Goal: Task Accomplishment & Management: Manage account settings

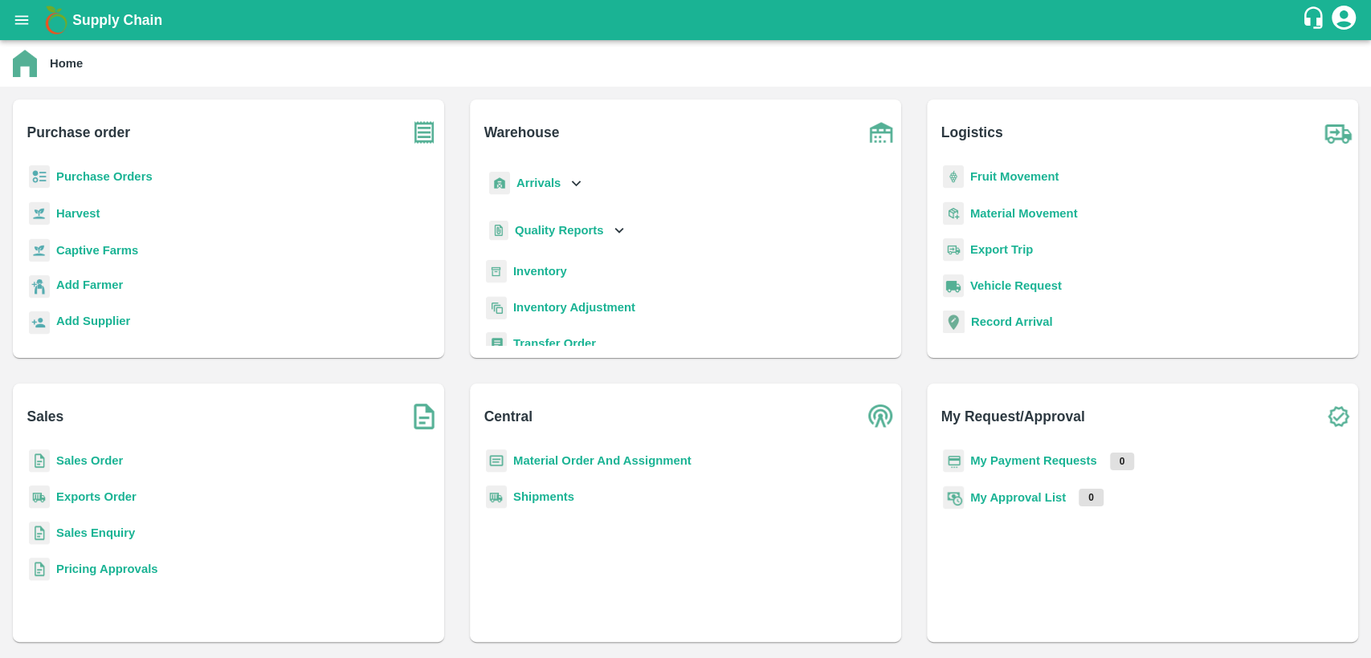
click at [121, 181] on b "Purchase Orders" at bounding box center [104, 176] width 96 height 13
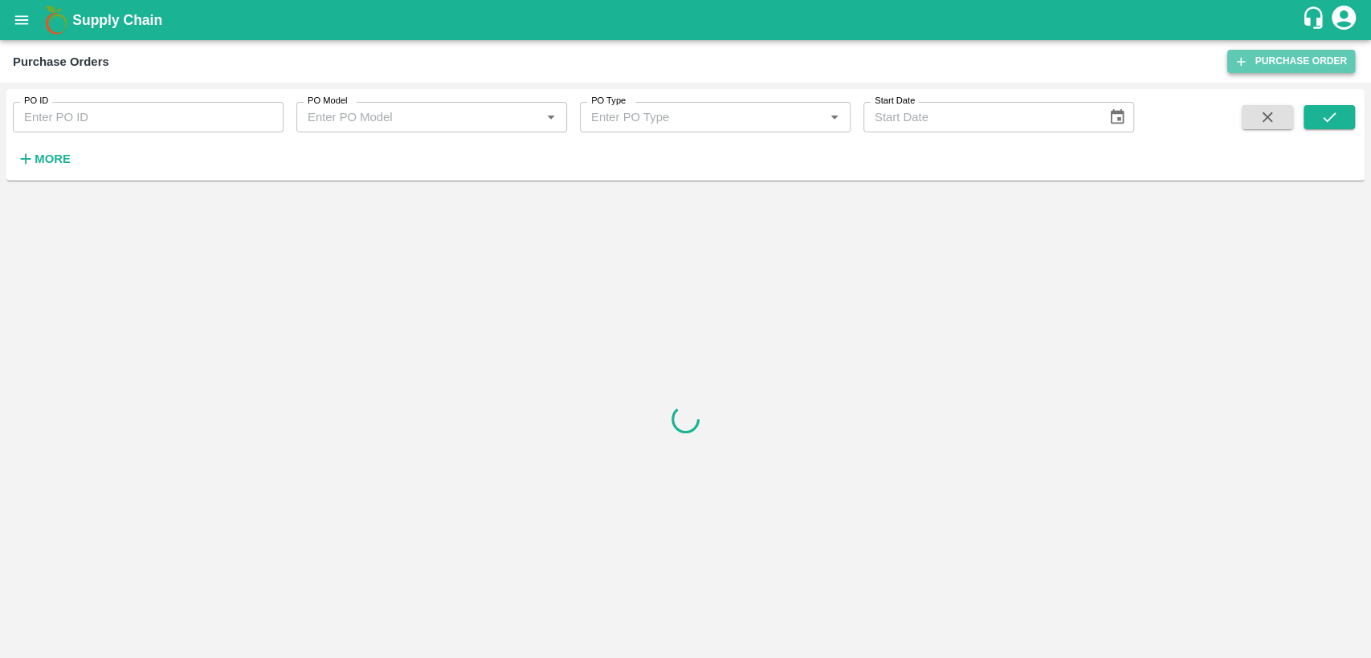
click at [1245, 62] on icon at bounding box center [1240, 62] width 14 height 14
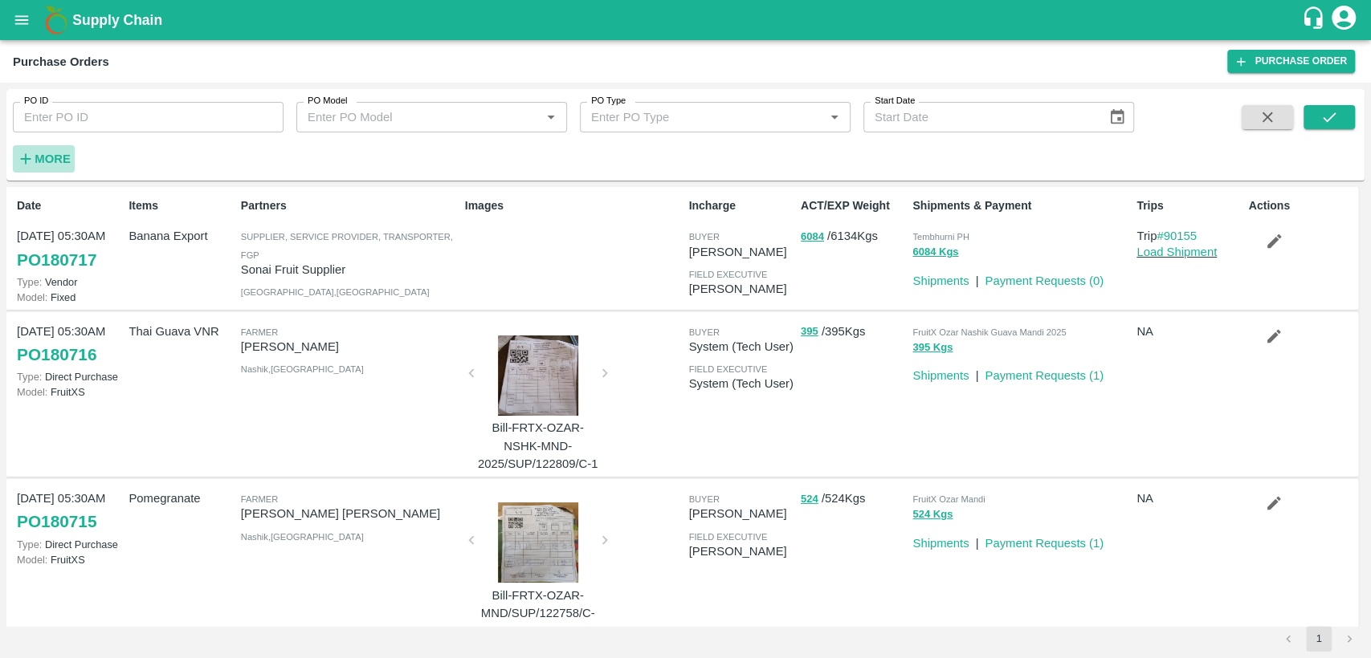
click at [51, 161] on strong "More" at bounding box center [53, 159] width 36 height 13
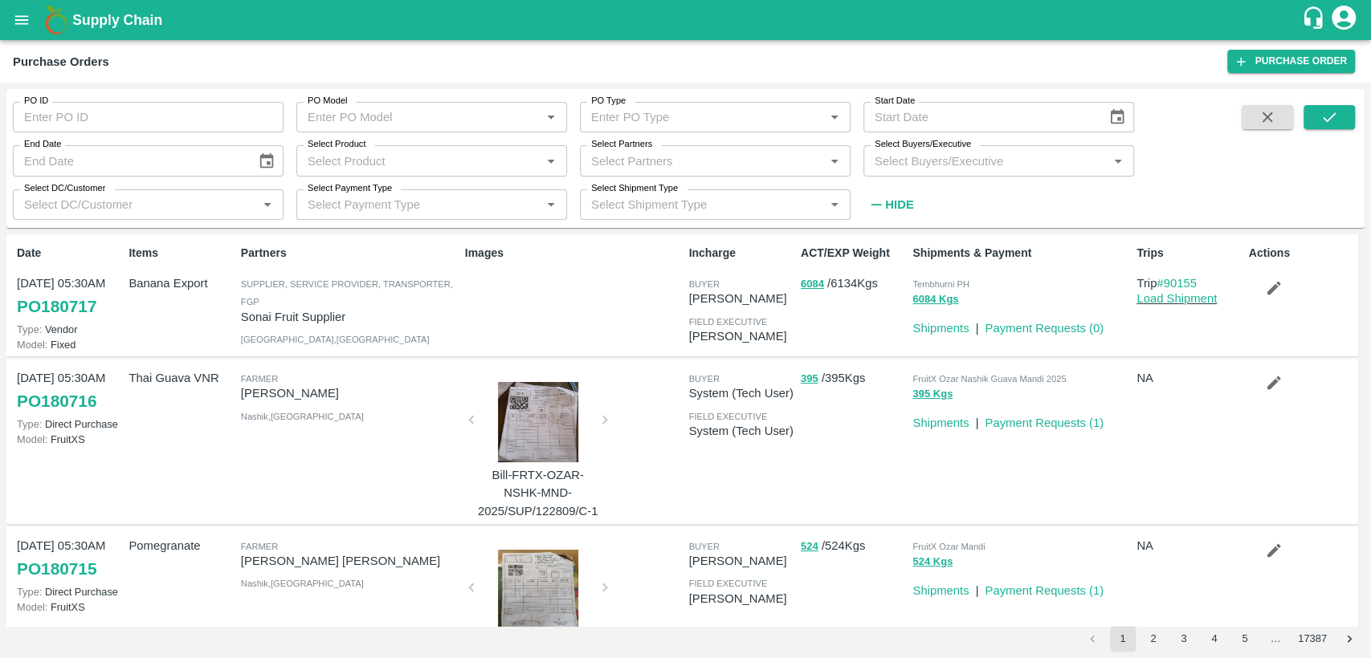
click at [937, 158] on input "Select Buyers/Executive" at bounding box center [985, 160] width 234 height 21
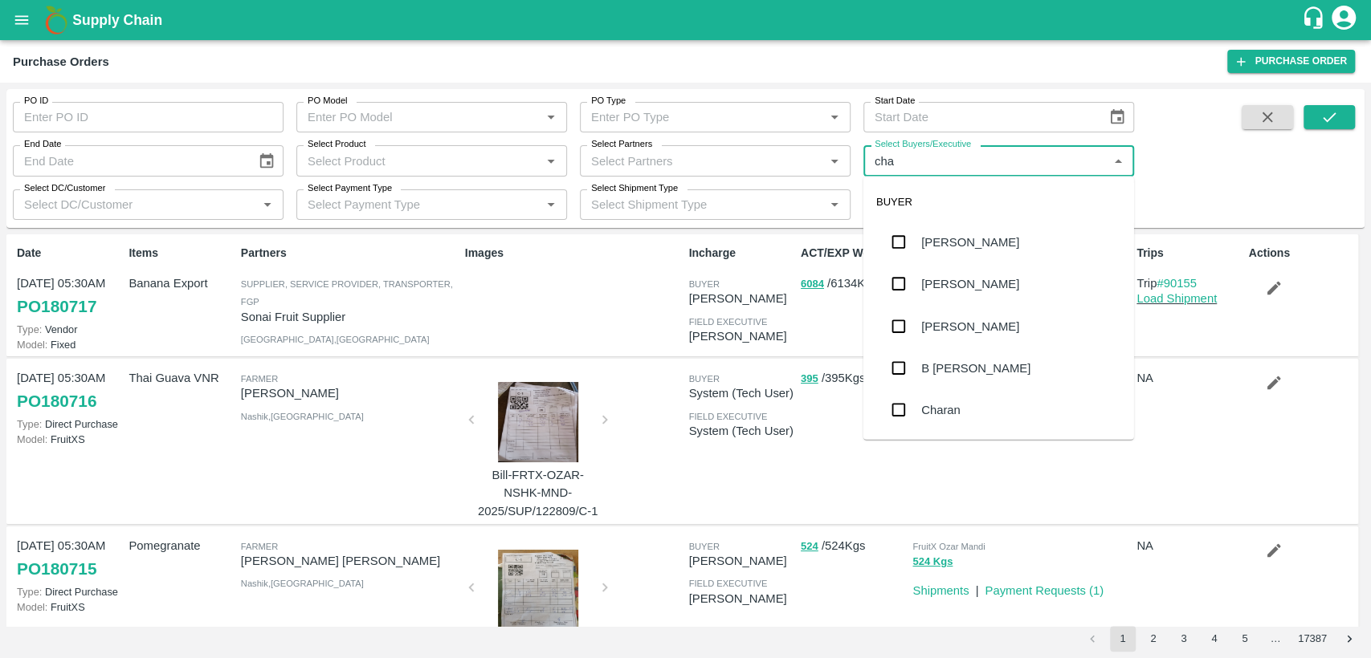
type input "chan"
click at [982, 252] on div "B [PERSON_NAME]" at bounding box center [998, 243] width 271 height 42
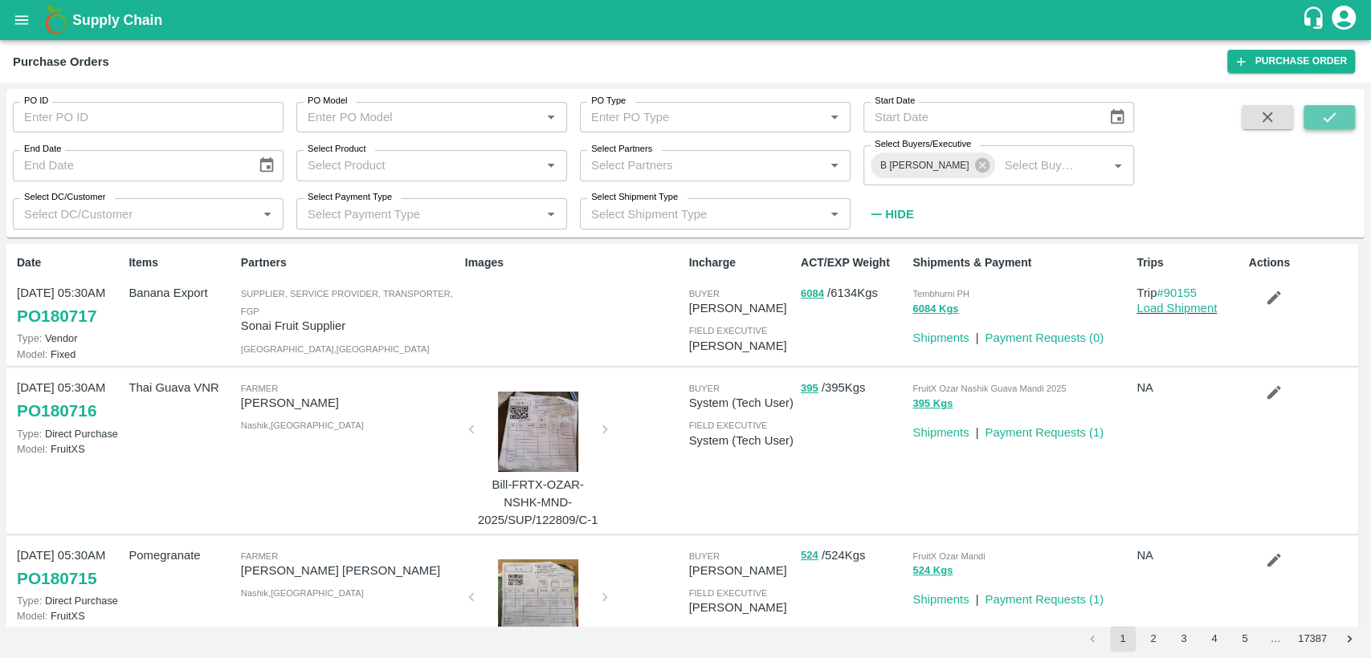
click at [1327, 110] on icon "submit" at bounding box center [1329, 117] width 18 height 18
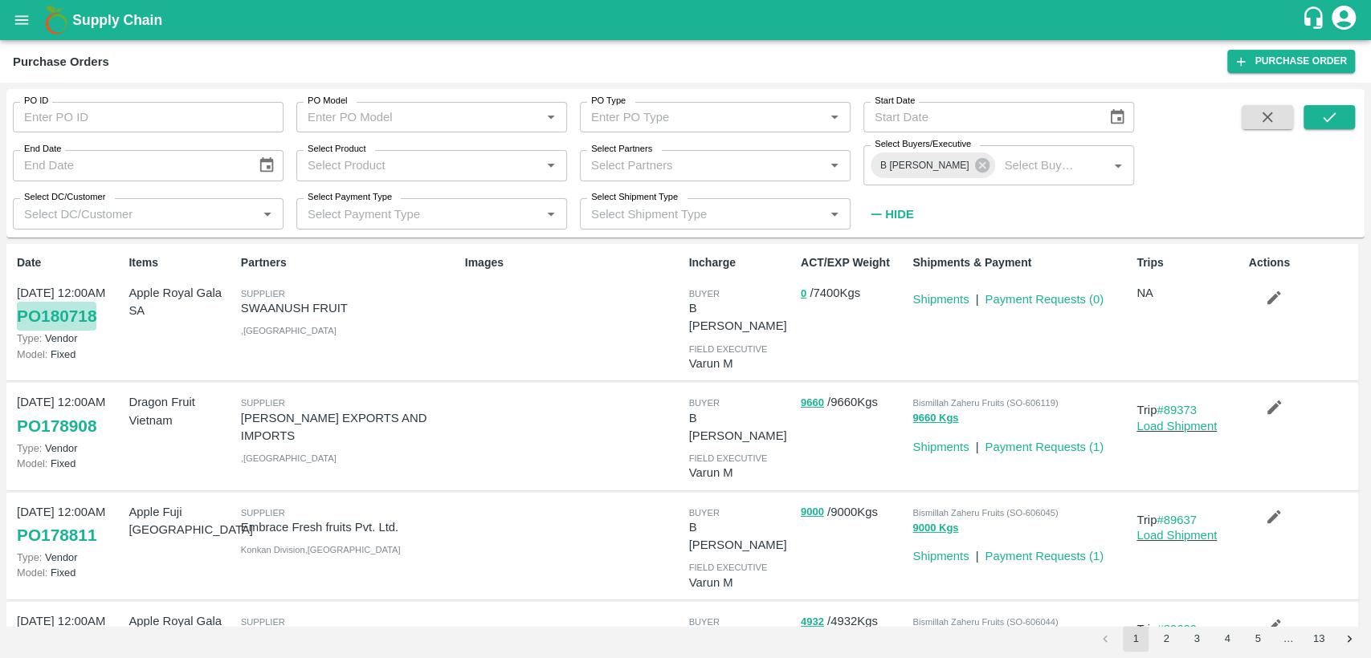
click at [88, 316] on link "PO 180718" at bounding box center [56, 316] width 79 height 29
click at [1303, 55] on link "Purchase Order" at bounding box center [1291, 61] width 128 height 23
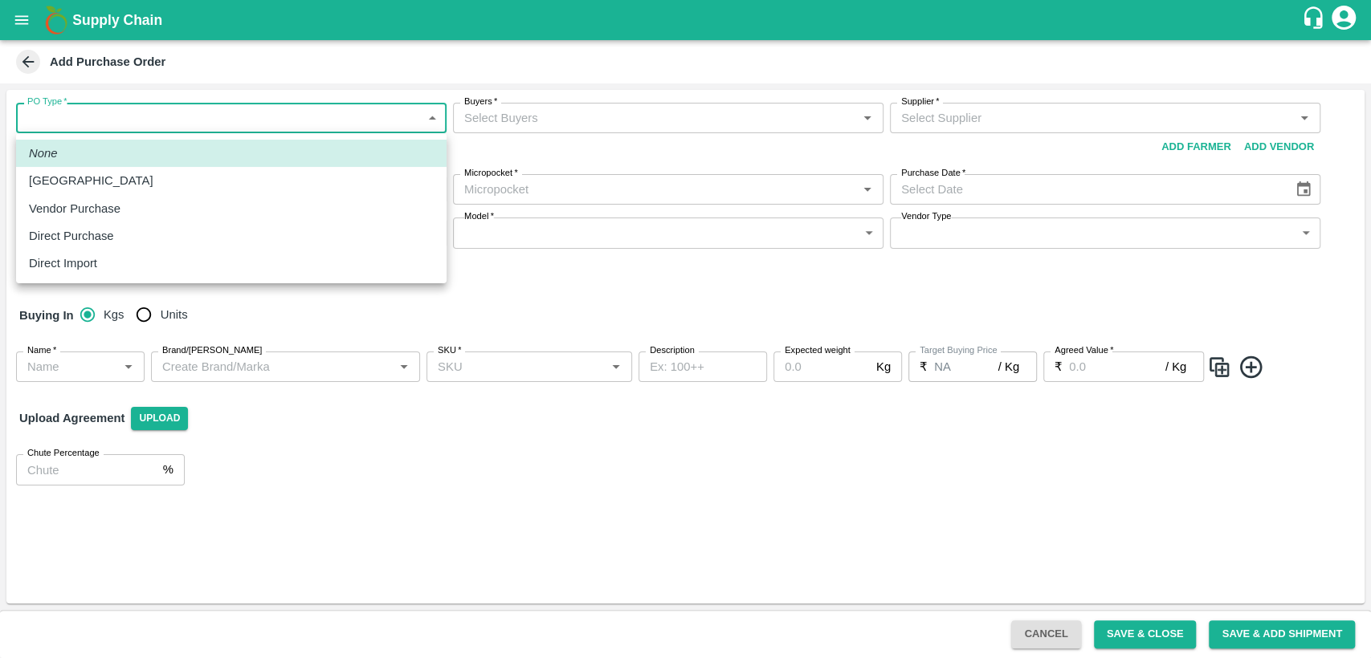
click at [298, 107] on body "Supply Chain Add Purchase Order PO Type   * ​ PO Type Buyers   * Buyers   * Sup…" at bounding box center [685, 329] width 1371 height 658
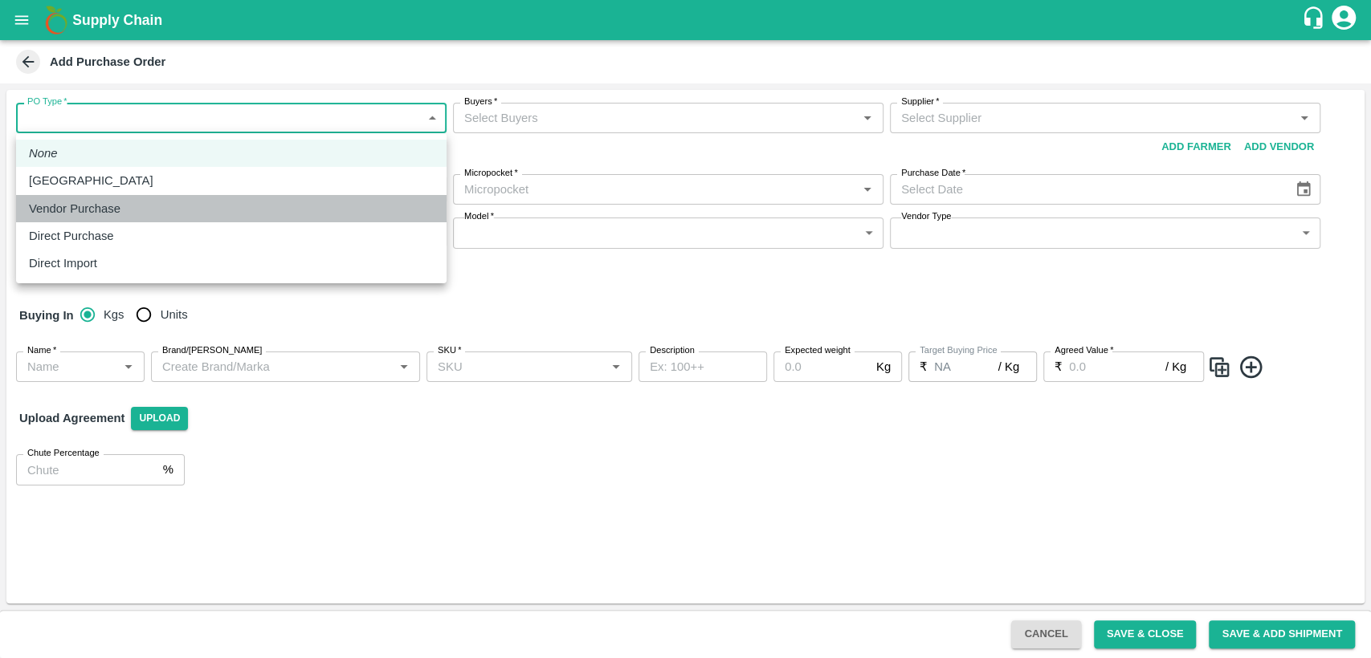
click at [232, 213] on div "Vendor Purchase" at bounding box center [231, 209] width 405 height 18
type input "2"
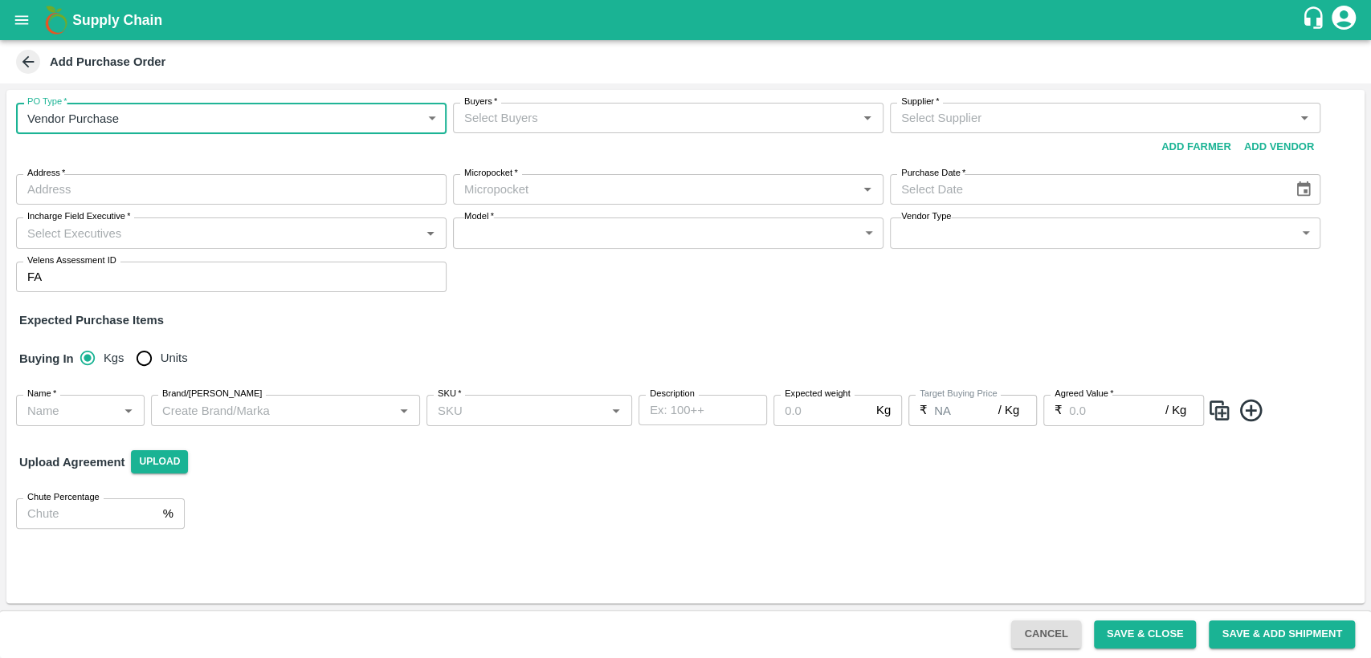
click at [568, 120] on input "Buyers   *" at bounding box center [655, 118] width 394 height 21
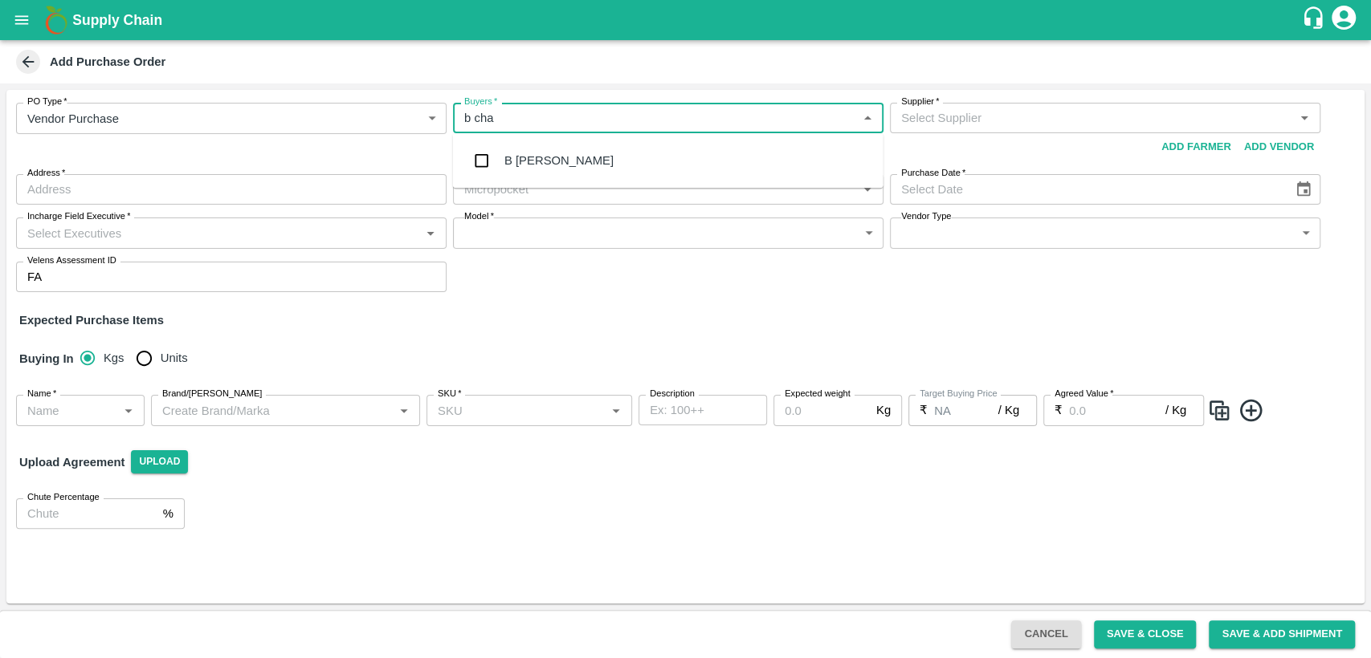
type input "b cha"
click at [569, 161] on div "B [PERSON_NAME]" at bounding box center [558, 161] width 109 height 18
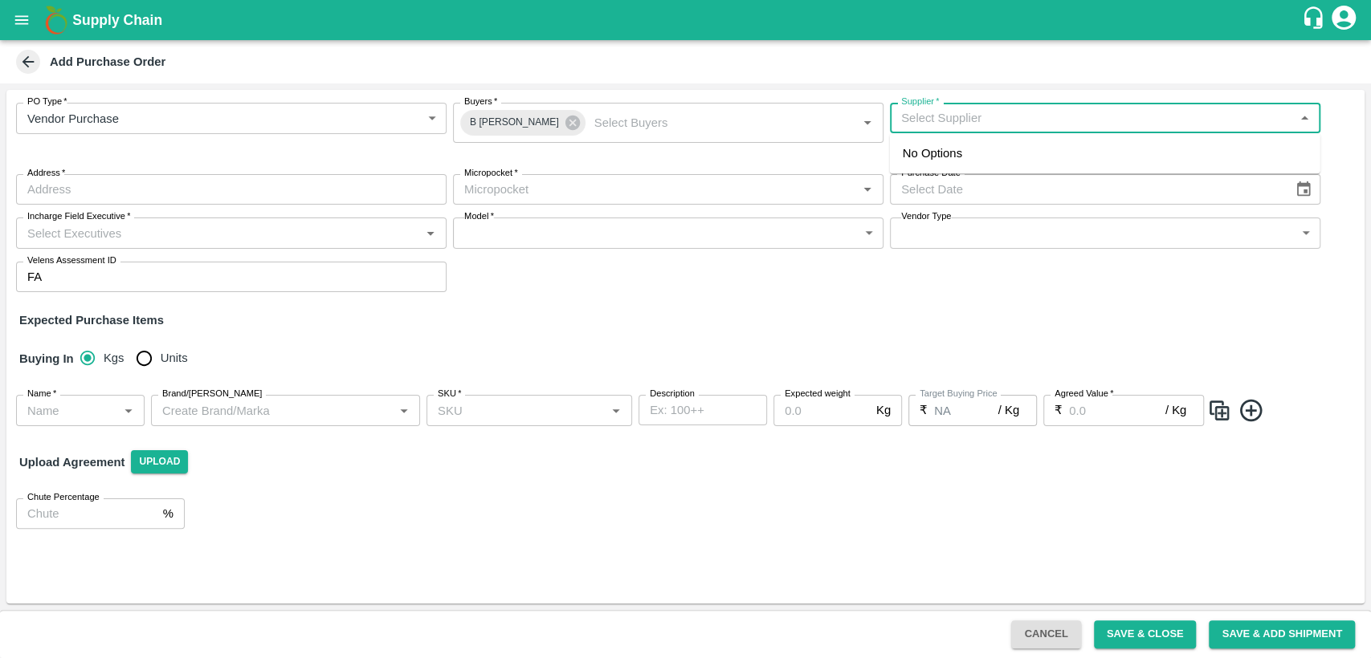
click at [1000, 124] on input "Supplier   *" at bounding box center [1091, 118] width 394 height 21
type input "a"
click at [1014, 161] on div "SWAANUSH FRUIT-KOYAMBEDU, Chennai-8939024999(Supplier)" at bounding box center [1104, 163] width 405 height 36
type input "SWAANUSH FRUIT-KOYAMBEDU, Chennai-8939024999(Supplier)"
type input "KOYAMBEDU, Chennai, CHENNAI, Tamil Nadu"
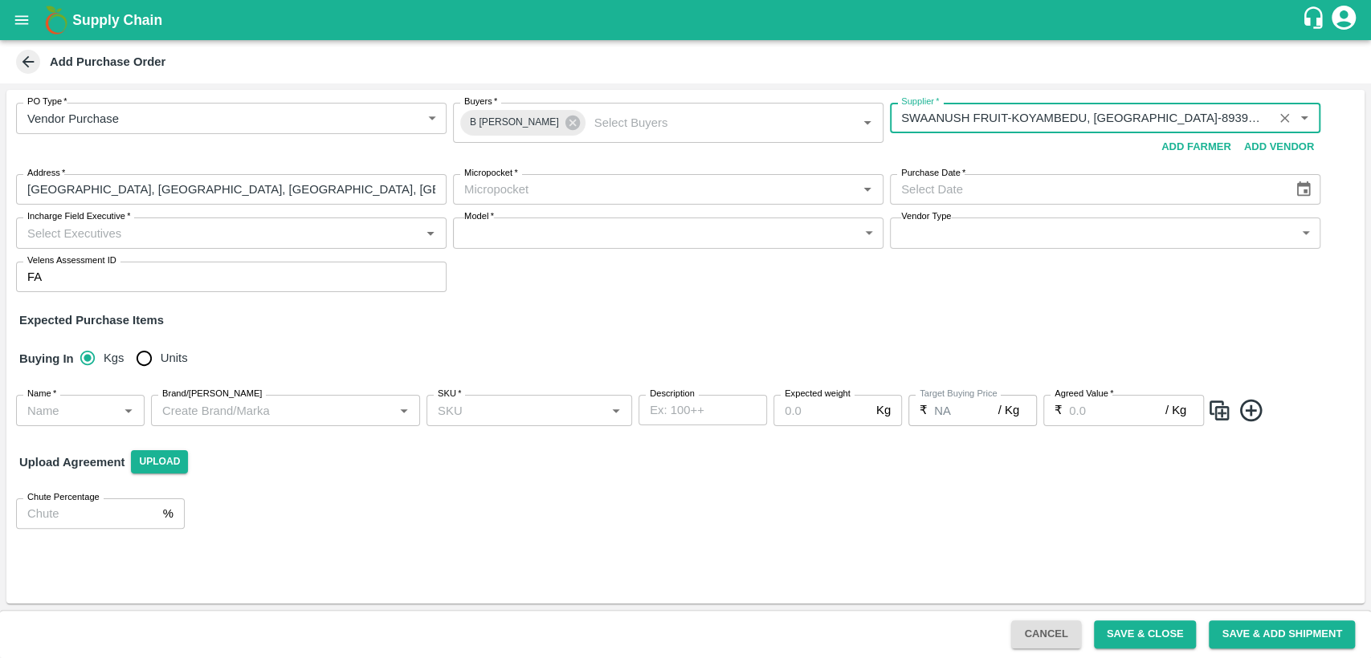
type input "SWAANUSH FRUIT-KOYAMBEDU, Chennai-8939024999(Supplier)"
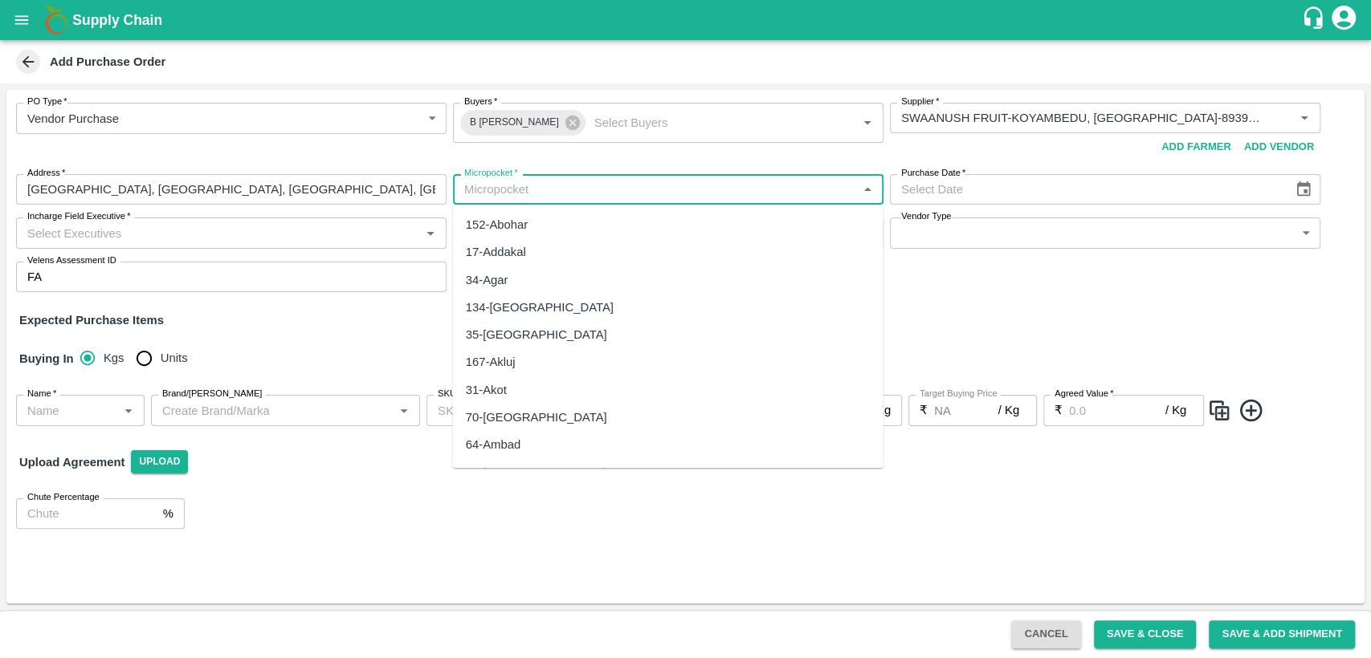
click at [527, 181] on input "Micropocket   *" at bounding box center [655, 189] width 394 height 21
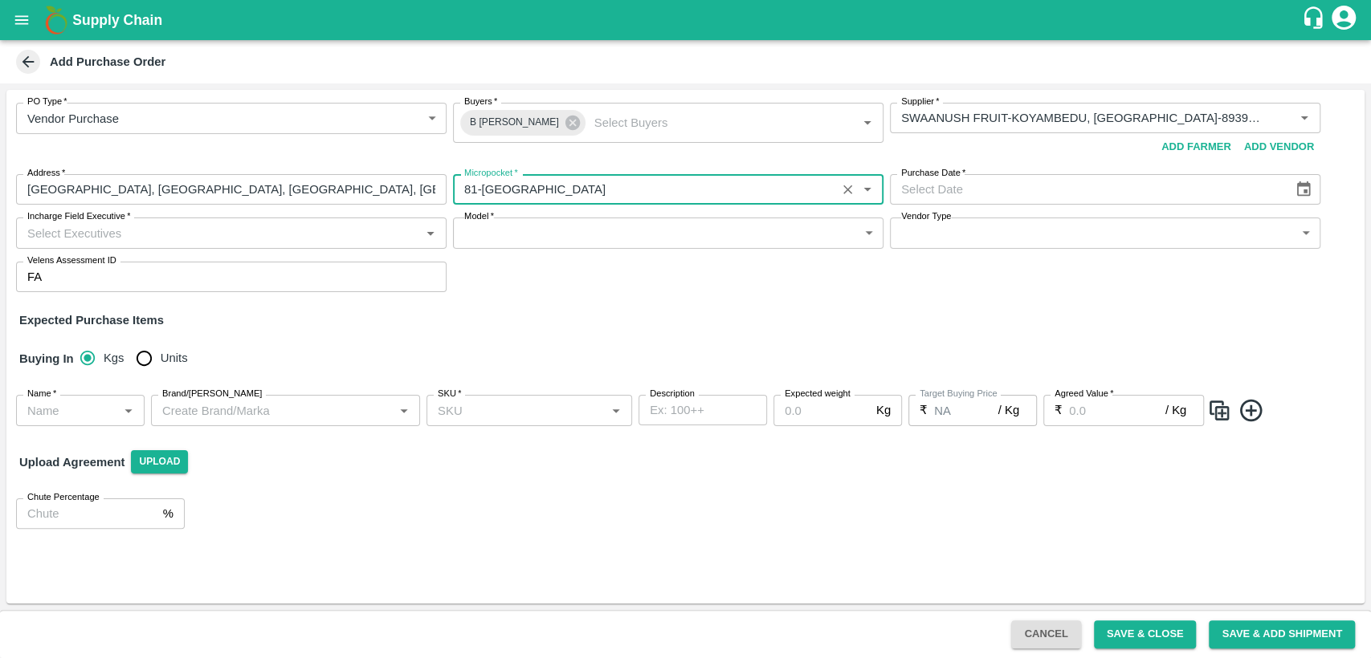
type input "81-Bangalore"
type input "DD/MM/YYYY"
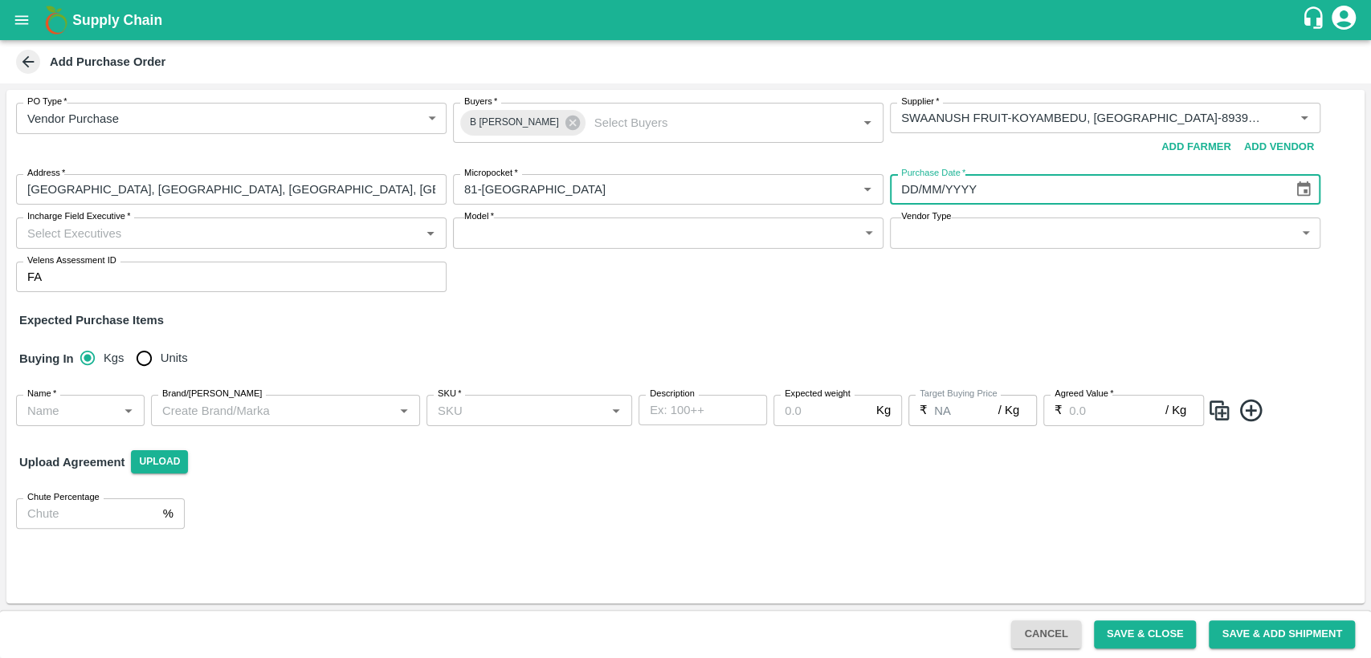
click at [935, 198] on input "DD/MM/YYYY" at bounding box center [1086, 189] width 392 height 31
click at [1302, 189] on icon "Choose date" at bounding box center [1303, 190] width 18 height 18
click at [977, 365] on button "14" at bounding box center [985, 358] width 29 height 29
type input "14/10/2025"
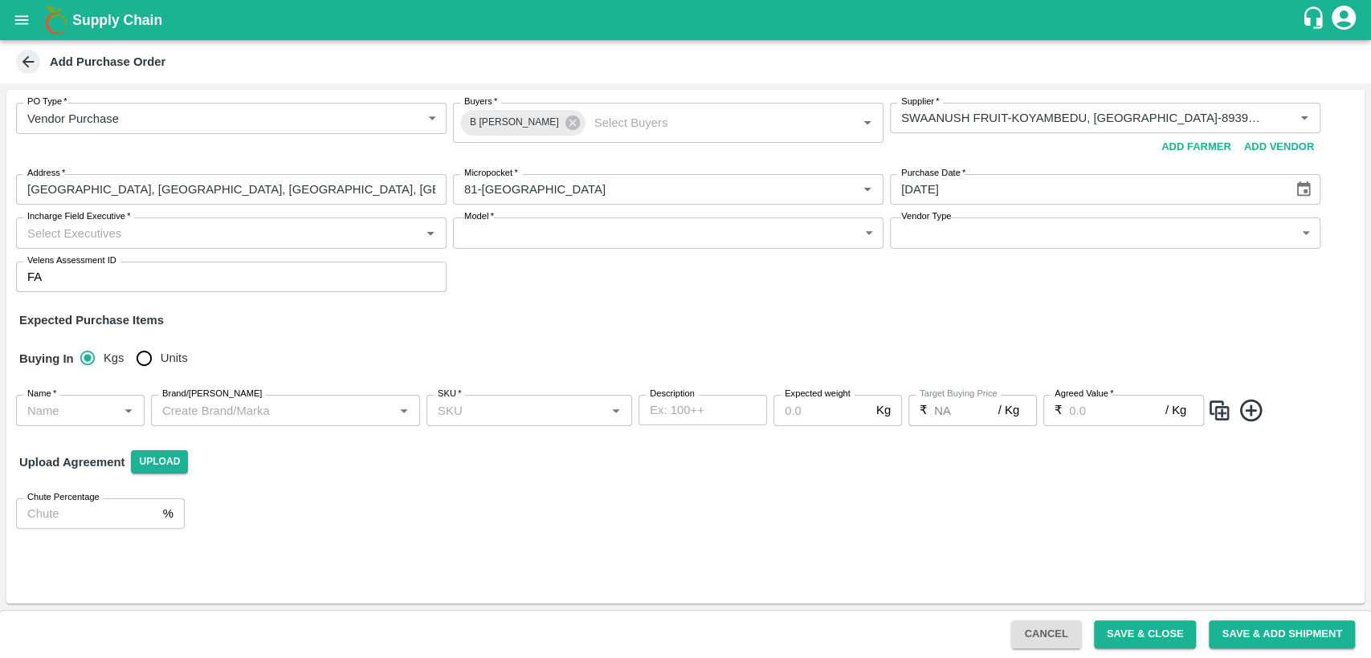
click at [209, 234] on input "Incharge Field Executive   *" at bounding box center [218, 232] width 394 height 21
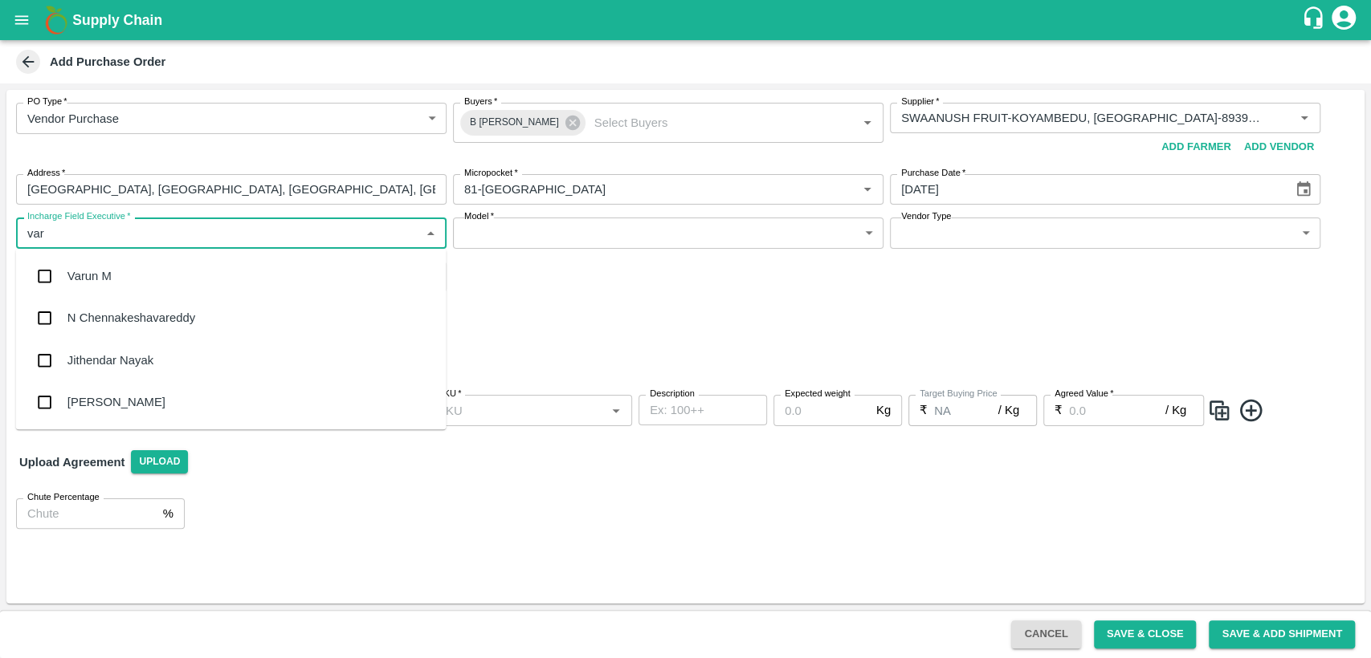
type input "varu"
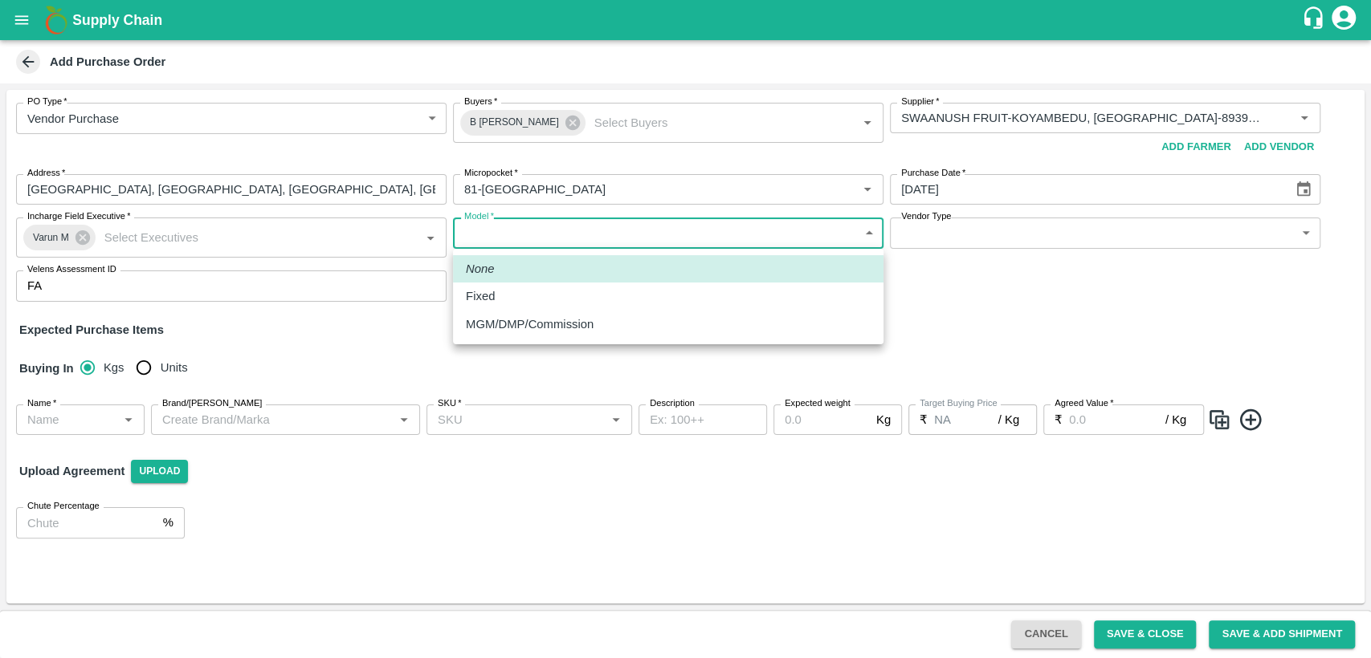
click at [507, 231] on body "Supply Chain Add Purchase Order PO Type   * Vendor Purchase 2 PO Type Buyers   …" at bounding box center [685, 329] width 1371 height 658
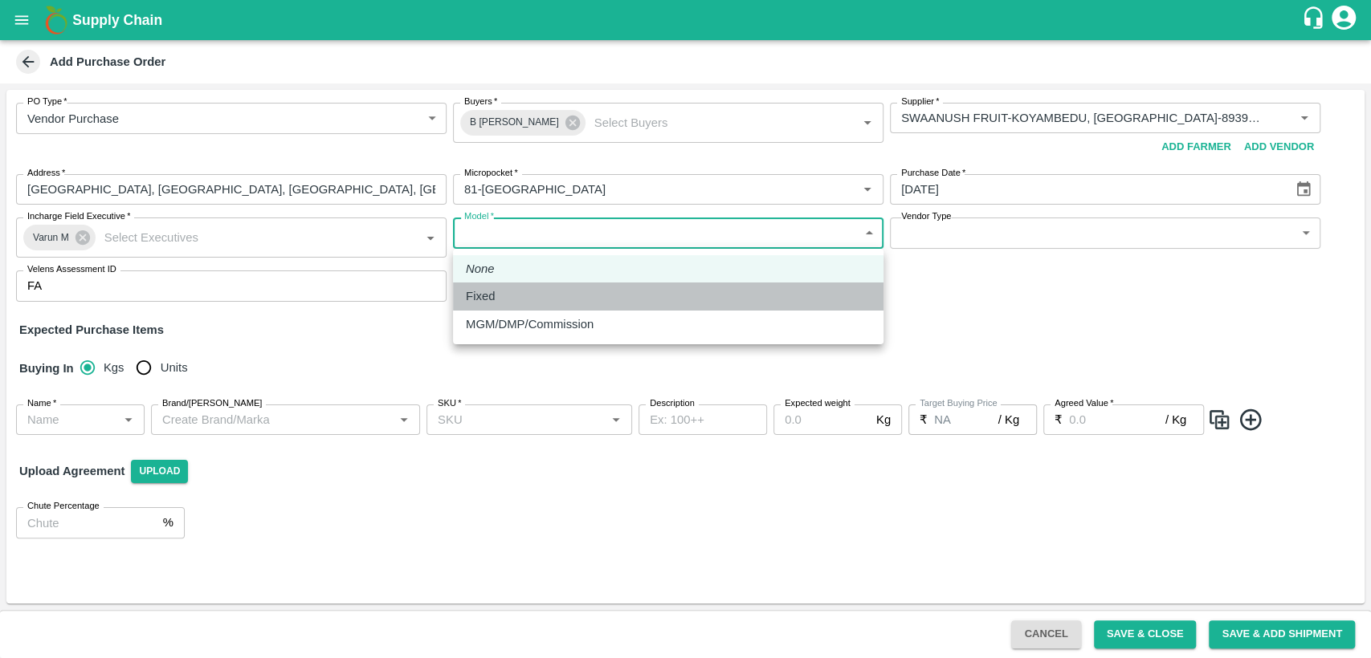
click at [504, 291] on div "Fixed" at bounding box center [668, 296] width 405 height 18
type input "Fixed"
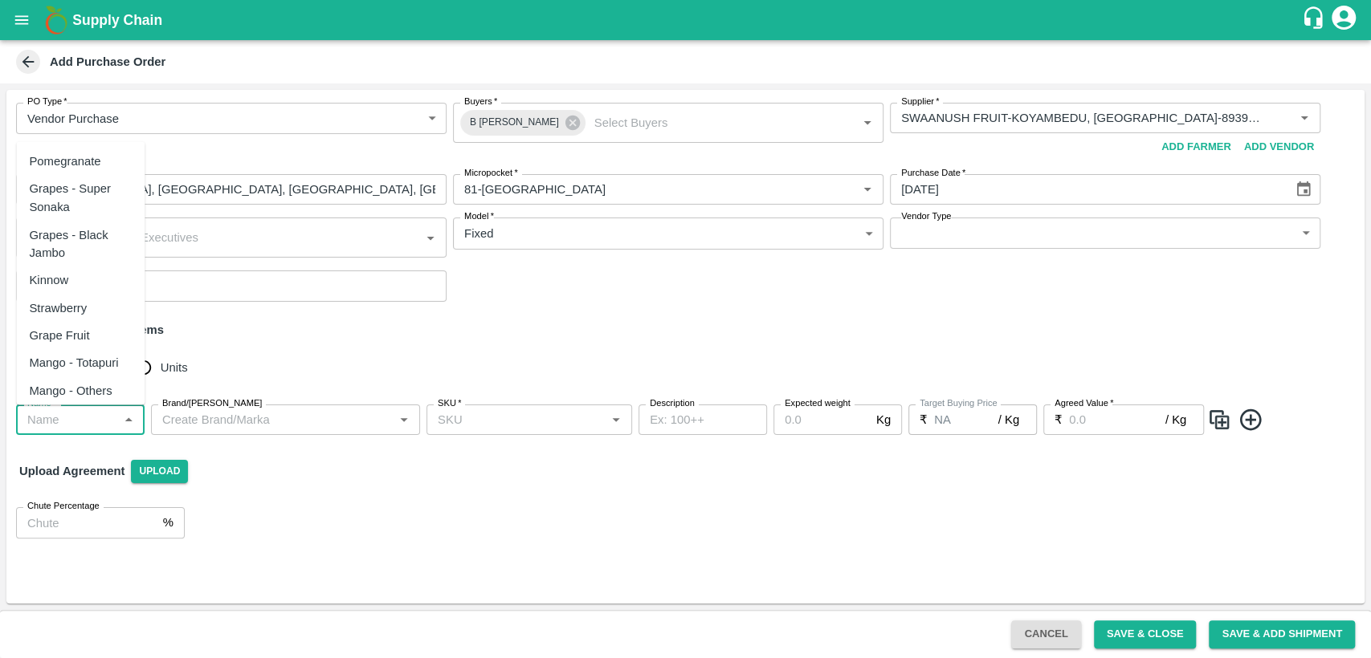
click at [75, 411] on input "Name   *" at bounding box center [67, 419] width 92 height 21
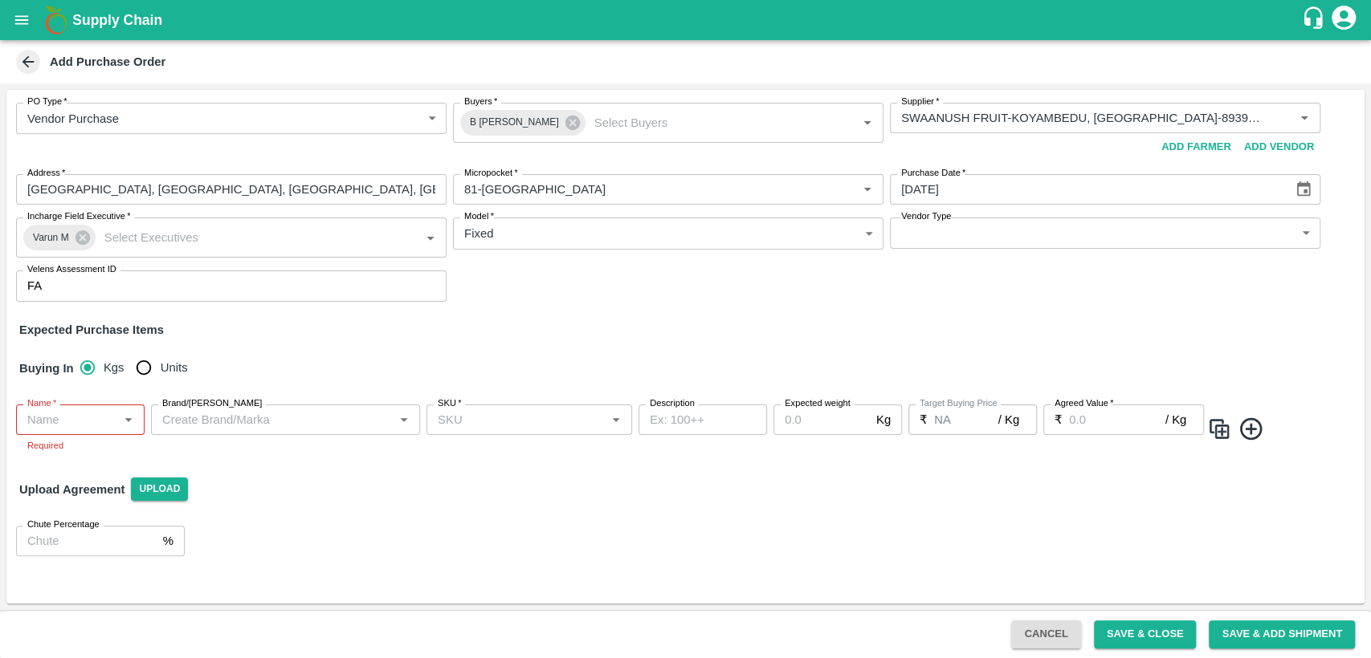
click at [234, 348] on div "Buying In Kgs Units" at bounding box center [685, 368] width 1358 height 47
click at [144, 369] on input "Units" at bounding box center [144, 368] width 32 height 32
radio input "true"
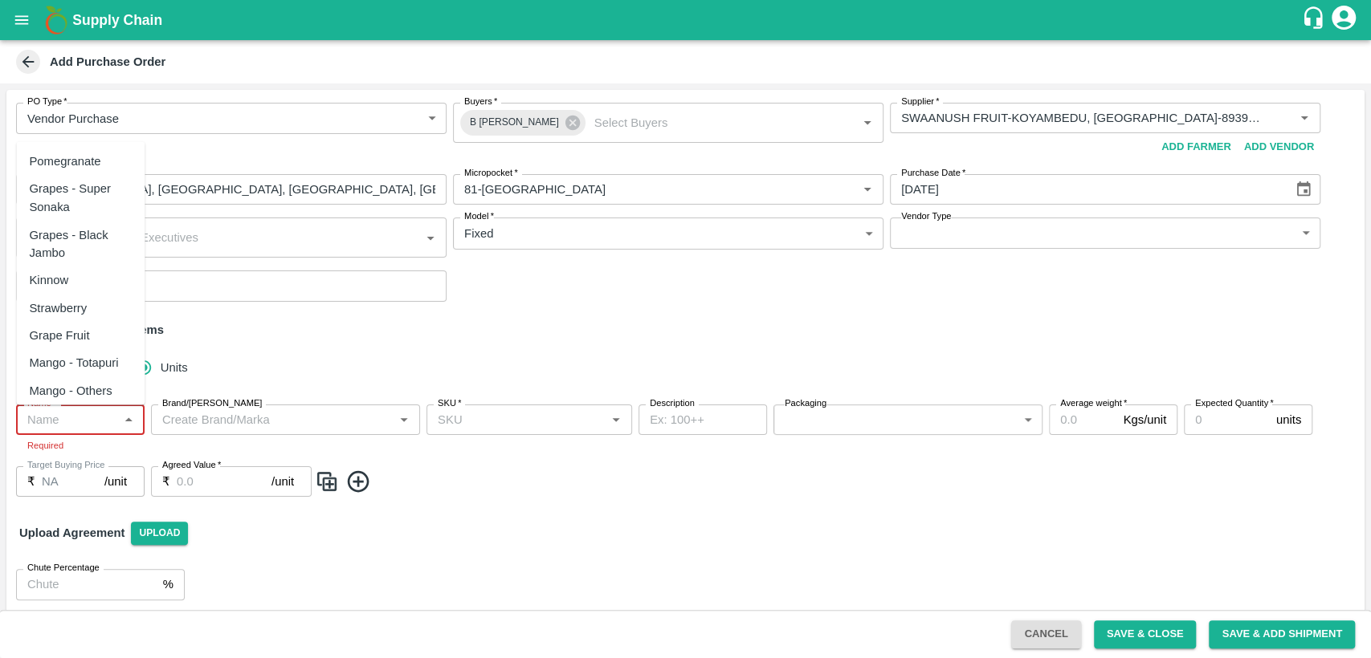
click at [75, 422] on input "Name   *" at bounding box center [67, 419] width 92 height 21
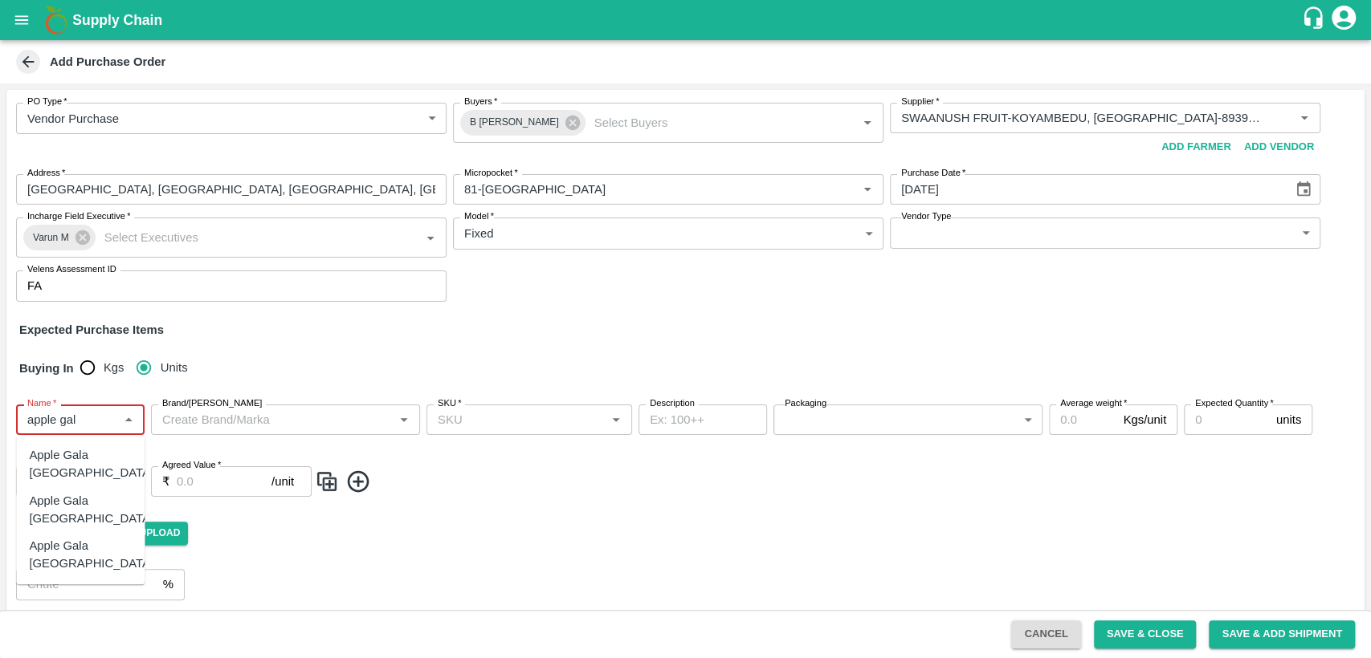
type input "apple gal"
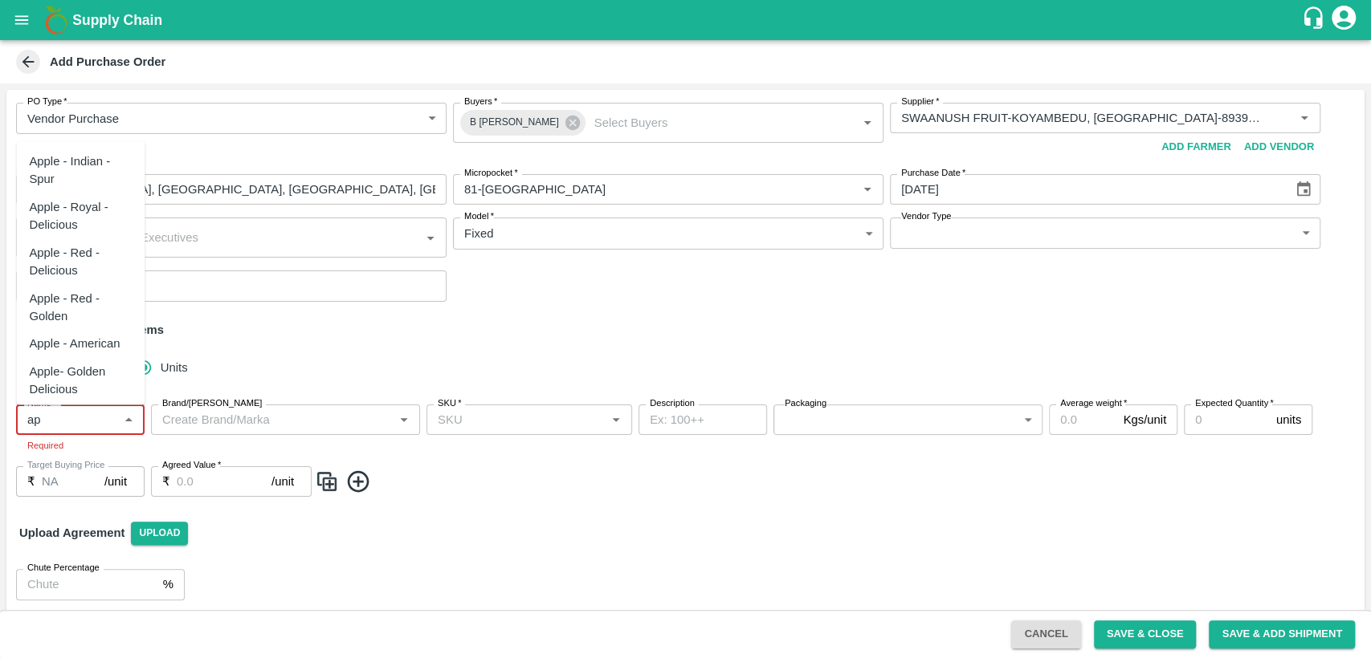
type input "a"
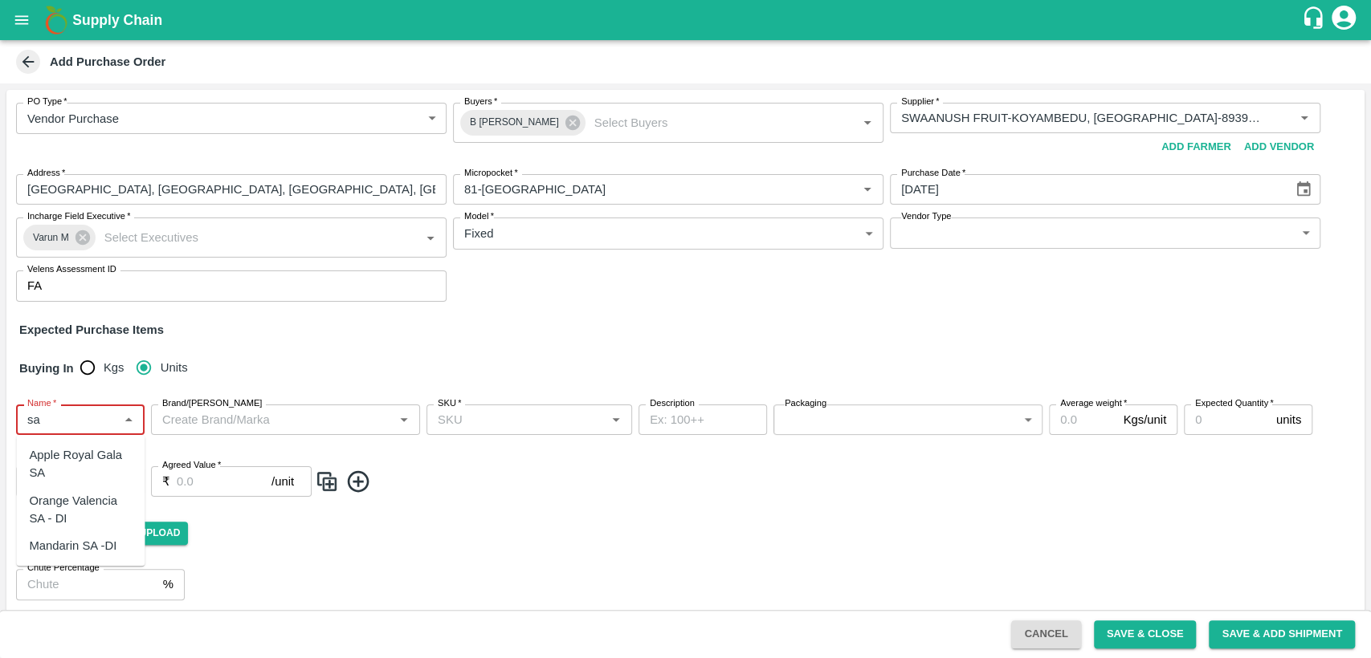
click at [84, 464] on div "Apple Royal Gala SA" at bounding box center [80, 464] width 103 height 36
type input "Apple Royal Gala SA"
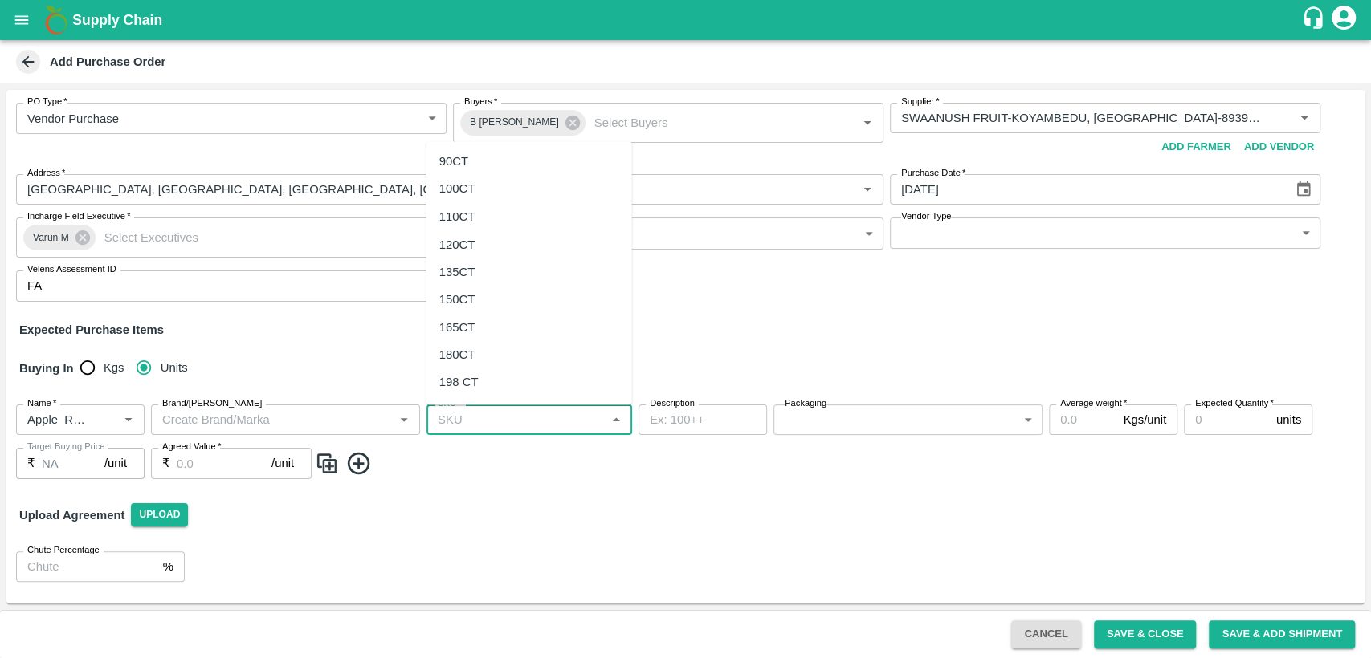
click at [477, 417] on input "SKU   *" at bounding box center [515, 419] width 169 height 21
click at [478, 194] on div "100CT" at bounding box center [529, 189] width 206 height 27
type input "100CT"
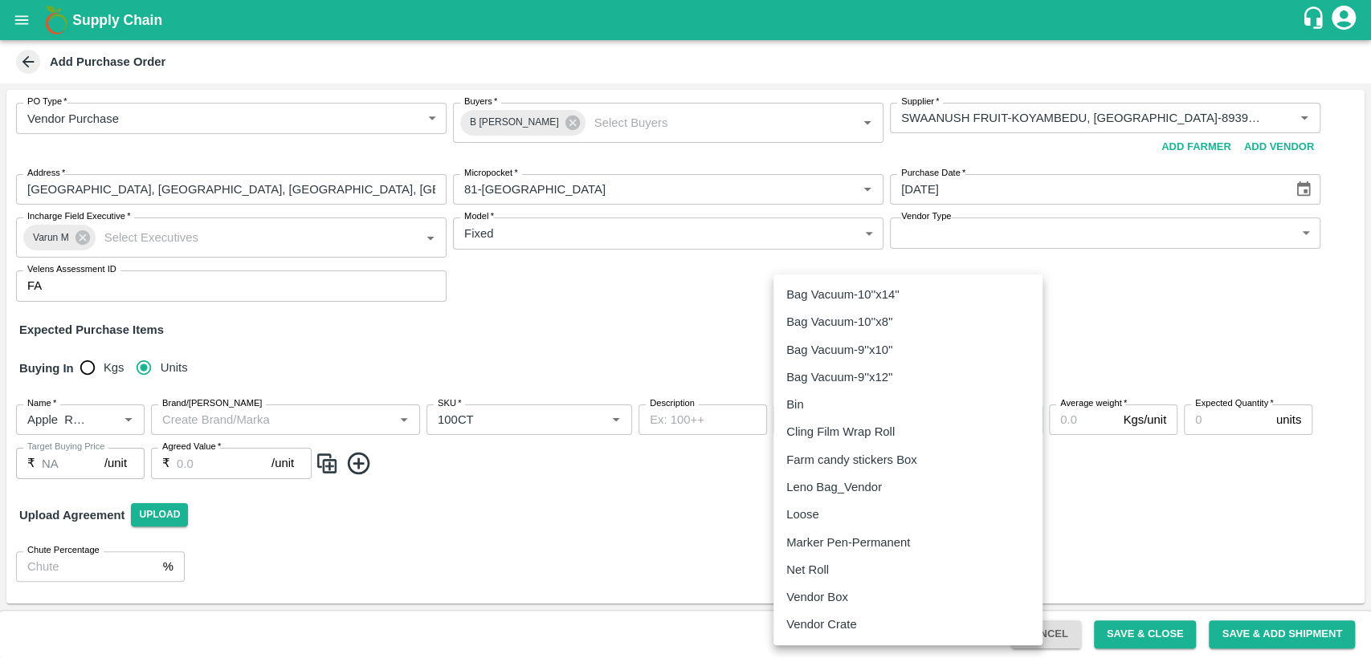
click at [827, 429] on body "Supply Chain Add Purchase Order PO Type   * Vendor Purchase 2 PO Type Buyers   …" at bounding box center [685, 329] width 1371 height 658
type input "276"
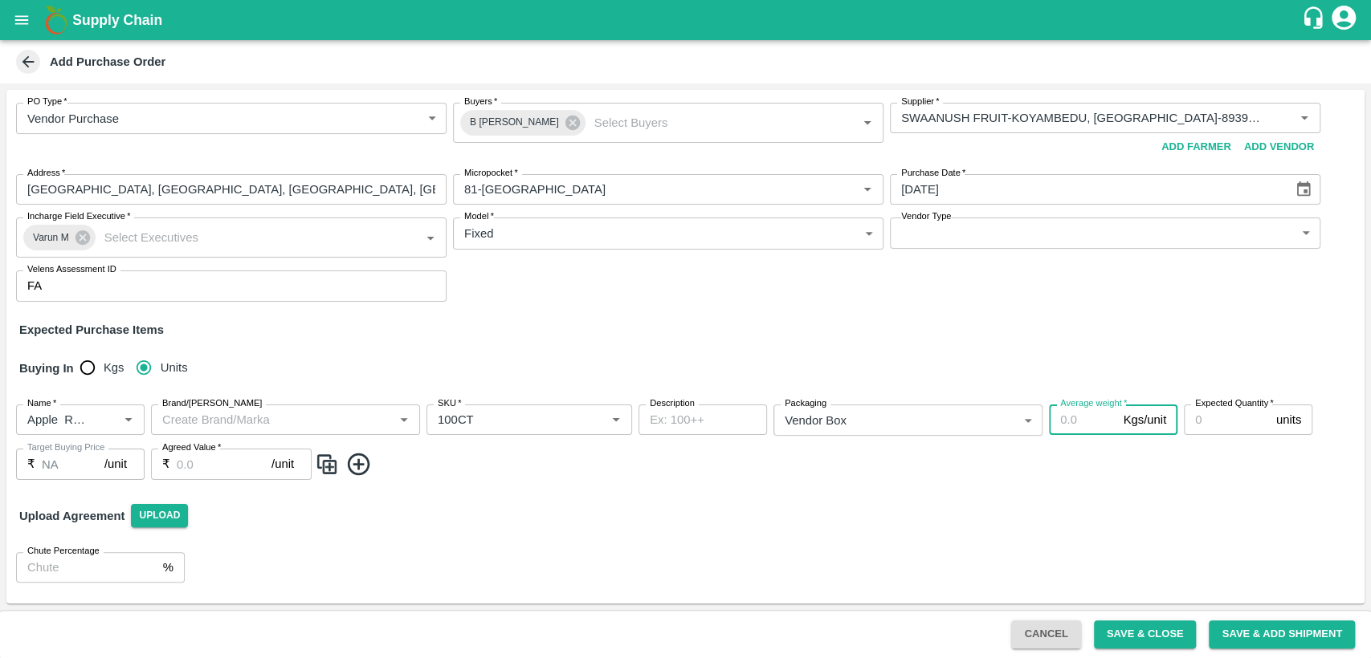
click at [1079, 416] on input "Average weight   *" at bounding box center [1082, 420] width 67 height 31
type input "20"
click at [1211, 409] on label "Expected Quantity   *" at bounding box center [1234, 403] width 79 height 13
click at [1211, 409] on input "Expected Quantity   *" at bounding box center [1226, 420] width 86 height 31
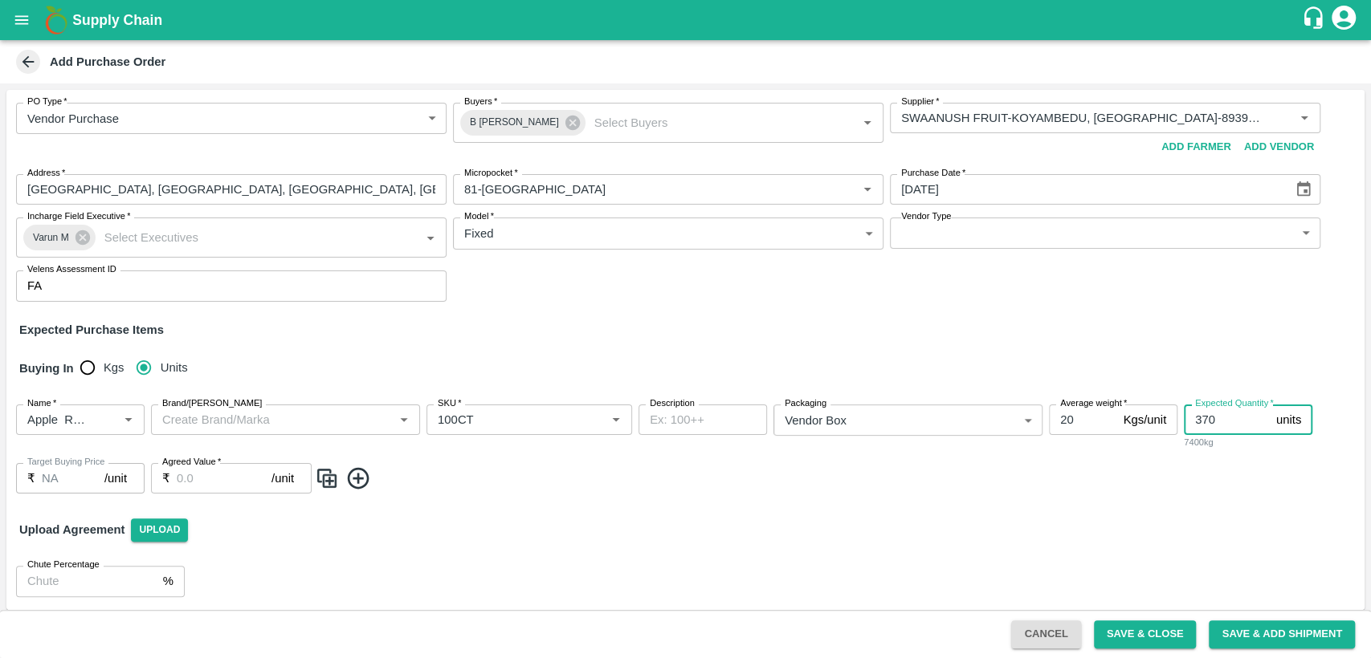
type input "370"
click at [190, 479] on input "Agreed Value   *" at bounding box center [224, 478] width 95 height 31
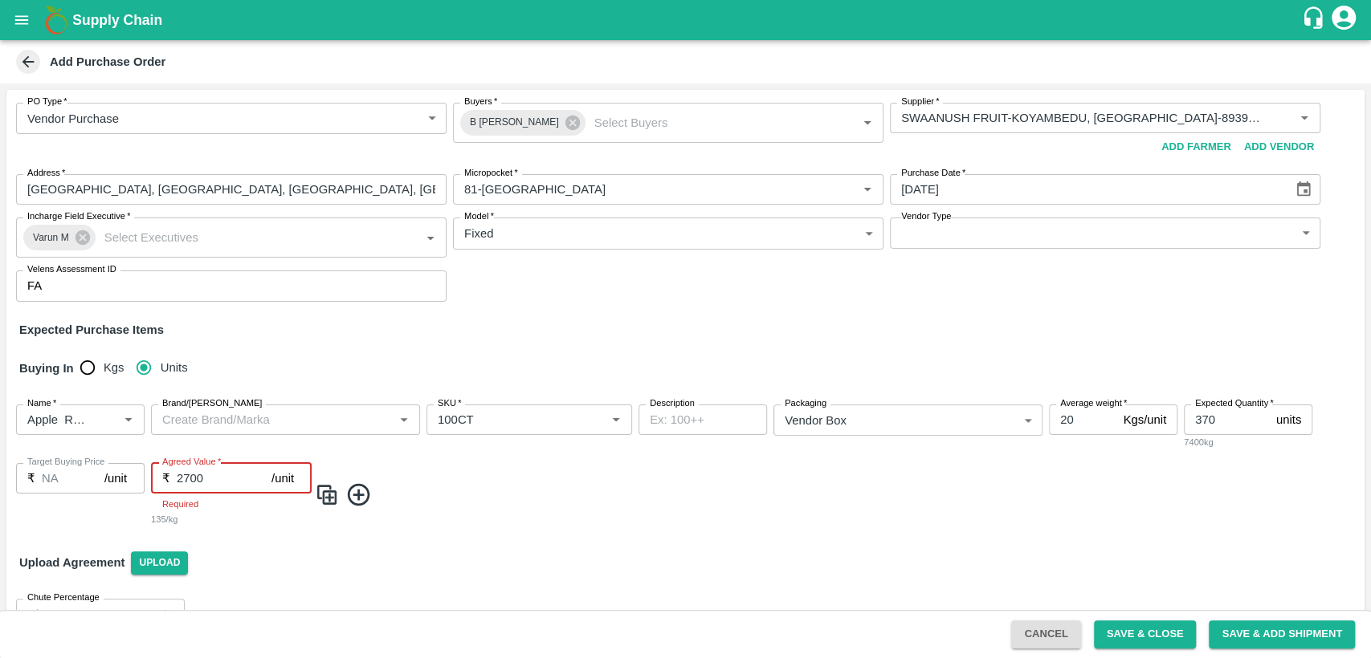
type input "2700"
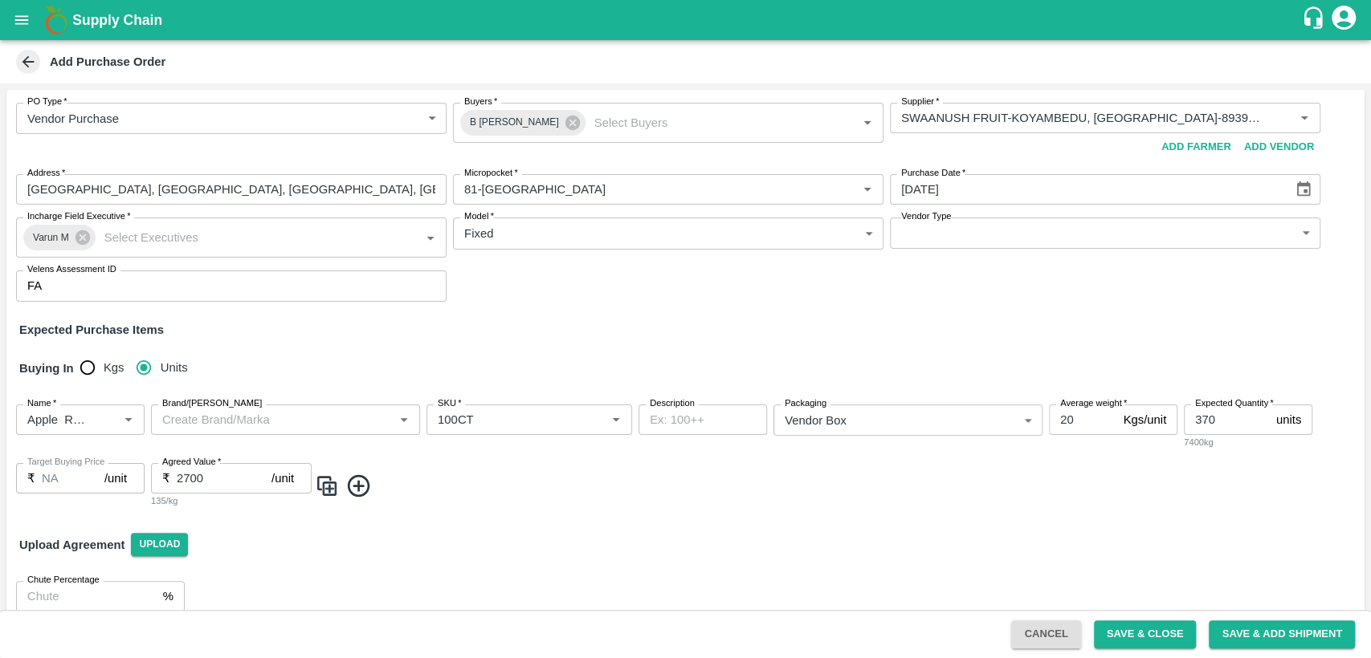
click at [342, 566] on div "Upload Agreement Upload" at bounding box center [685, 545] width 1358 height 47
click at [1133, 627] on button "Save & Close" at bounding box center [1145, 635] width 103 height 28
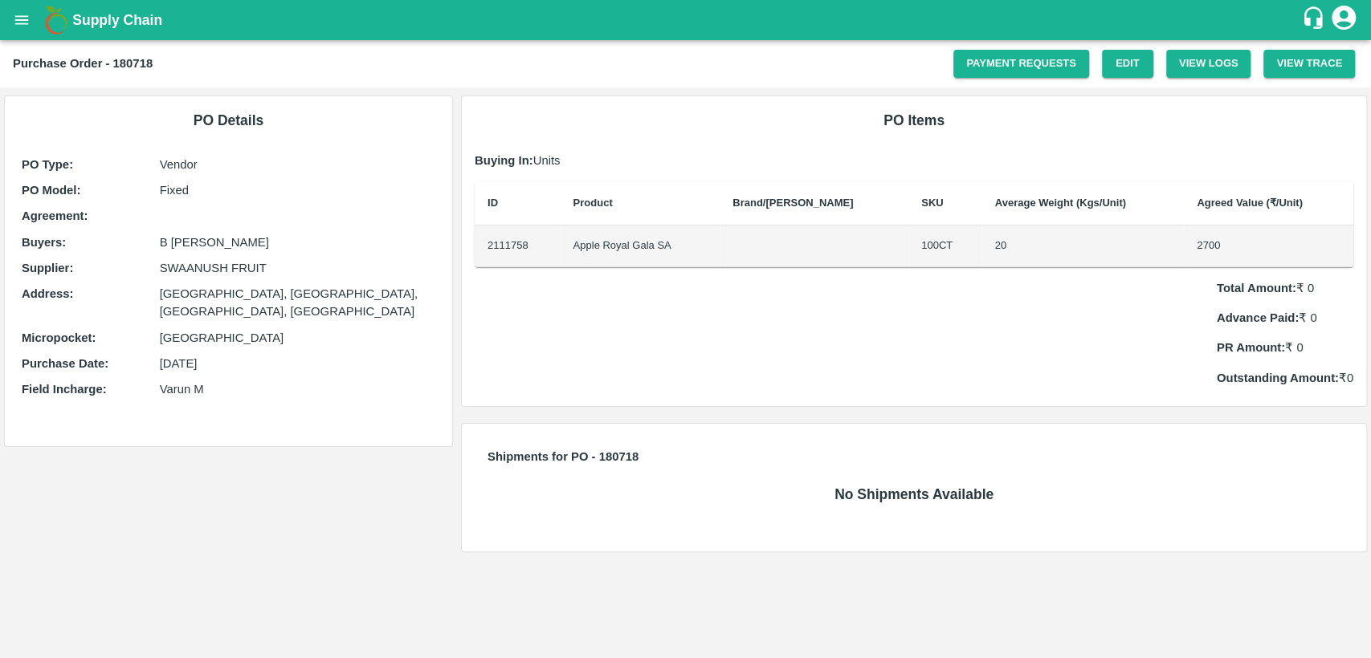
click at [1125, 507] on div "No Shipments Available" at bounding box center [914, 504] width 878 height 55
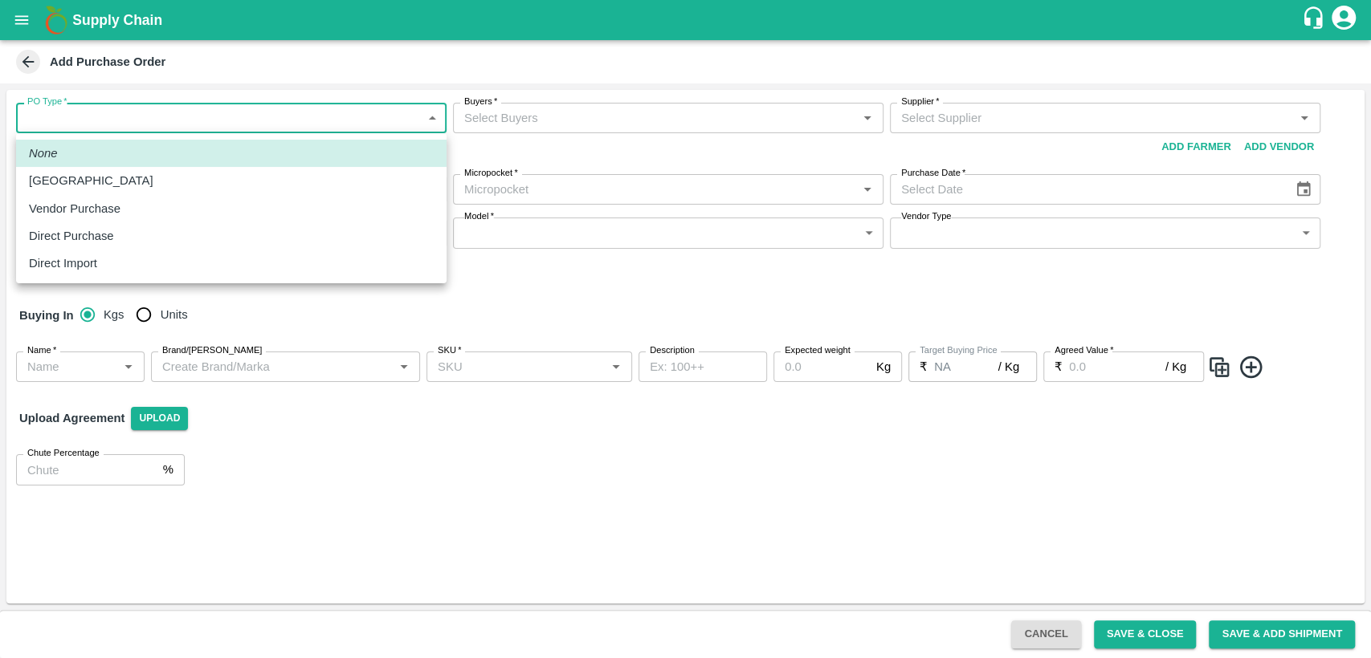
click at [104, 121] on body "Supply Chain Add Purchase Order PO Type   * ​ PO Type Buyers   * Buyers   * Sup…" at bounding box center [685, 329] width 1371 height 658
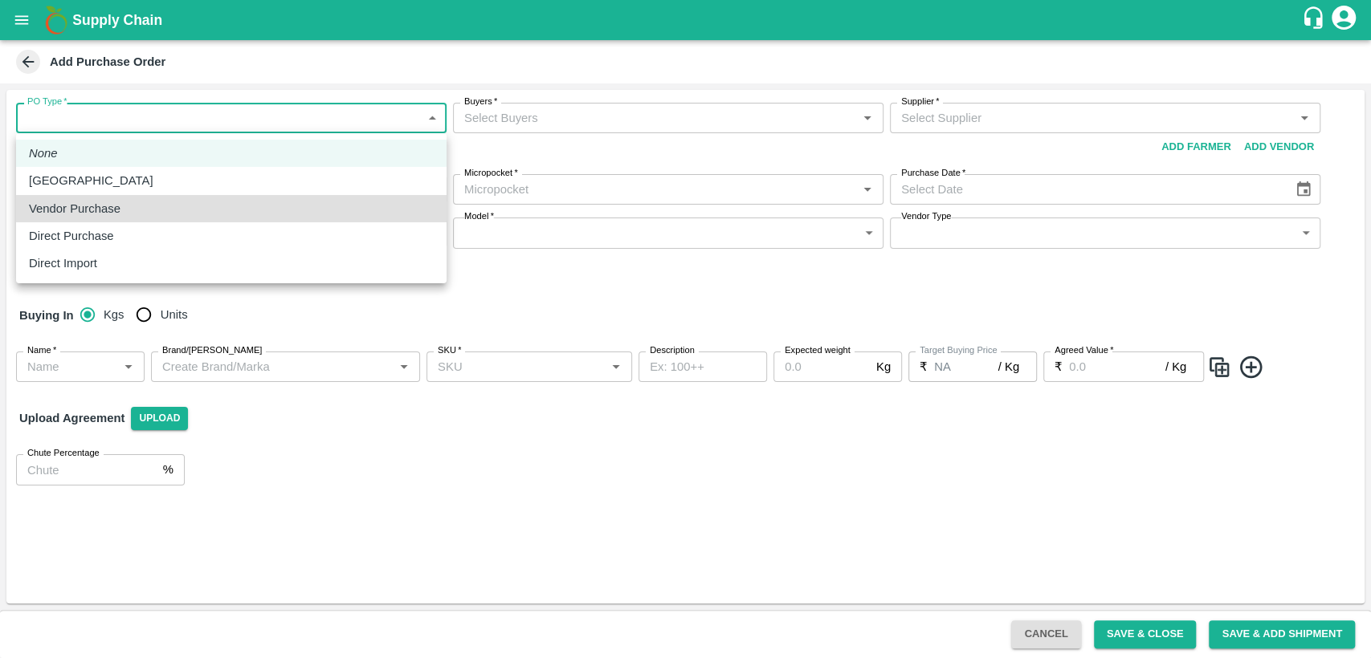
type input "2"
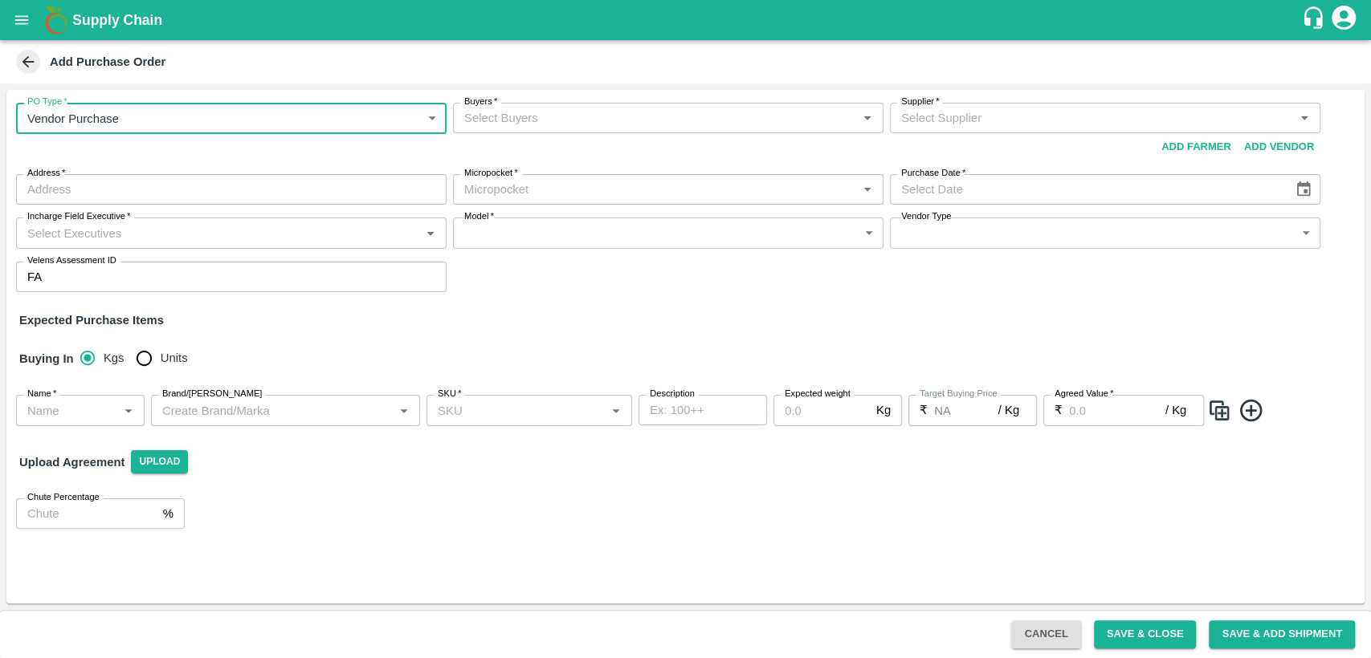
click at [525, 116] on input "Buyers   *" at bounding box center [655, 118] width 394 height 21
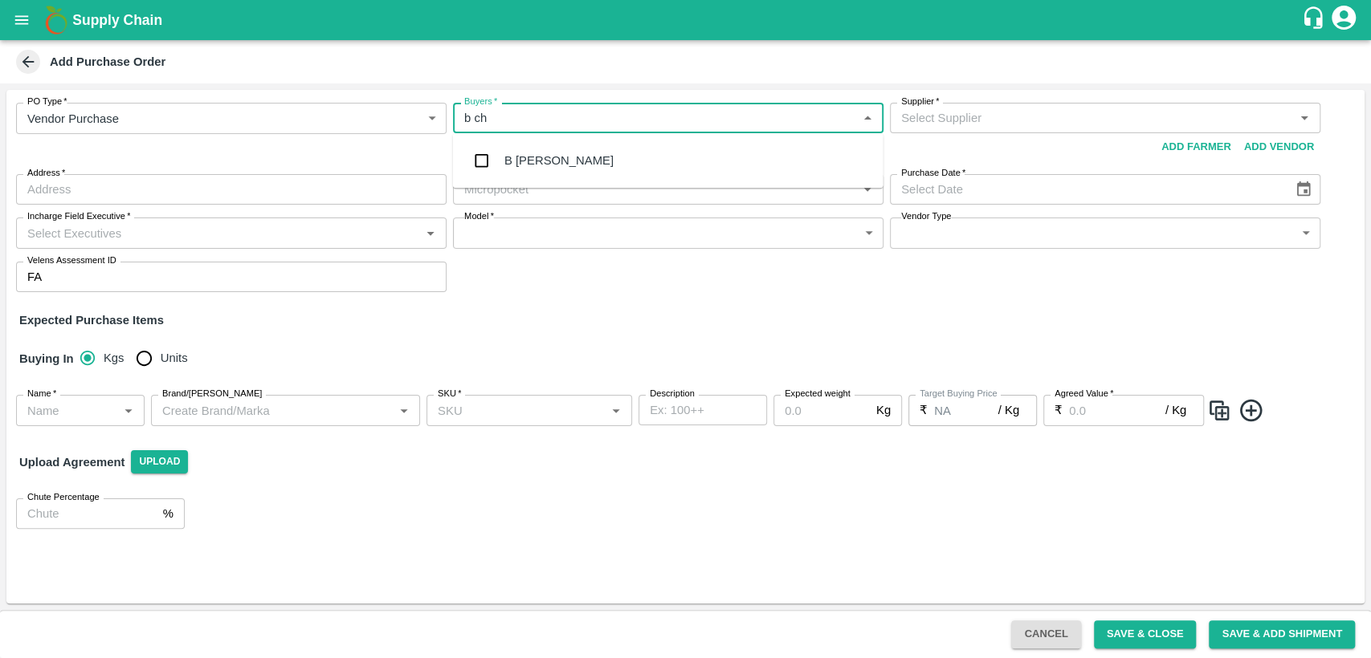
type input "b ch"
click at [575, 169] on div "B [PERSON_NAME]" at bounding box center [558, 161] width 109 height 18
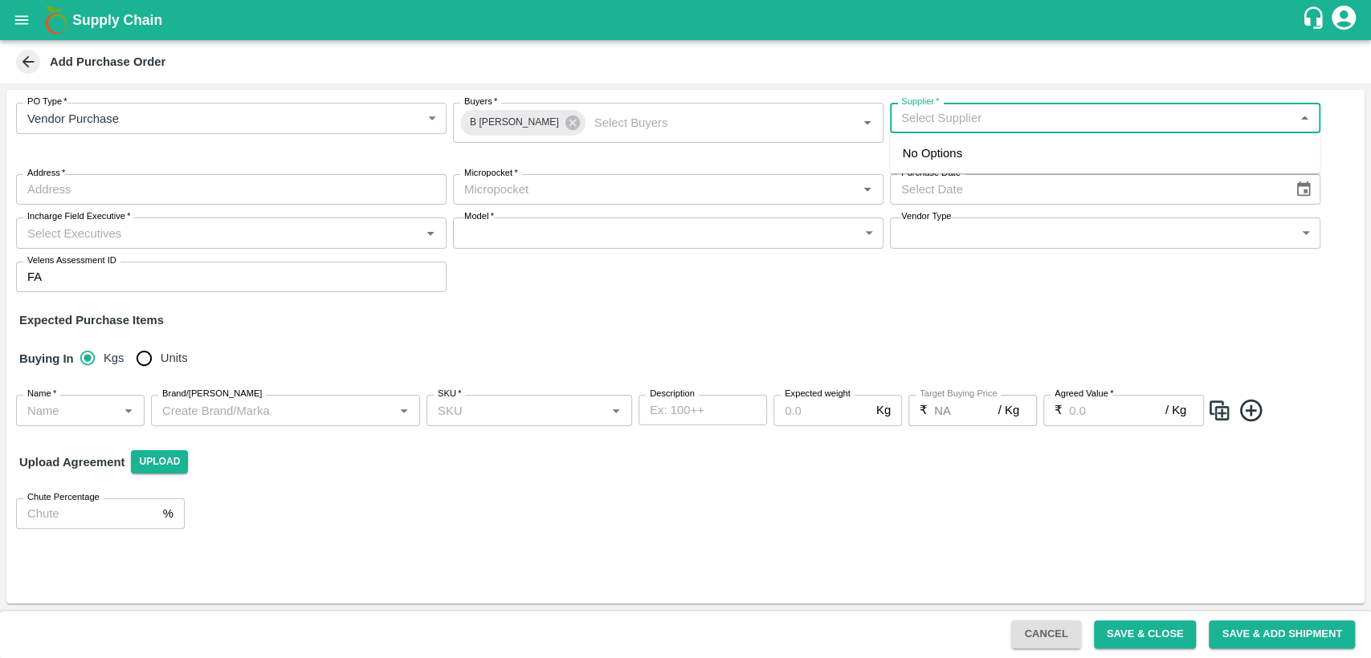
click at [1077, 112] on input "Supplier   *" at bounding box center [1091, 118] width 394 height 21
click at [1059, 162] on div "UK Fruits-Vijaywada Village, Krishna-6379420670(Supplier)" at bounding box center [1075, 154] width 347 height 18
type input "UK Fruits-Vijaywada Village, Krishna-6379420670(Supplier)"
type input "Vijaywada Village, Krishna, Vijaywada, Andhra Pradesh"
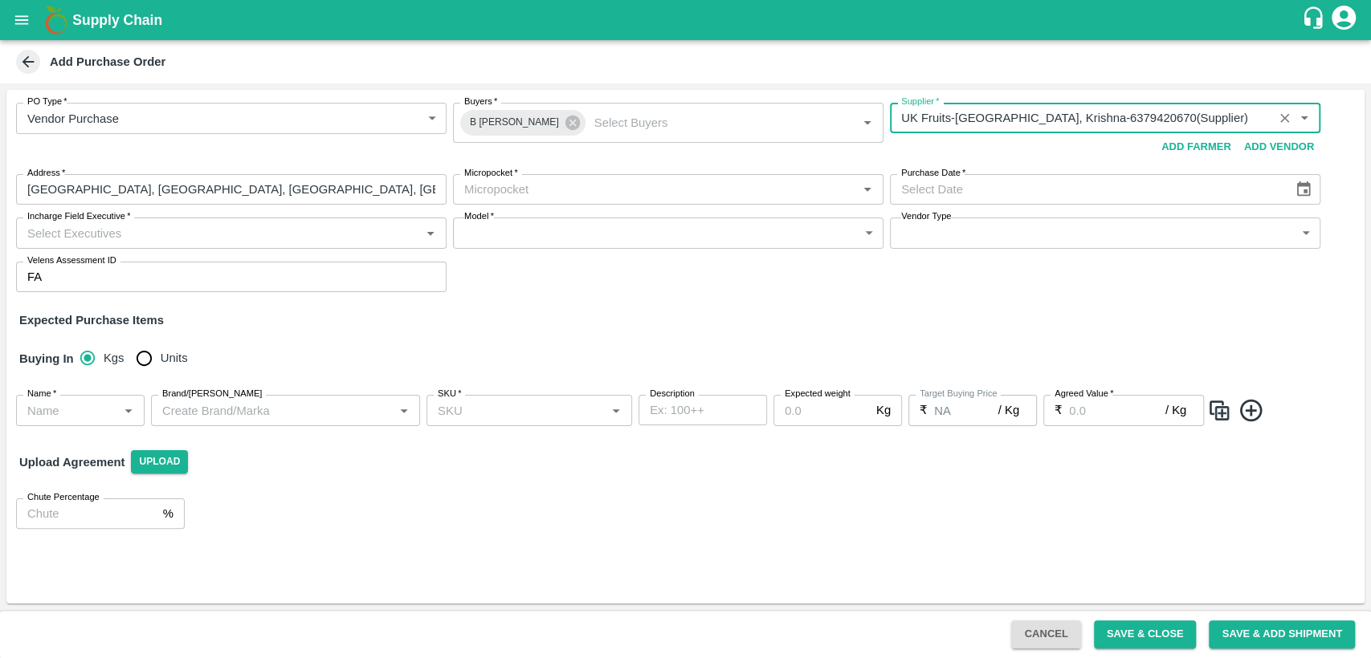
type input "UK Fruits-Vijaywada Village, Krishna-6379420670(Supplier)"
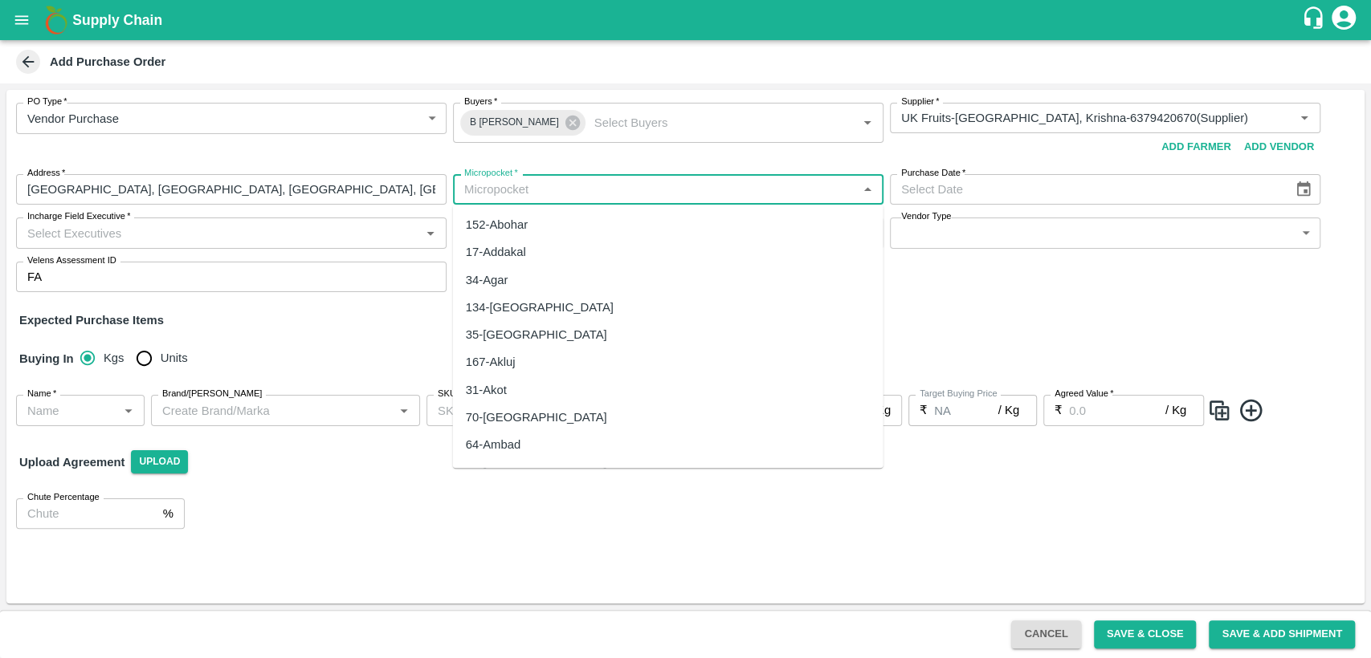
click at [691, 194] on input "Micropocket   *" at bounding box center [655, 189] width 394 height 21
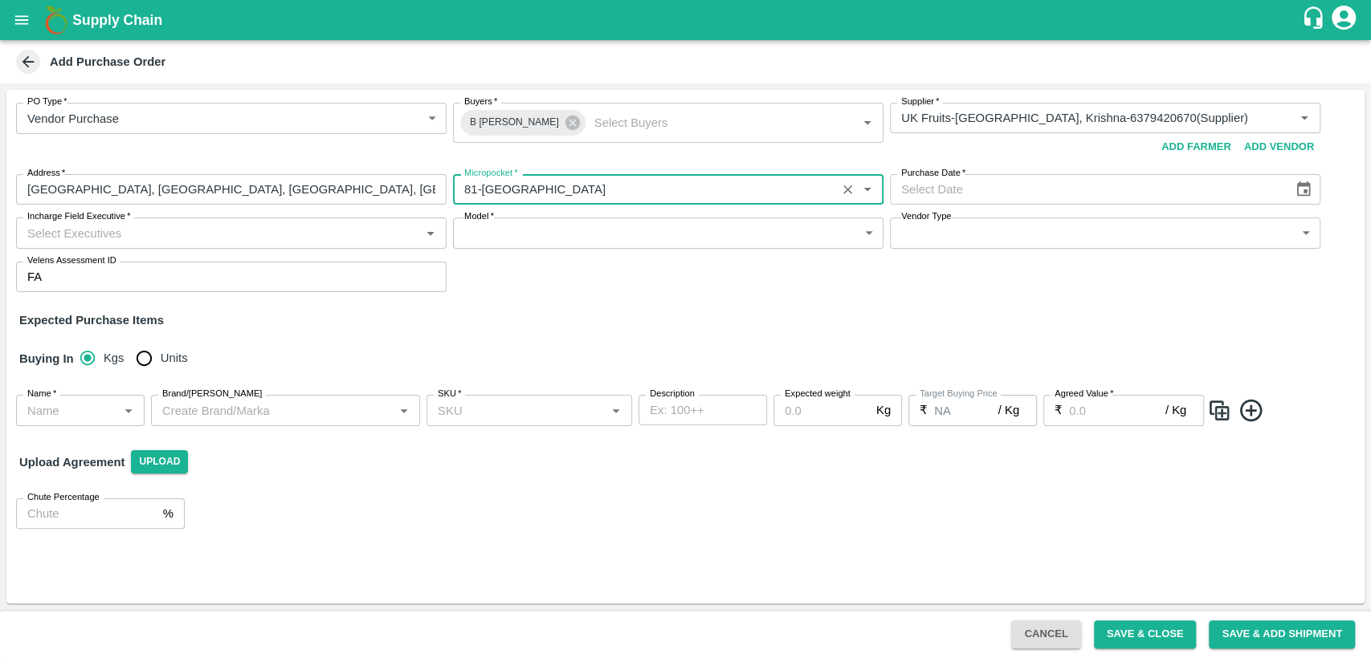
type input "81-Bangalore"
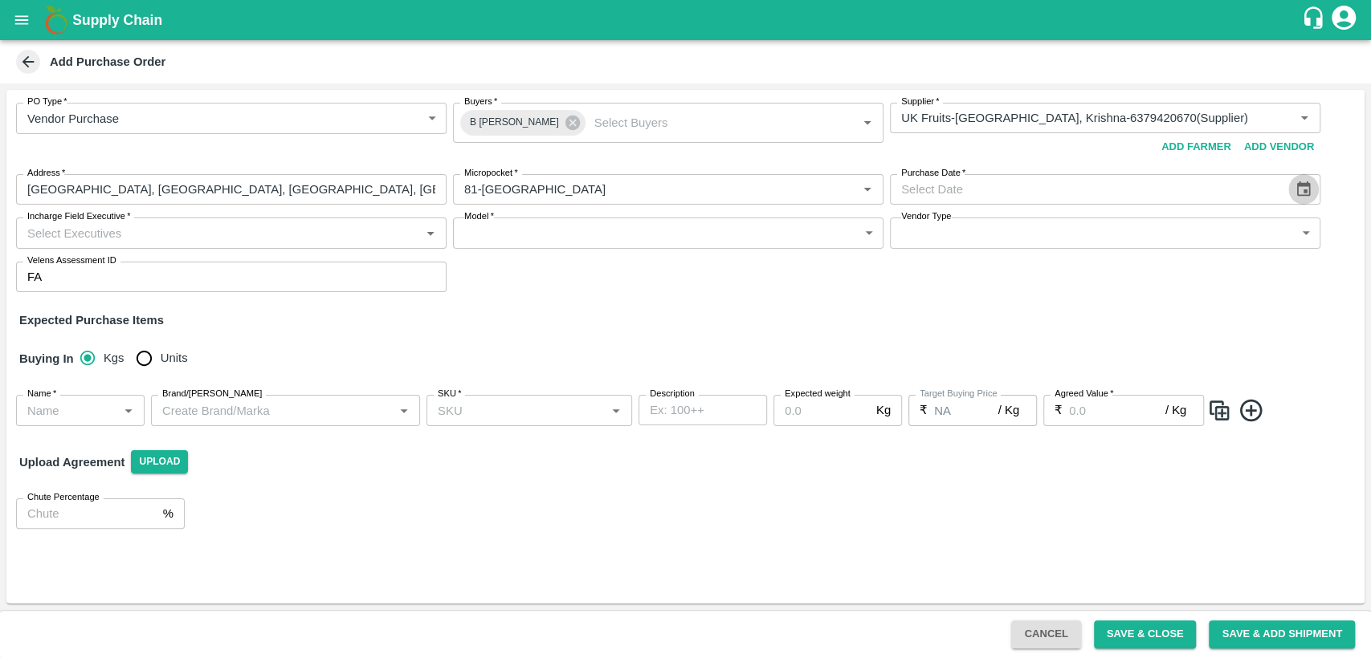
click at [1310, 188] on icon "Choose date" at bounding box center [1303, 190] width 18 height 18
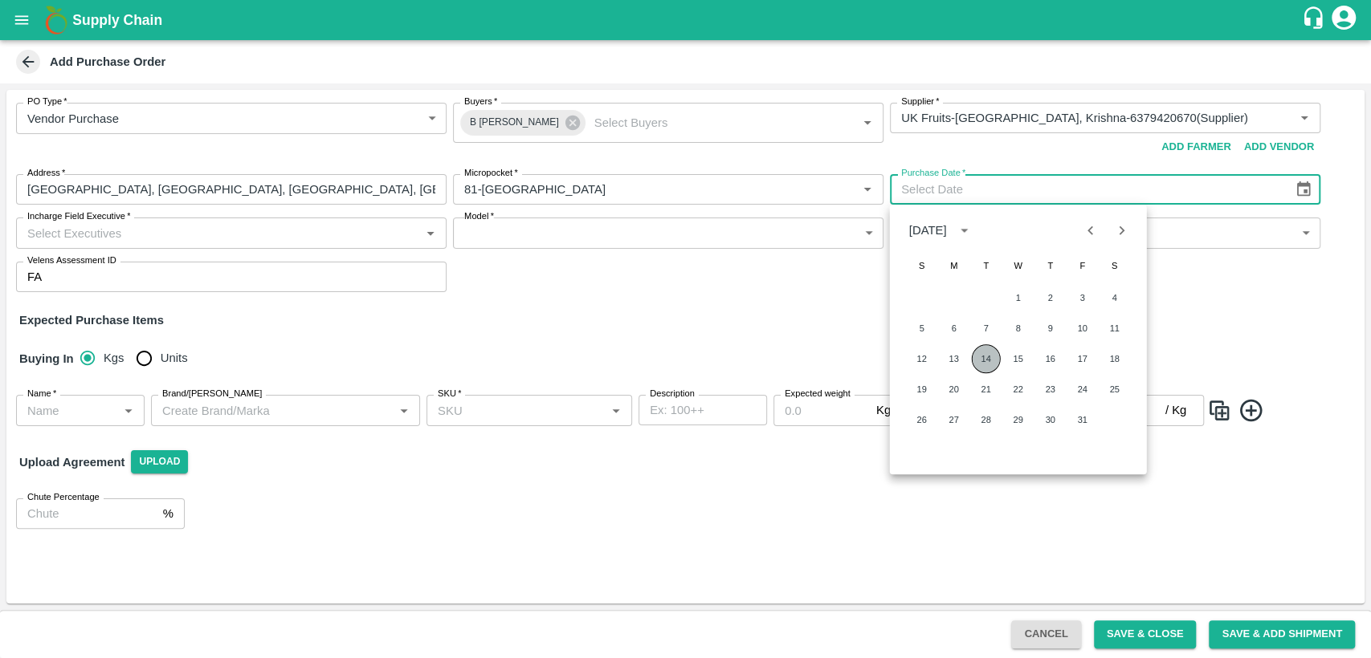
click at [989, 360] on button "14" at bounding box center [985, 358] width 29 height 29
type input "14/10/2025"
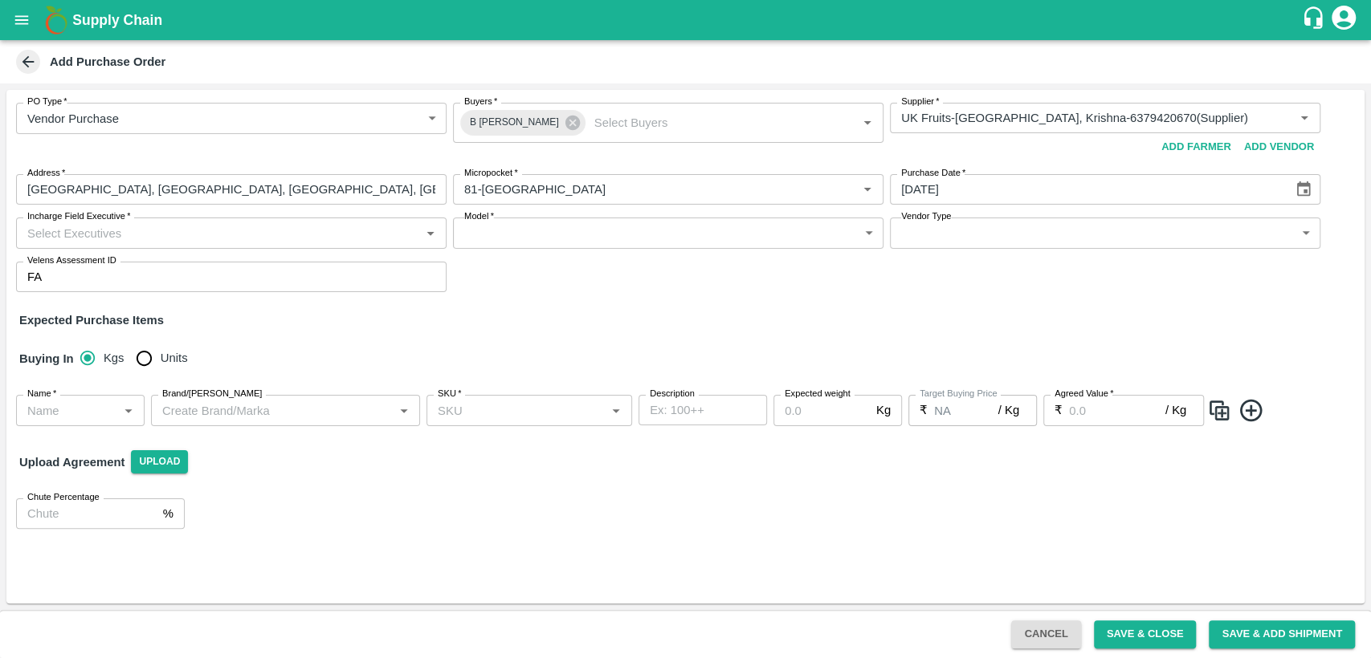
click at [355, 233] on input "Incharge Field Executive   *" at bounding box center [218, 232] width 394 height 21
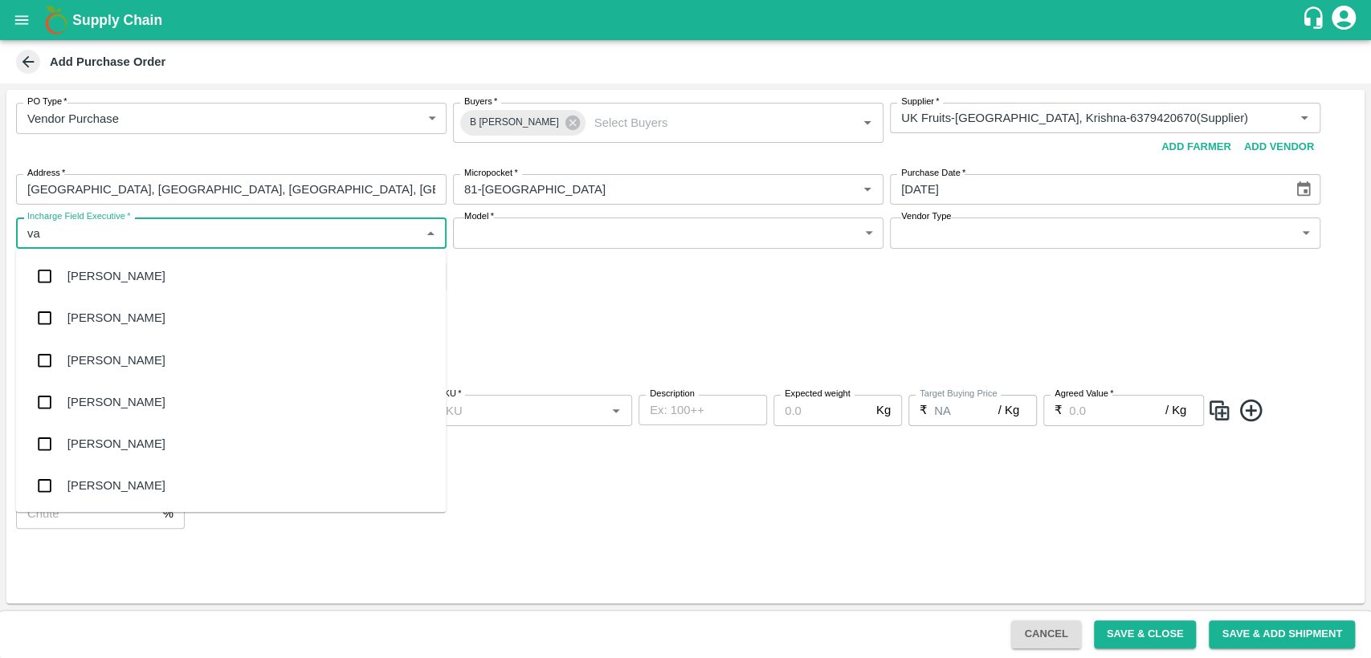
type input "var"
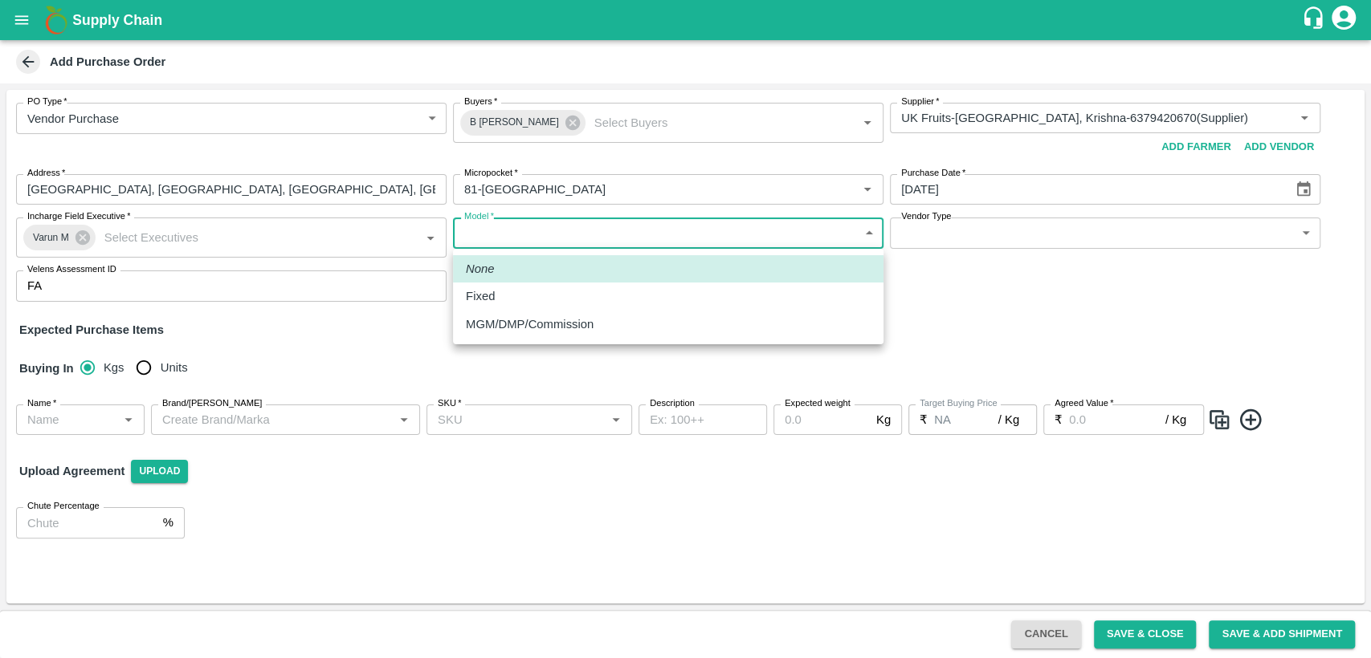
click at [555, 226] on body "Supply Chain Add Purchase Order PO Type   * Vendor Purchase 2 PO Type Buyers   …" at bounding box center [685, 329] width 1371 height 658
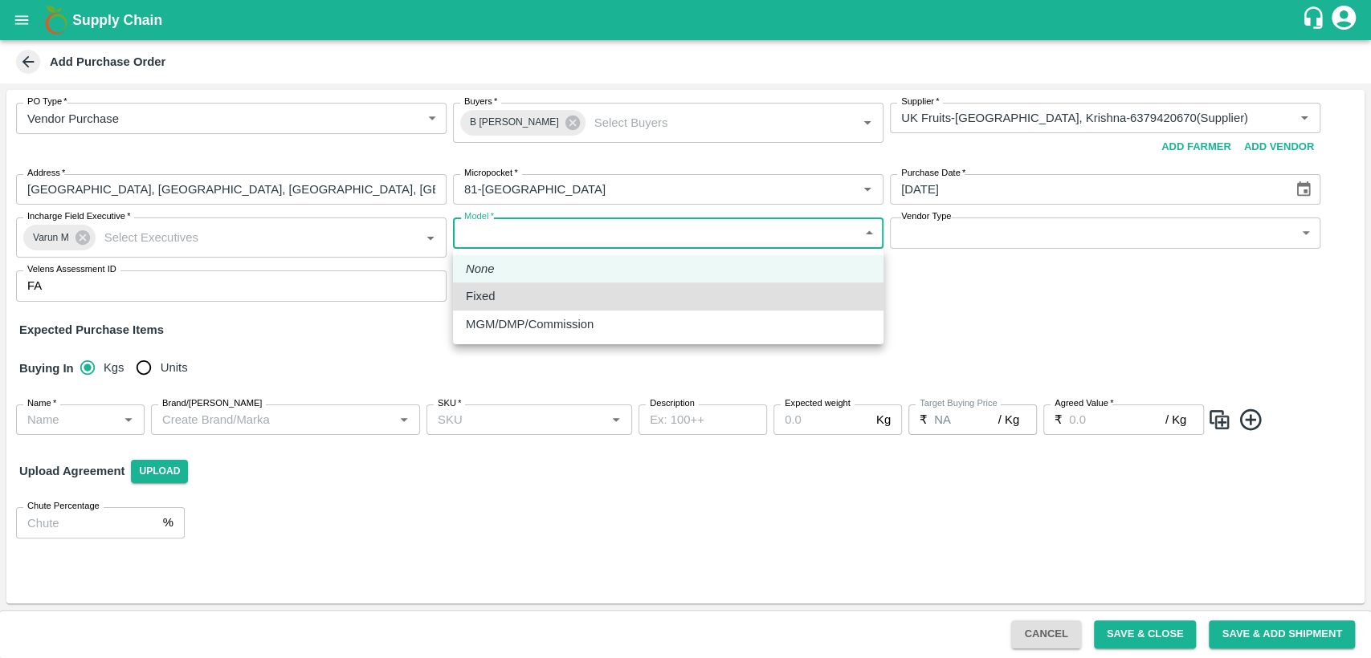
type input "Fixed"
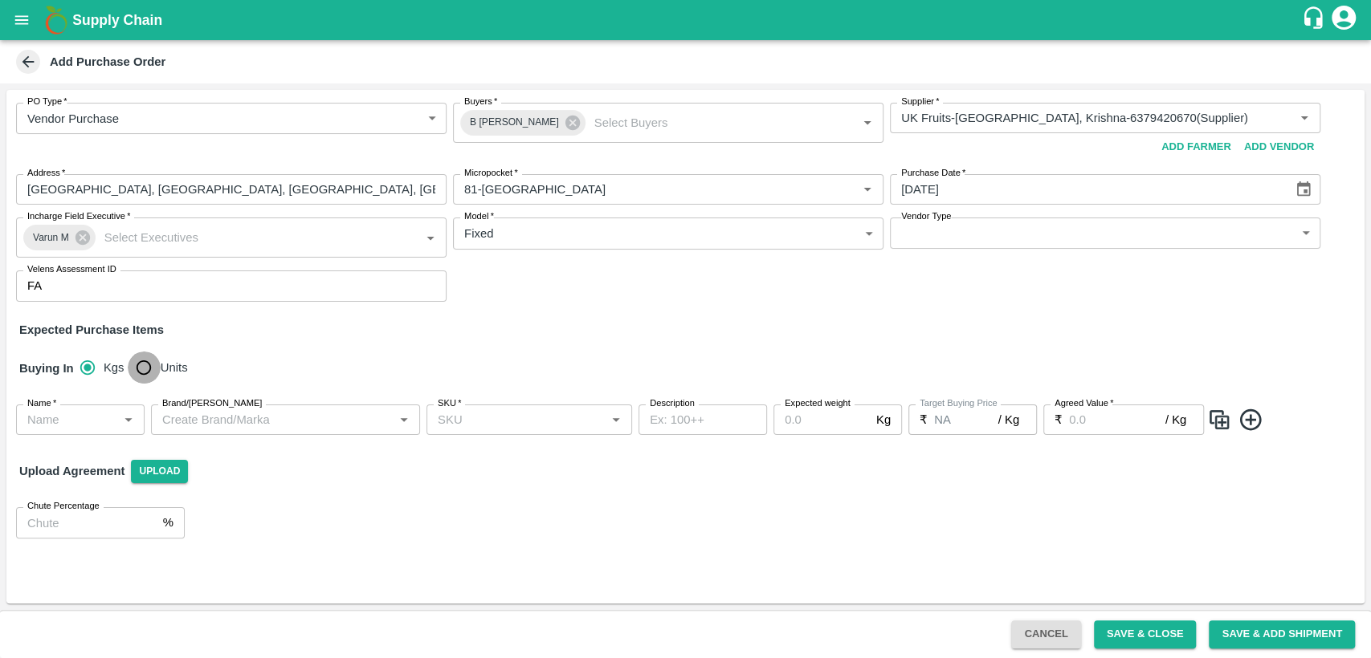
click at [141, 375] on input "Units" at bounding box center [144, 368] width 32 height 32
radio input "true"
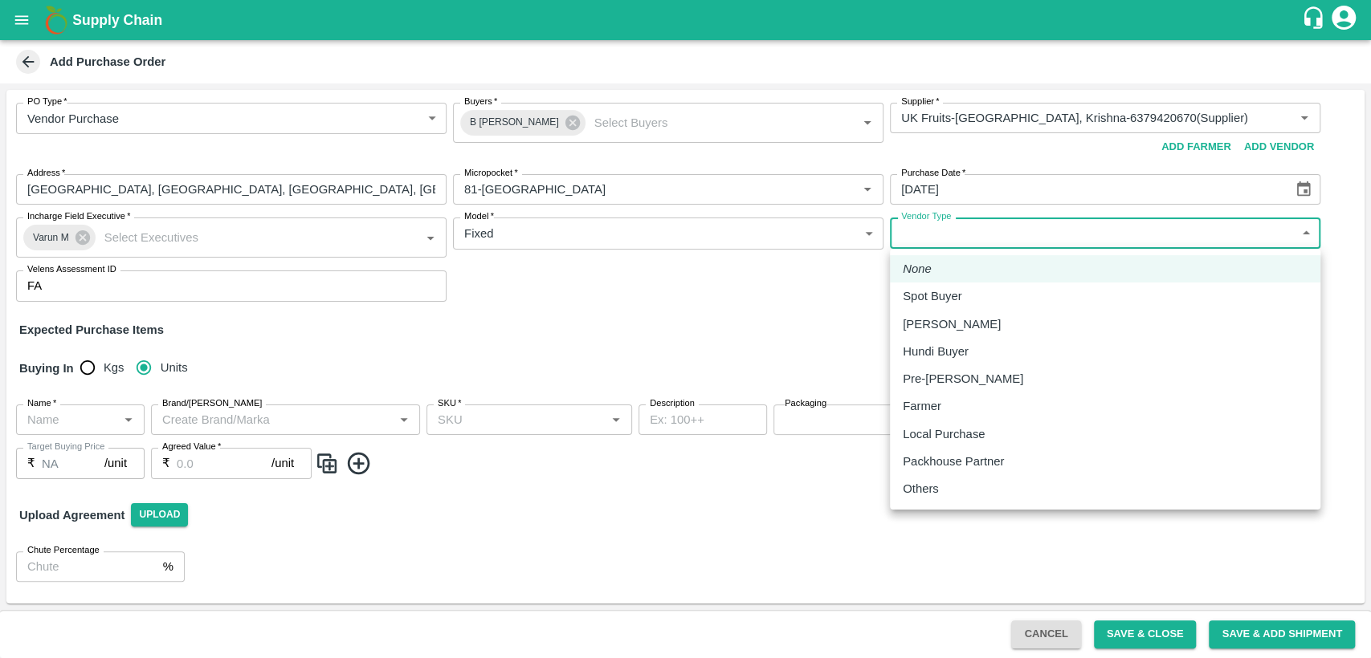
click at [969, 235] on body "Supply Chain Add Purchase Order PO Type   * Vendor Purchase 2 PO Type Buyers   …" at bounding box center [685, 329] width 1371 height 658
click at [772, 356] on div at bounding box center [685, 329] width 1371 height 658
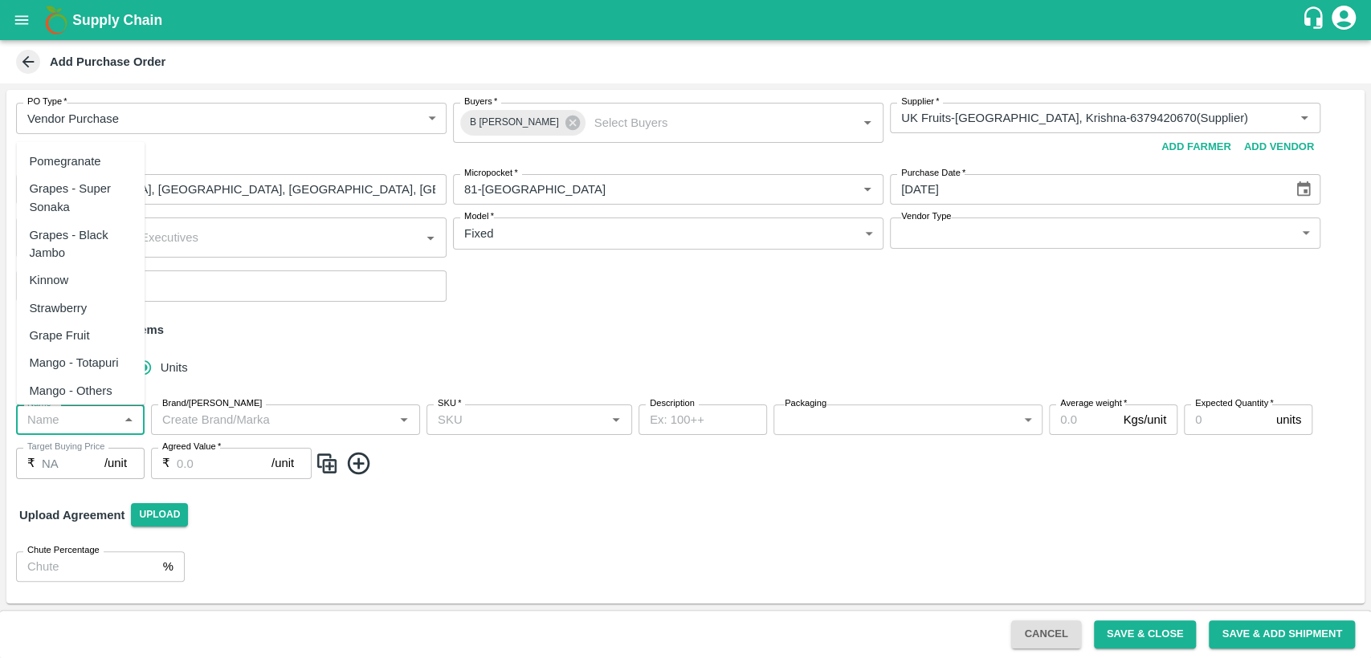
click at [108, 423] on input "Name   *" at bounding box center [67, 419] width 92 height 21
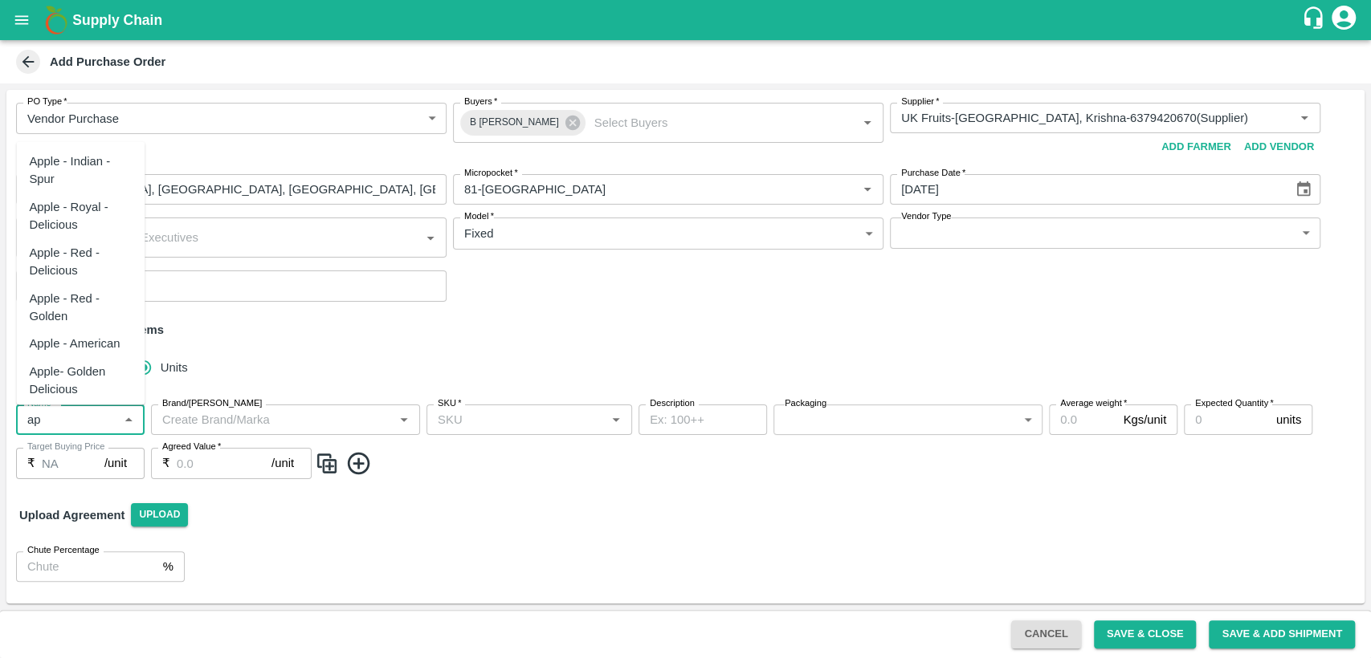
type input "a"
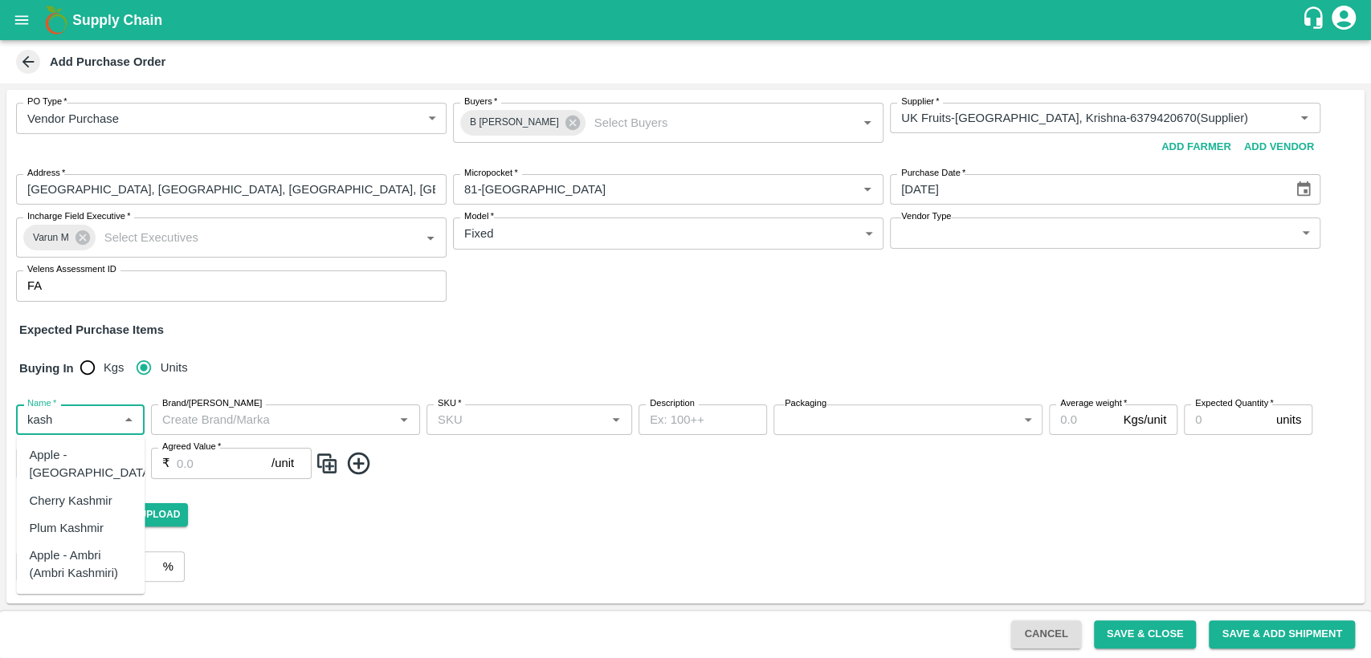
click at [49, 453] on div "Apple -Kashmir" at bounding box center [91, 464] width 124 height 36
type input "Apple -Kashmir"
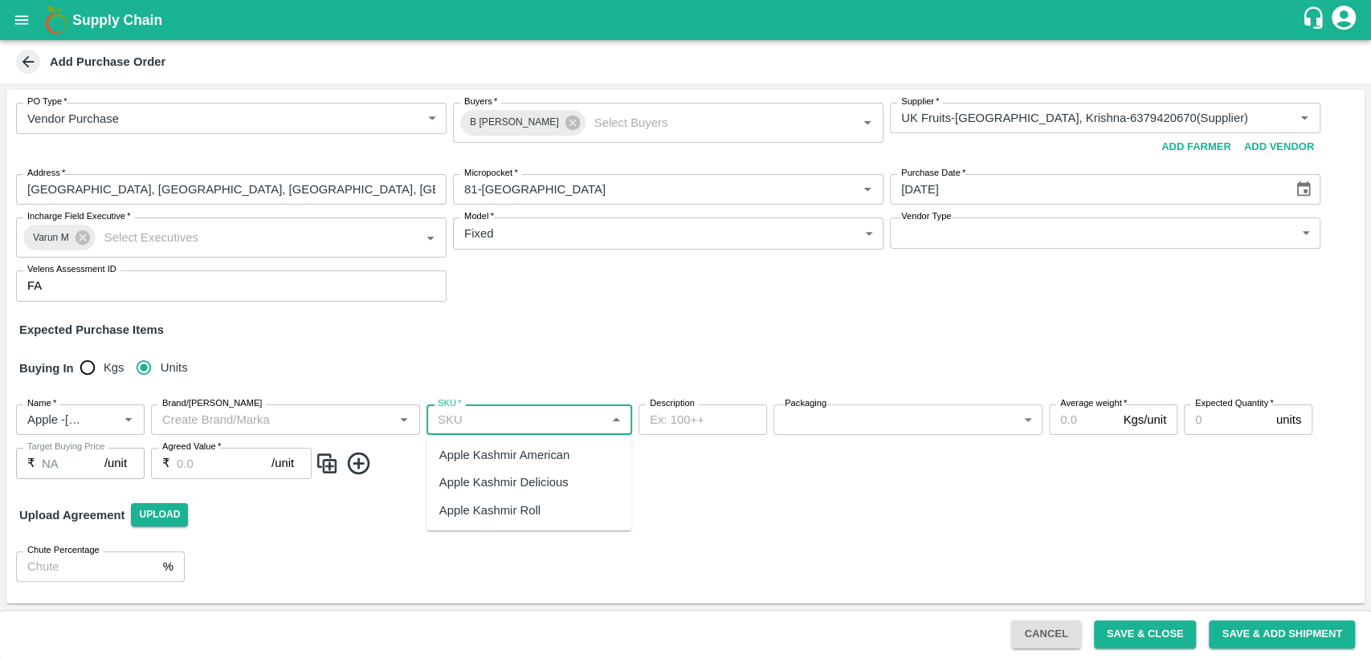
click at [486, 418] on input "SKU   *" at bounding box center [515, 419] width 169 height 21
click at [494, 480] on div "Apple Kashmir Delicious" at bounding box center [503, 484] width 129 height 18
type input "Apple Kashmir Delicious"
click at [880, 426] on body "Supply Chain Add Purchase Order PO Type   * Vendor Purchase 2 PO Type Buyers   …" at bounding box center [685, 329] width 1371 height 658
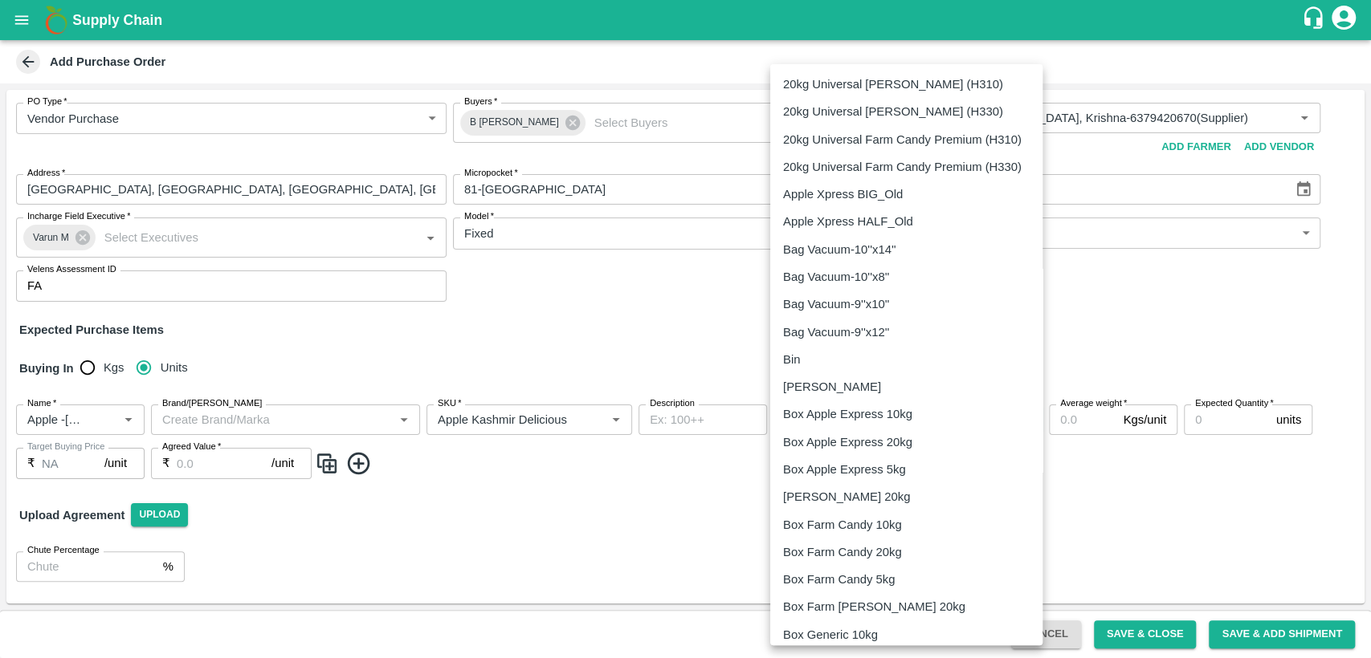
scroll to position [946, 0]
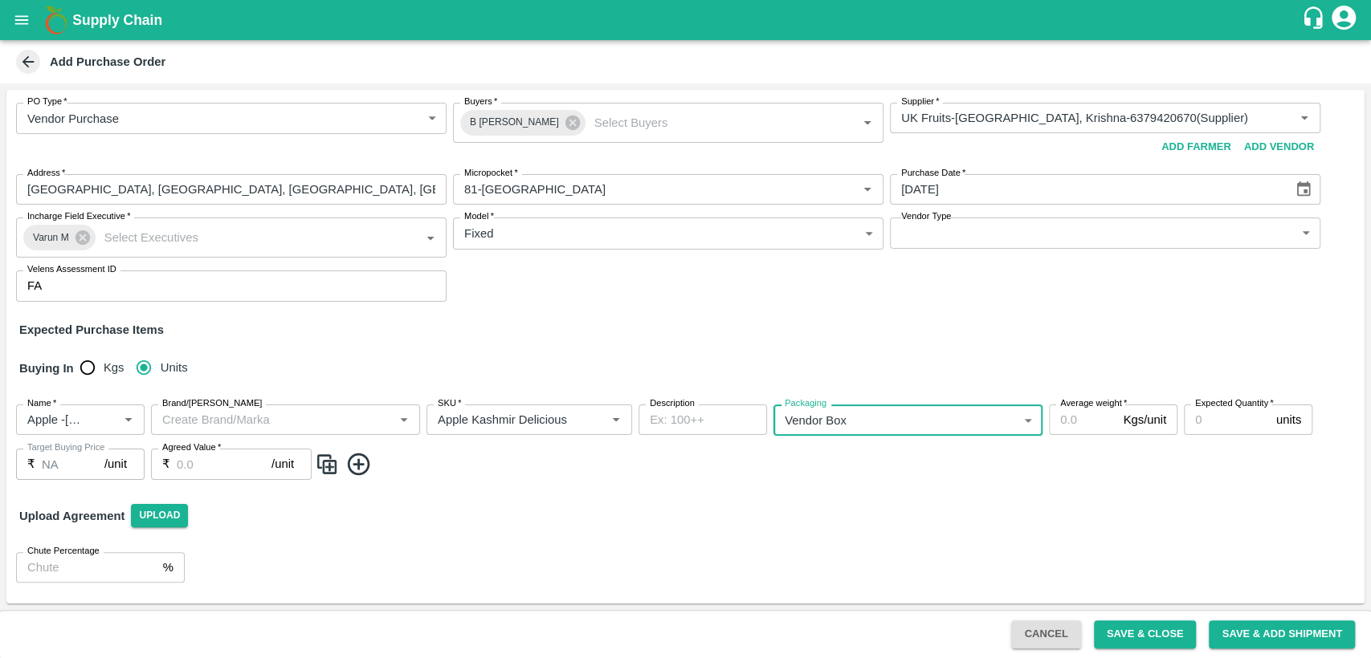
type input "276"
click at [1077, 426] on input "Average weight   *" at bounding box center [1082, 420] width 67 height 31
type input "18"
click at [1220, 414] on input "Expected Quantity   *" at bounding box center [1226, 420] width 86 height 31
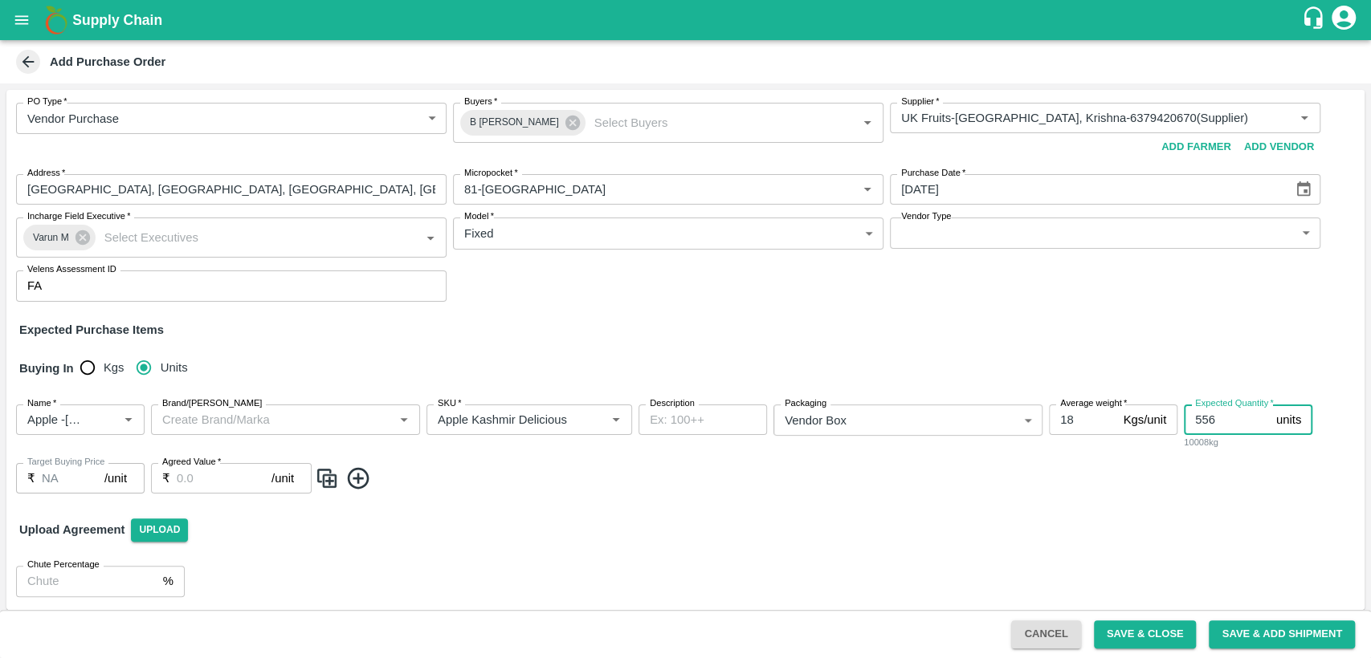
type input "556"
click at [195, 482] on input "Agreed Value   *" at bounding box center [224, 478] width 95 height 31
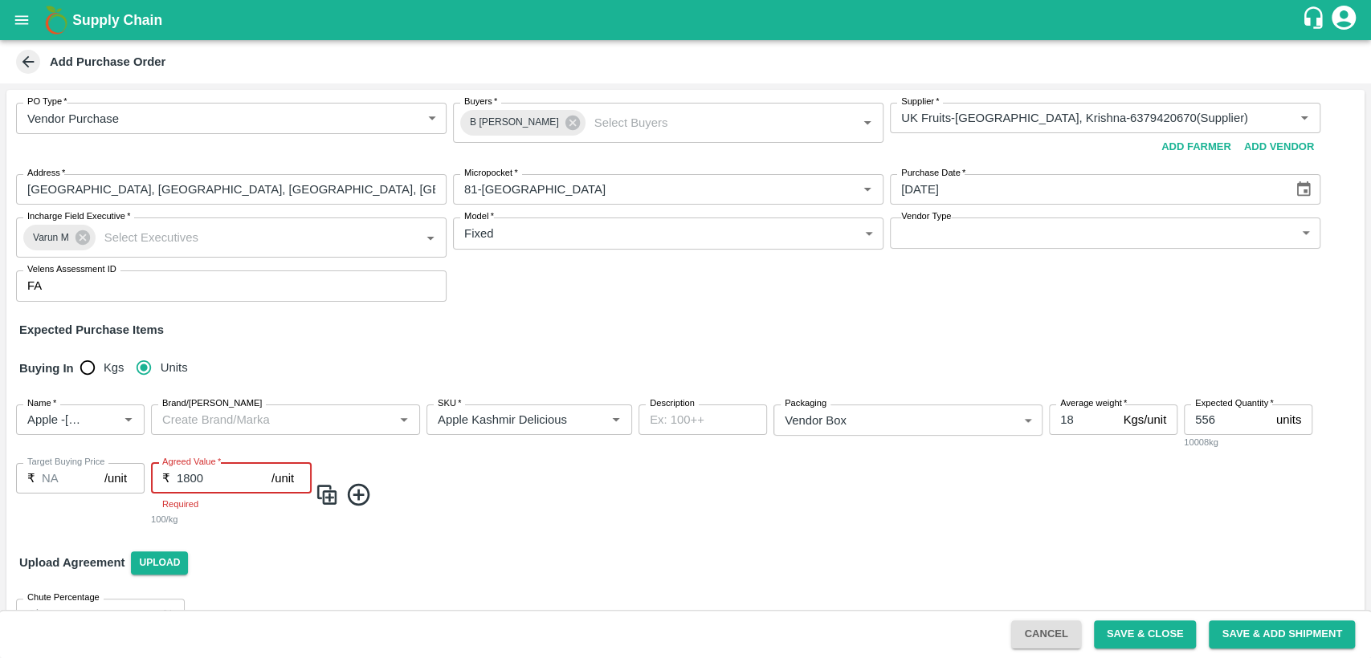
type input "1800"
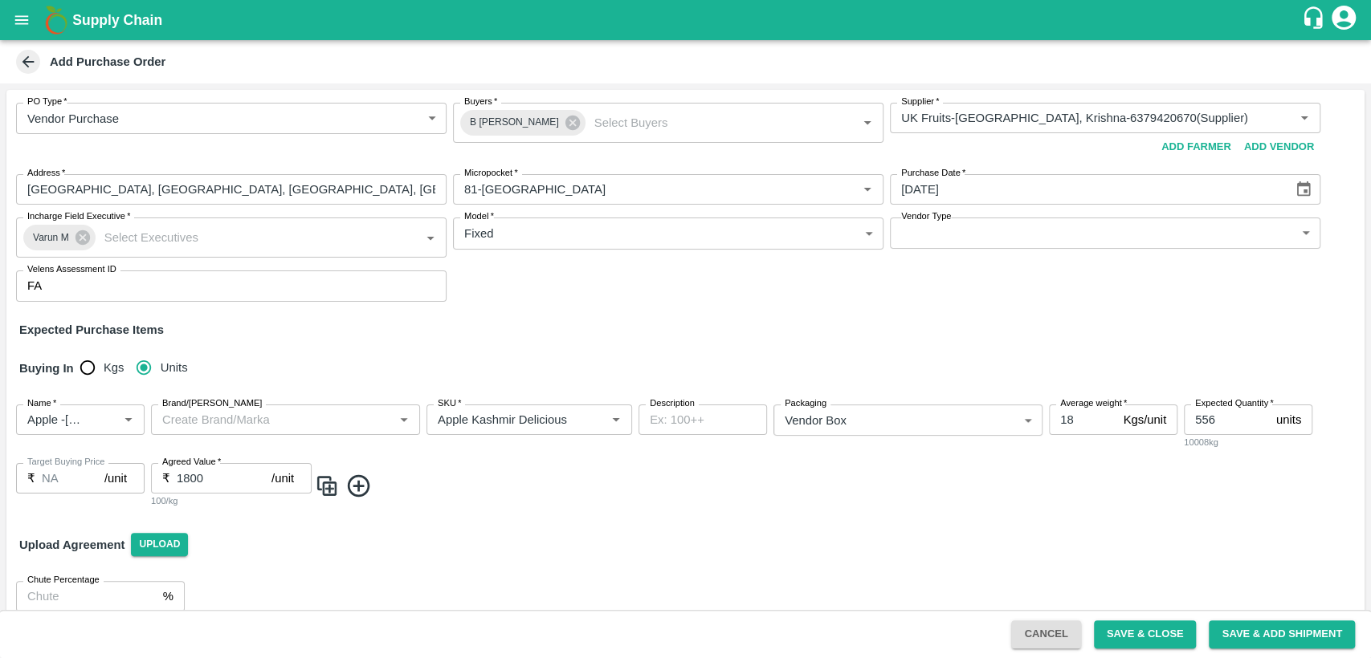
click at [453, 516] on div "Name   * Name   * Brand/Marka Brand/Marka SKU   * SKU   * Description x Descrip…" at bounding box center [685, 457] width 1358 height 130
click at [1140, 637] on button "Save & Close" at bounding box center [1145, 635] width 103 height 28
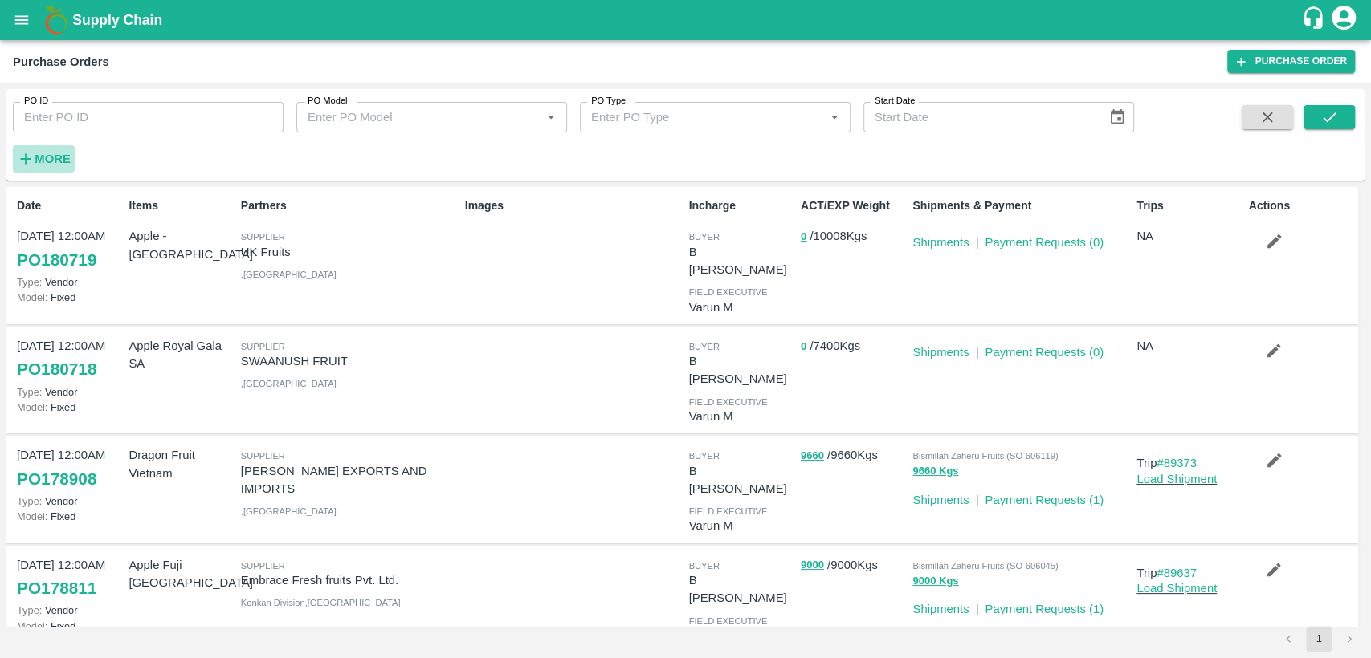
click at [64, 165] on strong "More" at bounding box center [53, 159] width 36 height 13
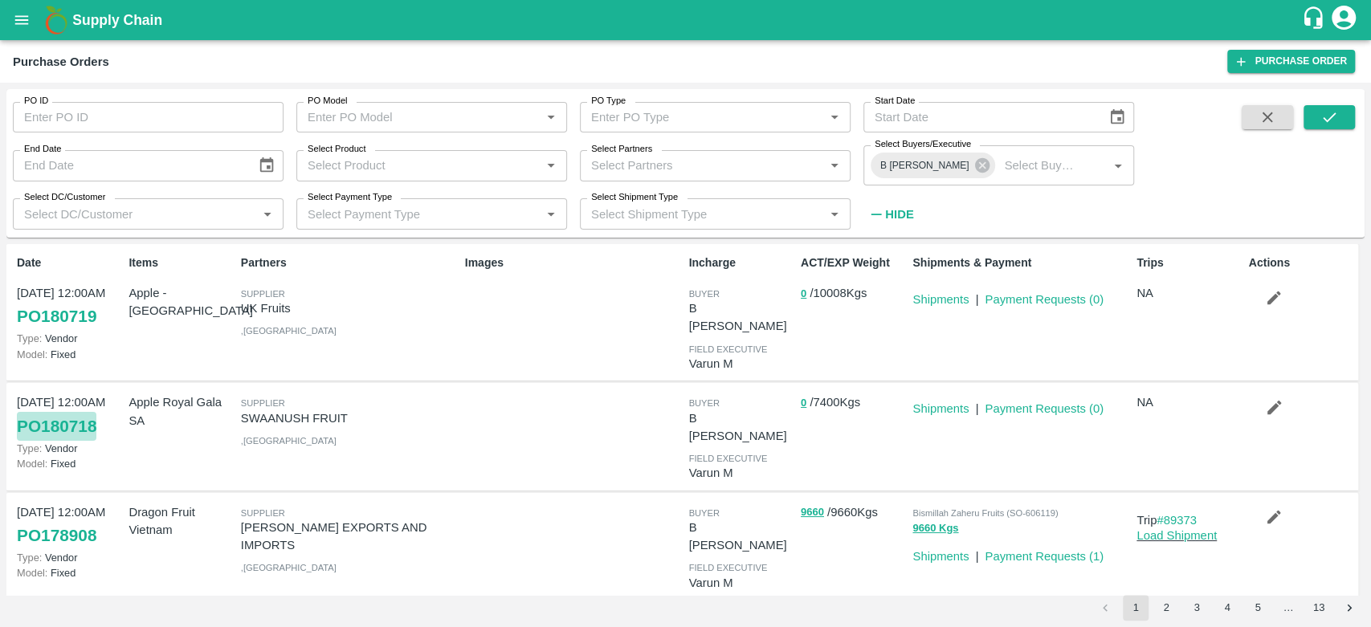
click at [79, 412] on link "PO 180718" at bounding box center [56, 426] width 79 height 29
click at [86, 315] on link "PO 180719" at bounding box center [56, 316] width 79 height 29
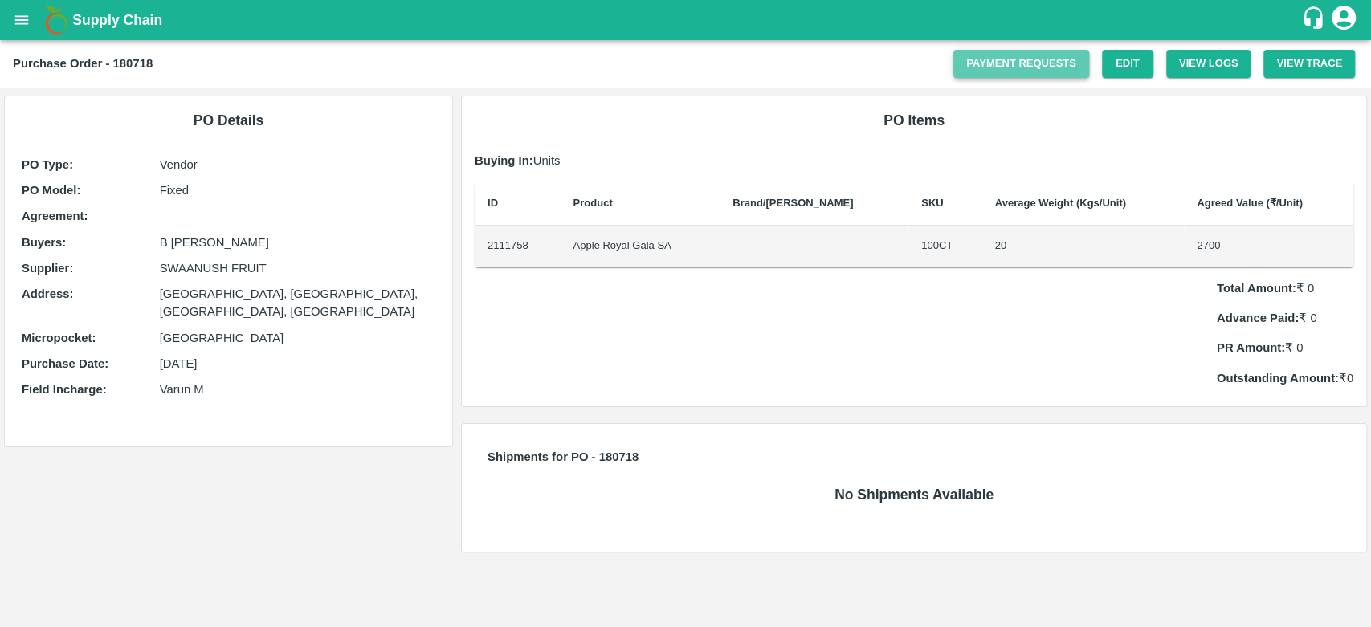
click at [1046, 71] on link "Payment Requests" at bounding box center [1021, 64] width 136 height 28
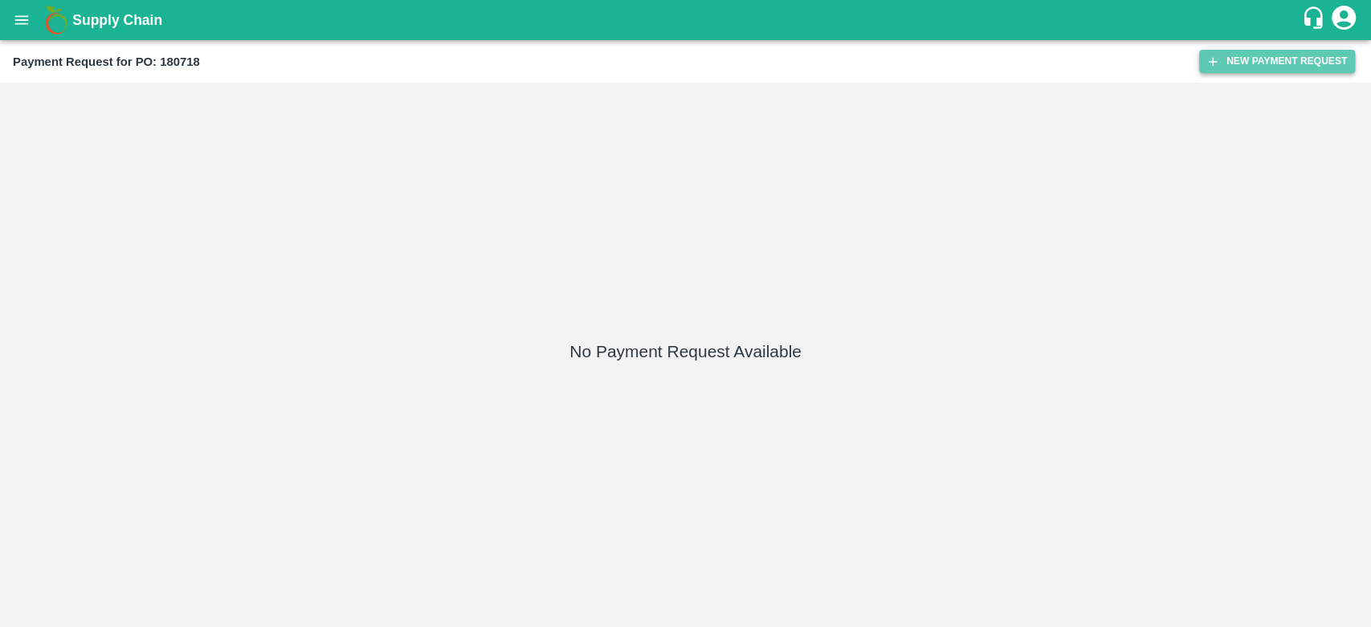
click at [1222, 67] on button "New Payment Request" at bounding box center [1277, 61] width 156 height 23
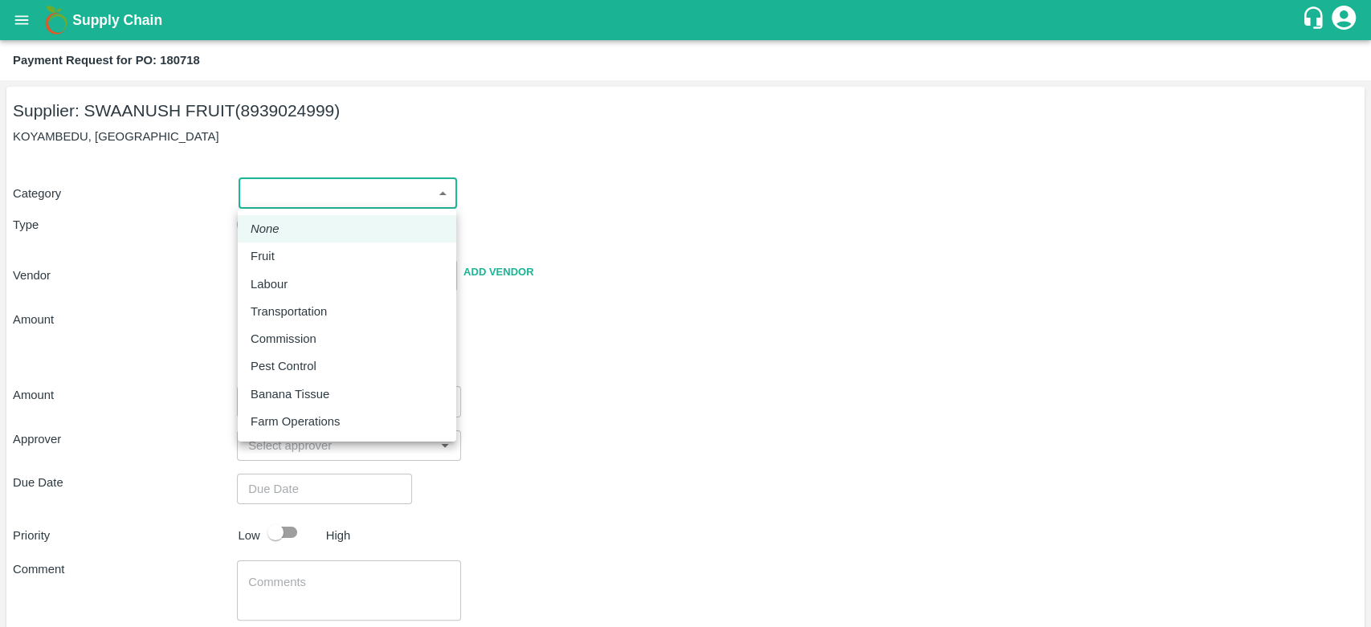
click at [318, 191] on body "Supply Chain Payment Request for PO: 180718 Supplier: SWAANUSH FRUIT (893902499…" at bounding box center [685, 313] width 1371 height 627
click at [307, 260] on div "Fruit" at bounding box center [346, 256] width 193 height 18
type input "1"
type input "SWAANUSH FRUIT - 8939024999(Supplier)"
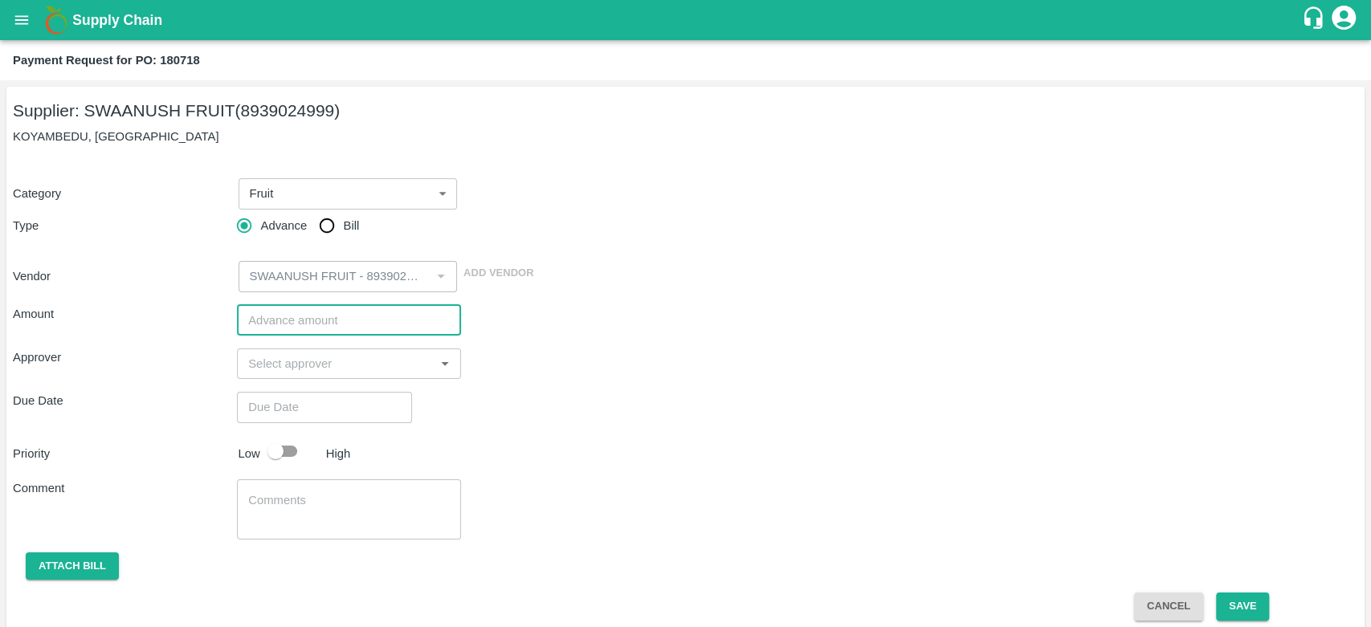
click at [295, 320] on input "number" at bounding box center [349, 320] width 224 height 31
paste input "999000"
type input "999000"
click at [287, 371] on input "input" at bounding box center [336, 363] width 188 height 21
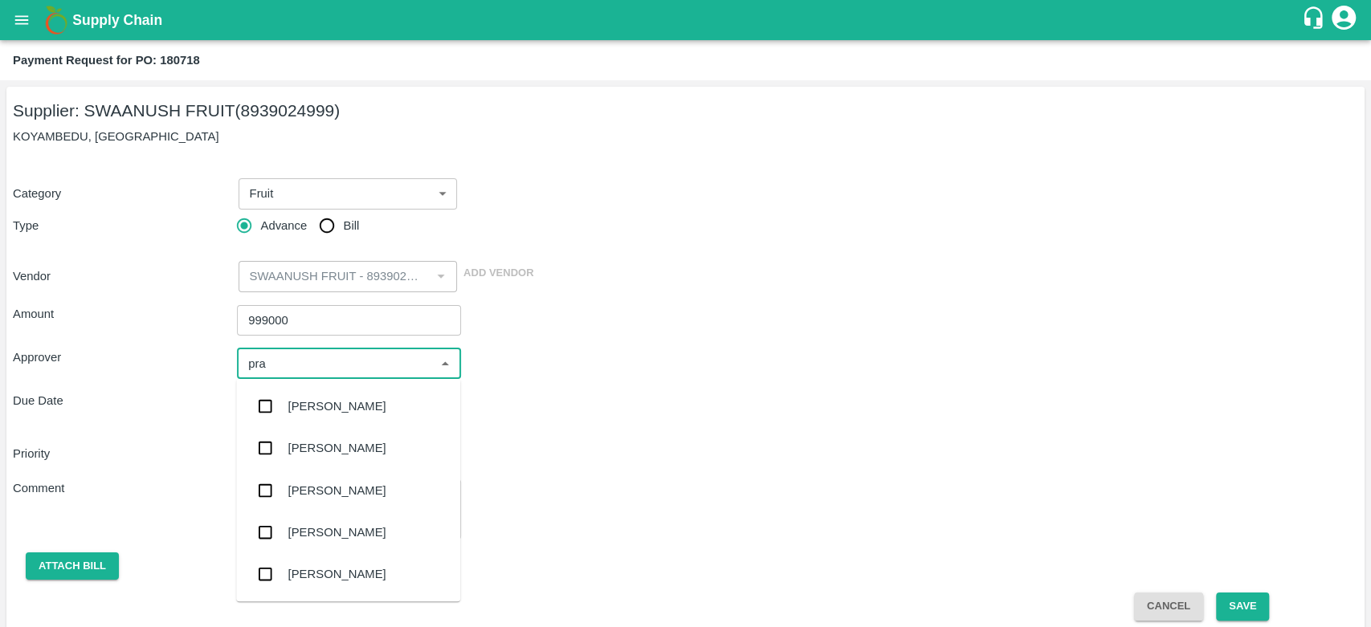
type input "prav"
click at [343, 393] on div "[PERSON_NAME]" at bounding box center [348, 406] width 224 height 42
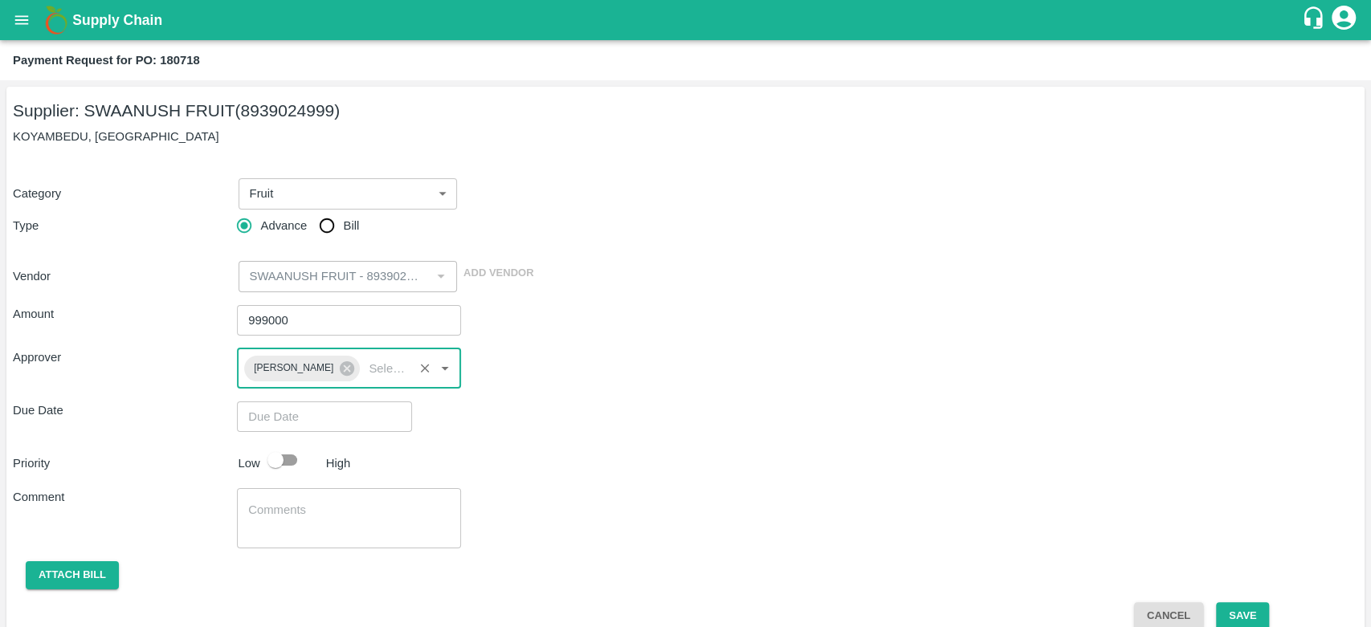
type input "DD/MM/YYYY hh:mm aa"
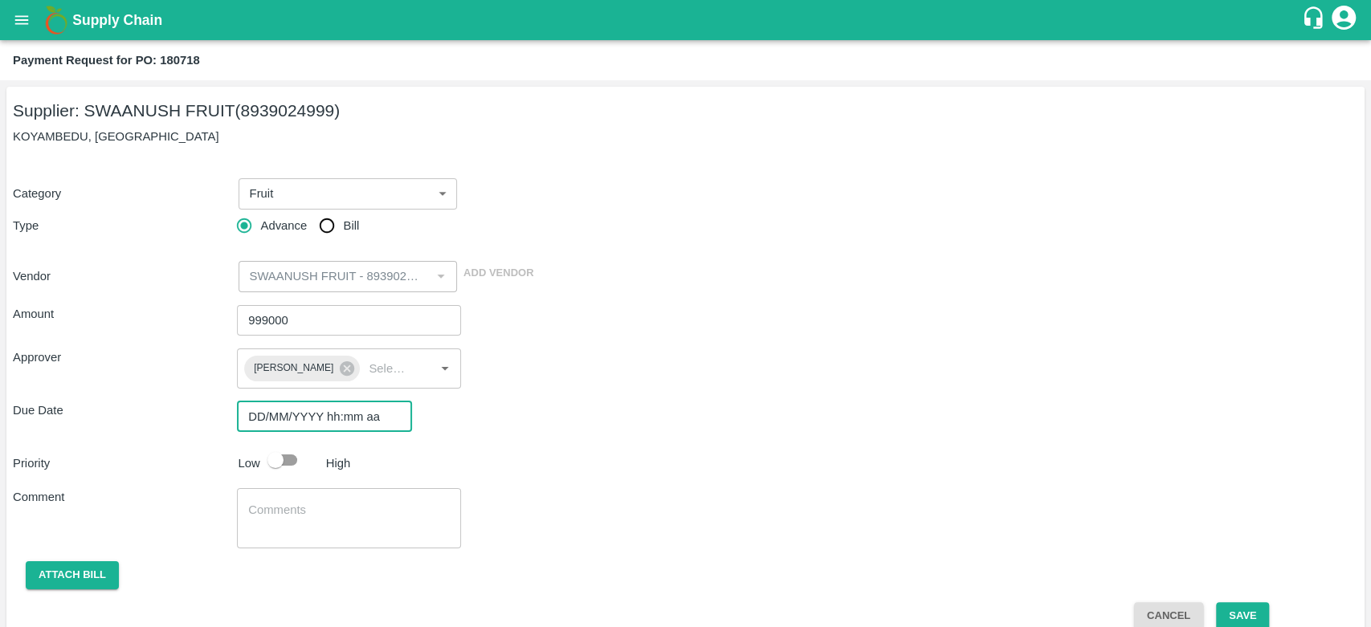
click at [303, 423] on input "DD/MM/YYYY hh:mm aa" at bounding box center [319, 416] width 164 height 31
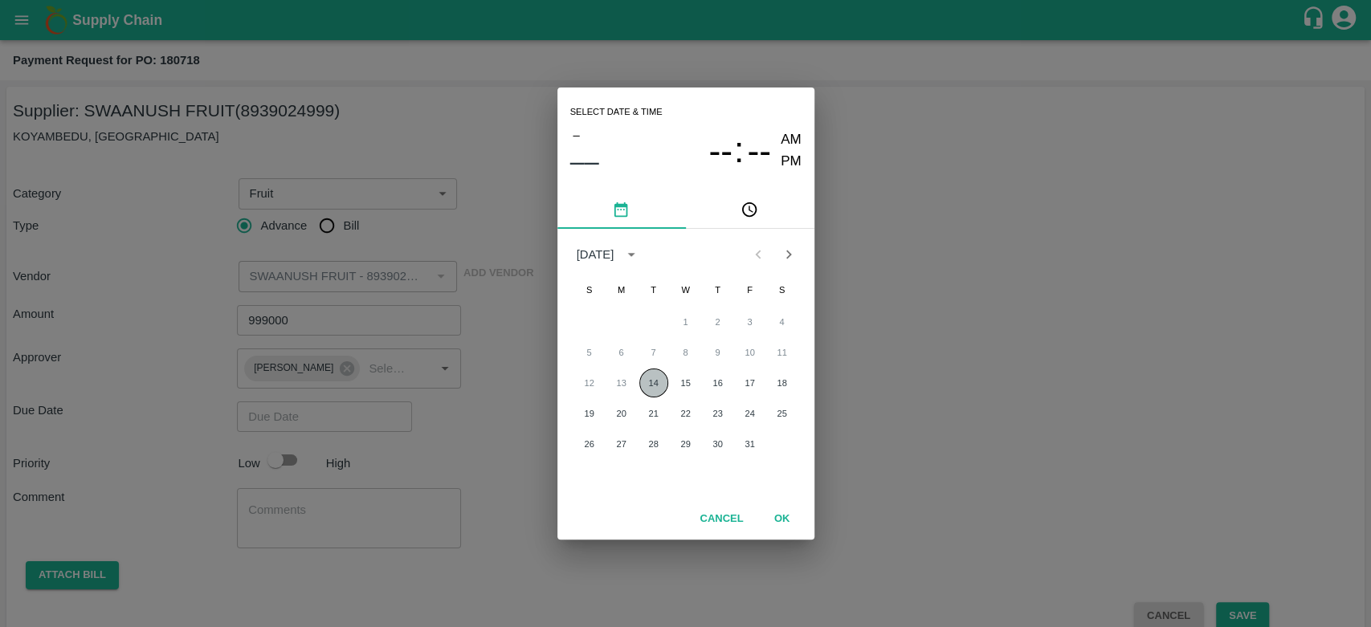
click at [655, 386] on button "14" at bounding box center [653, 383] width 29 height 29
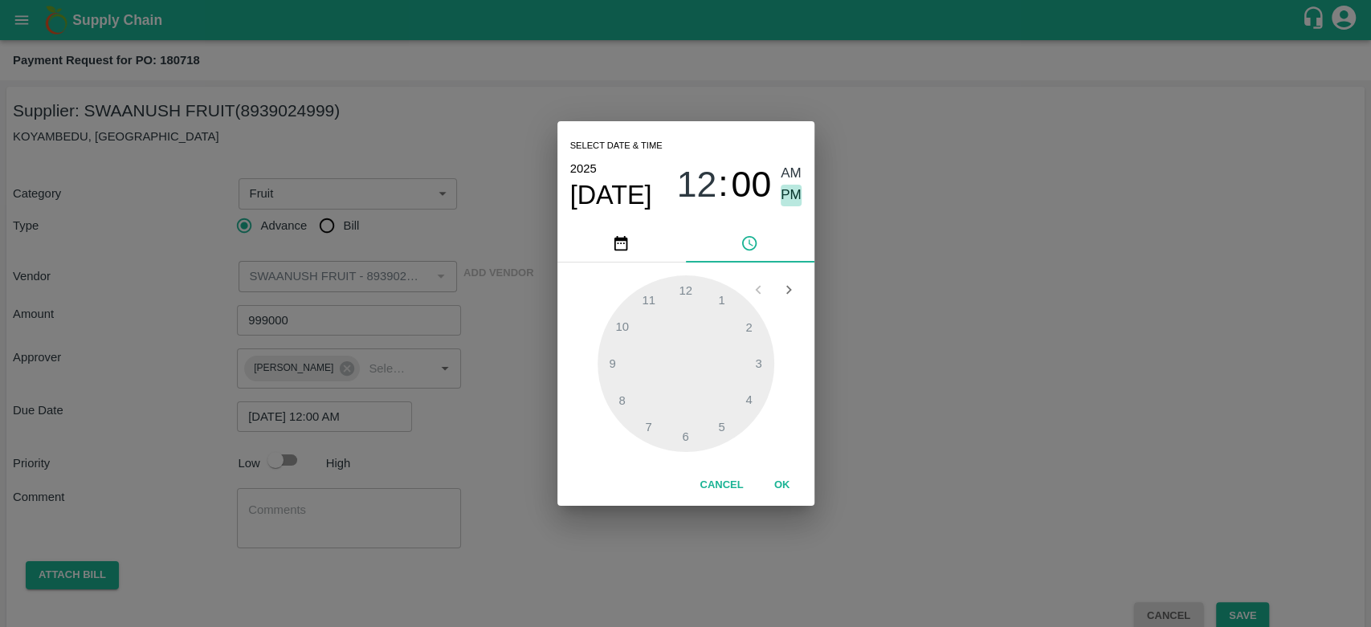
click at [788, 196] on span "PM" at bounding box center [790, 196] width 21 height 22
click at [747, 322] on div at bounding box center [685, 363] width 177 height 177
type input "[DATE] 02:00 PM"
click at [783, 195] on span "PM" at bounding box center [790, 196] width 21 height 22
click at [784, 484] on button "OK" at bounding box center [781, 485] width 51 height 28
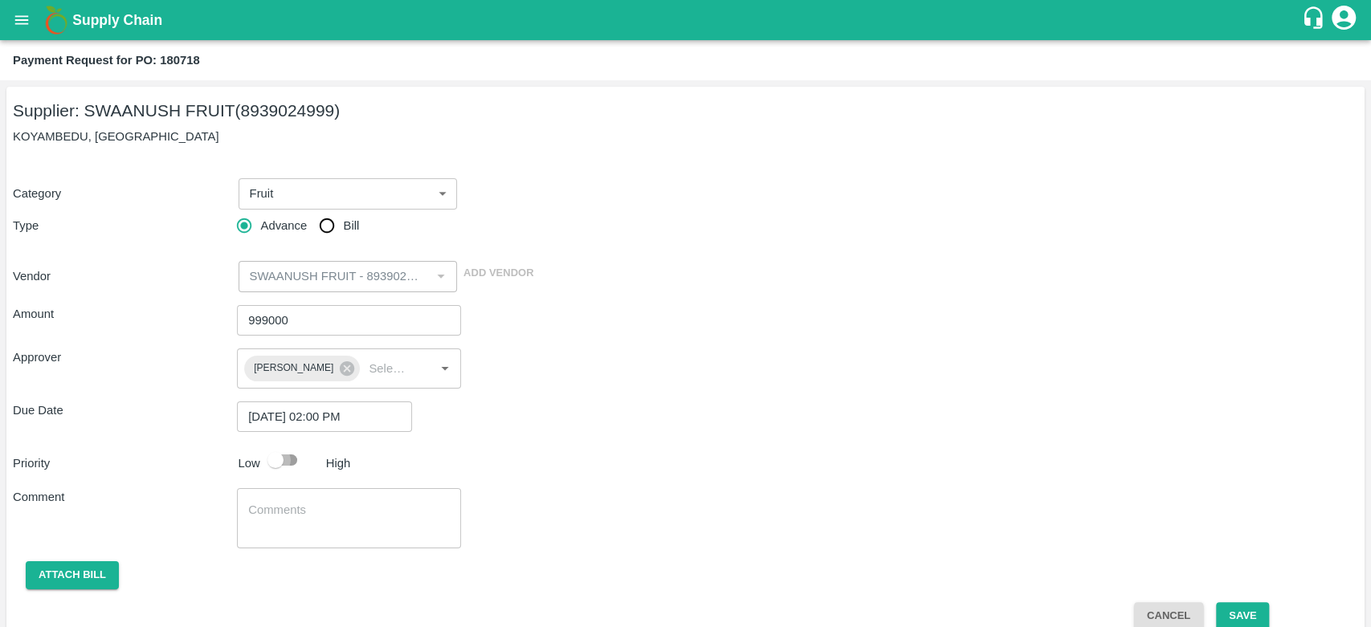
click at [295, 458] on input "checkbox" at bounding box center [276, 460] width 92 height 31
checkbox input "true"
click at [1253, 605] on button "Save" at bounding box center [1242, 616] width 53 height 28
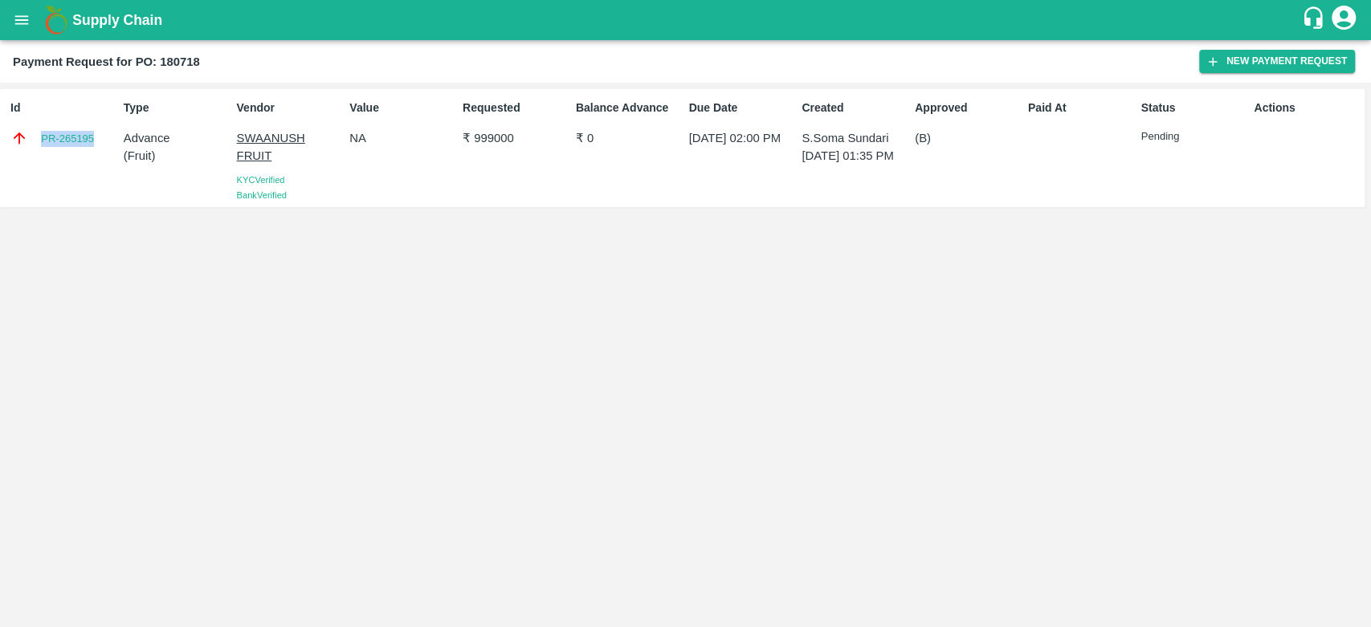
drag, startPoint x: 103, startPoint y: 142, endPoint x: 33, endPoint y: 141, distance: 69.9
click at [33, 141] on div "PR-265195" at bounding box center [63, 138] width 107 height 18
copy link "PR-265195"
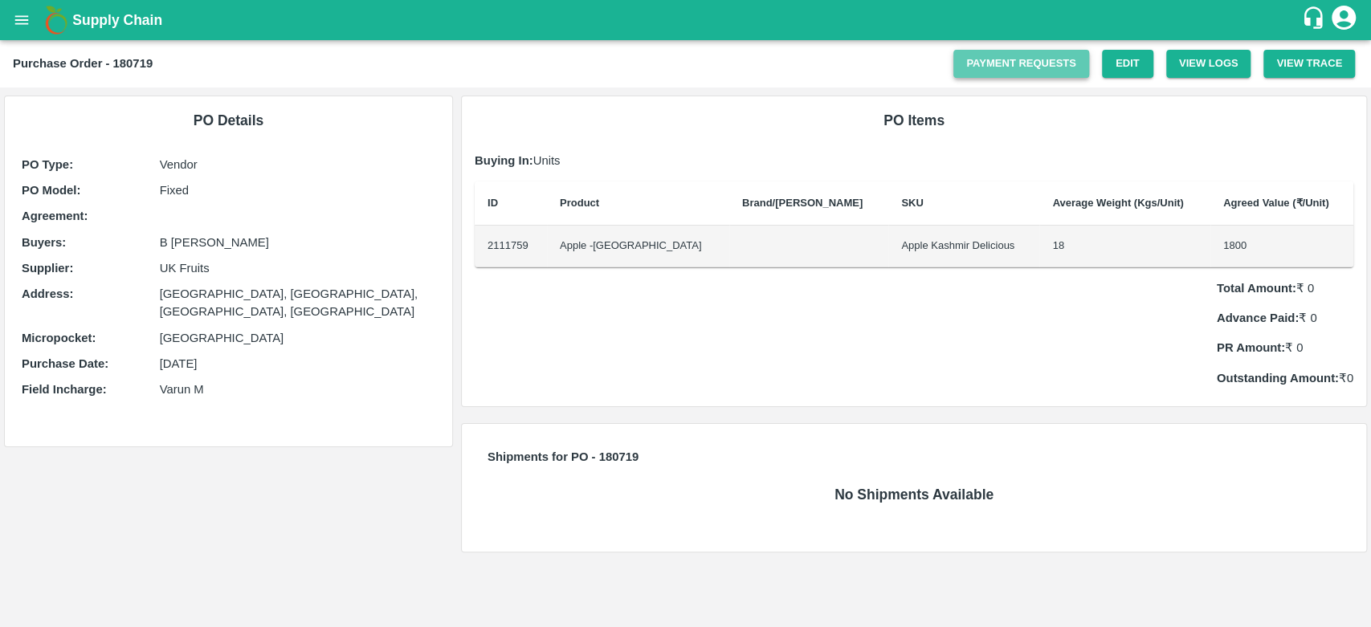
click at [1038, 67] on link "Payment Requests" at bounding box center [1021, 64] width 136 height 28
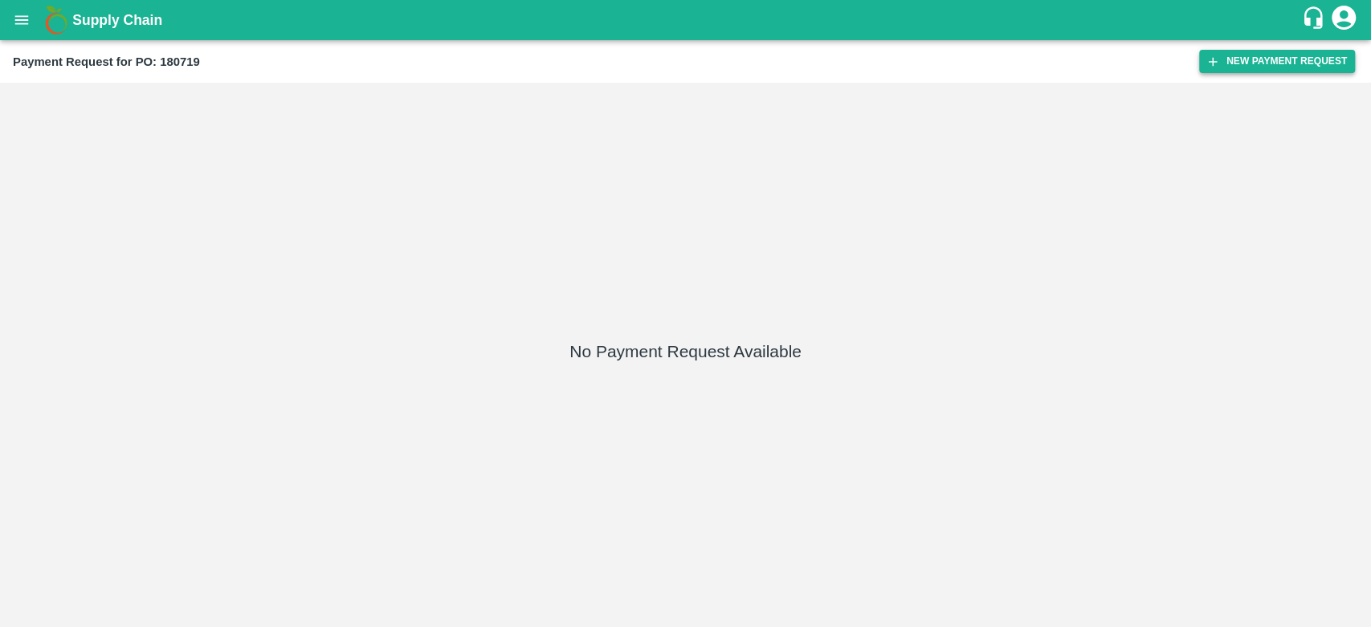
click at [1234, 67] on button "New Payment Request" at bounding box center [1277, 61] width 156 height 23
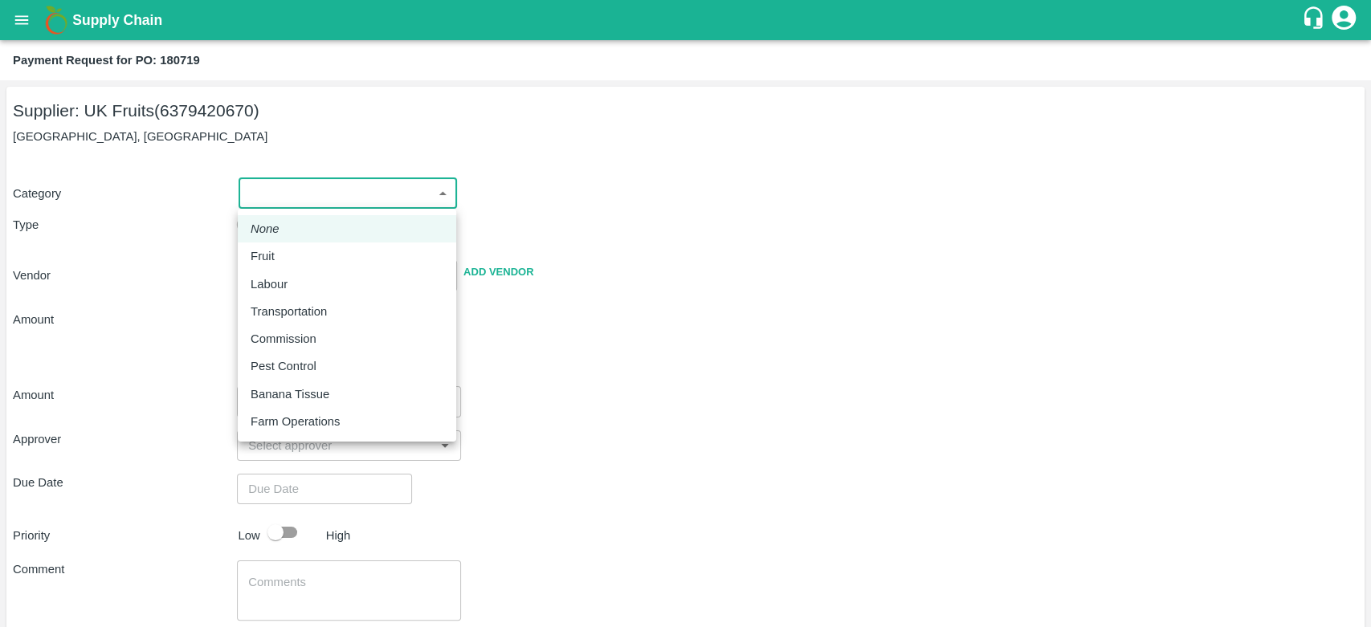
click at [267, 186] on body "Supply Chain Payment Request for PO: 180719 Supplier: UK Fruits (6379420670) [G…" at bounding box center [685, 313] width 1371 height 627
click at [265, 261] on p "Fruit" at bounding box center [262, 256] width 24 height 18
type input "1"
type input "UK Fruits - 6379420670(Supplier)"
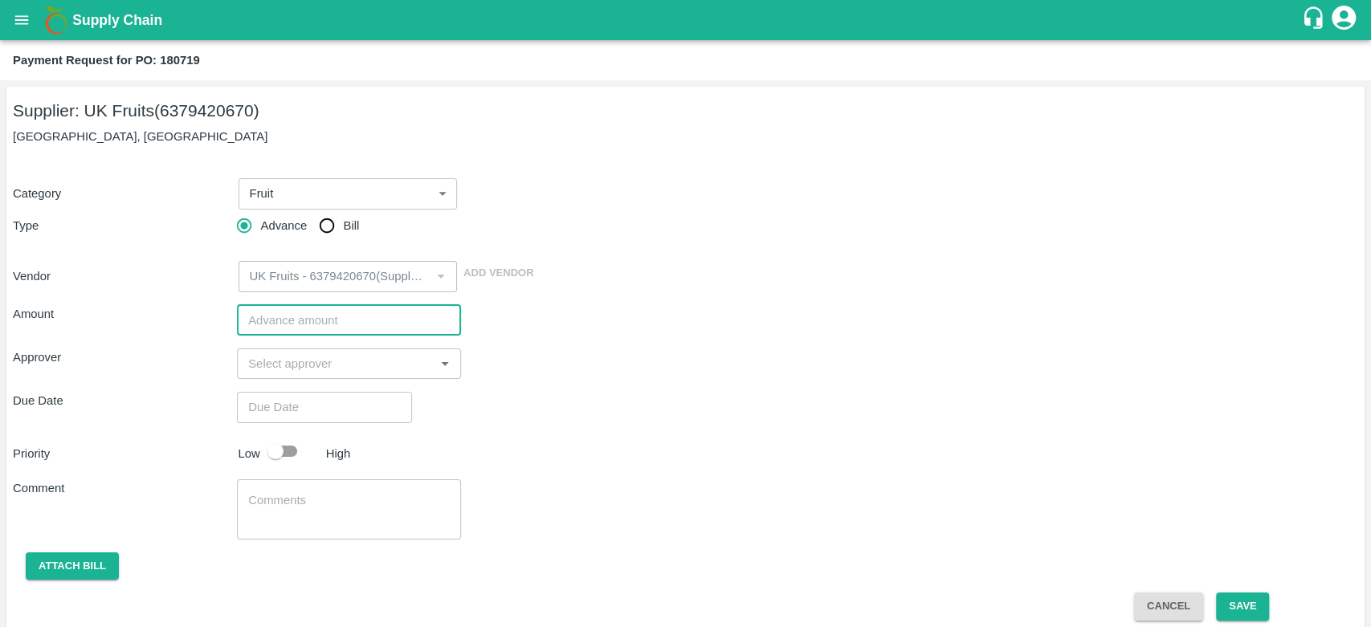
click at [314, 324] on input "number" at bounding box center [349, 320] width 224 height 31
paste input "1000800"
type input "1000800"
click at [312, 368] on input "input" at bounding box center [336, 363] width 188 height 21
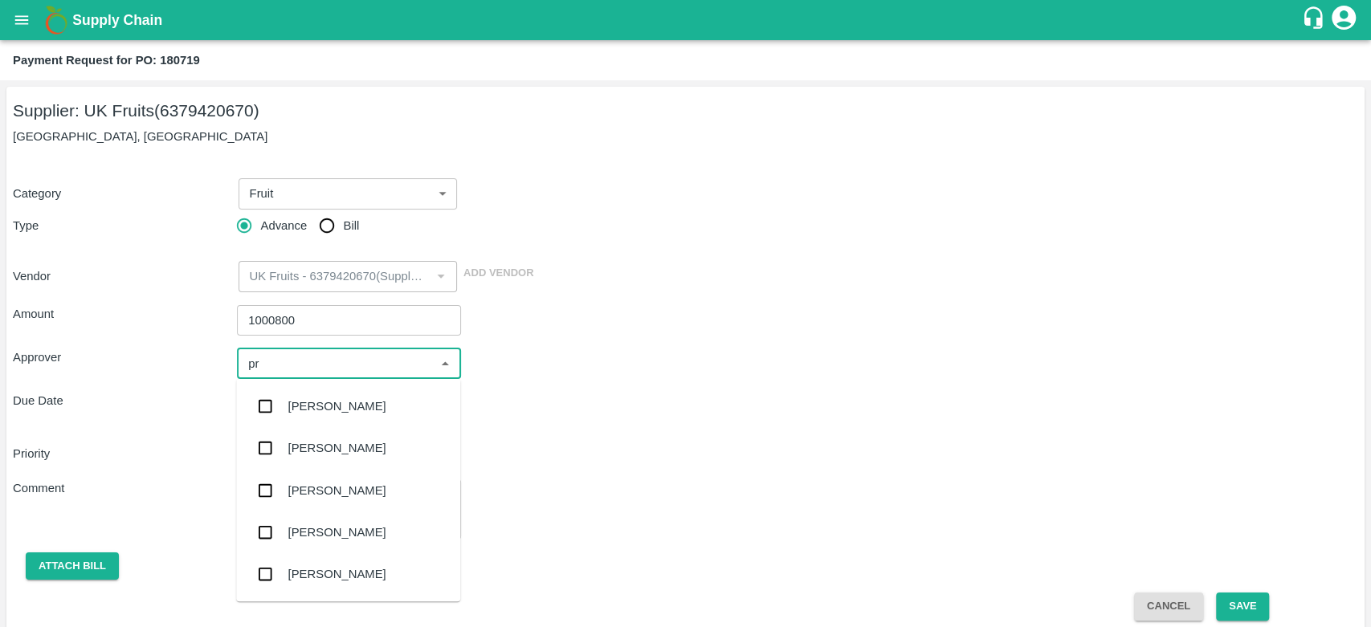
type input "pra"
click at [367, 529] on div "[PERSON_NAME]" at bounding box center [337, 532] width 98 height 18
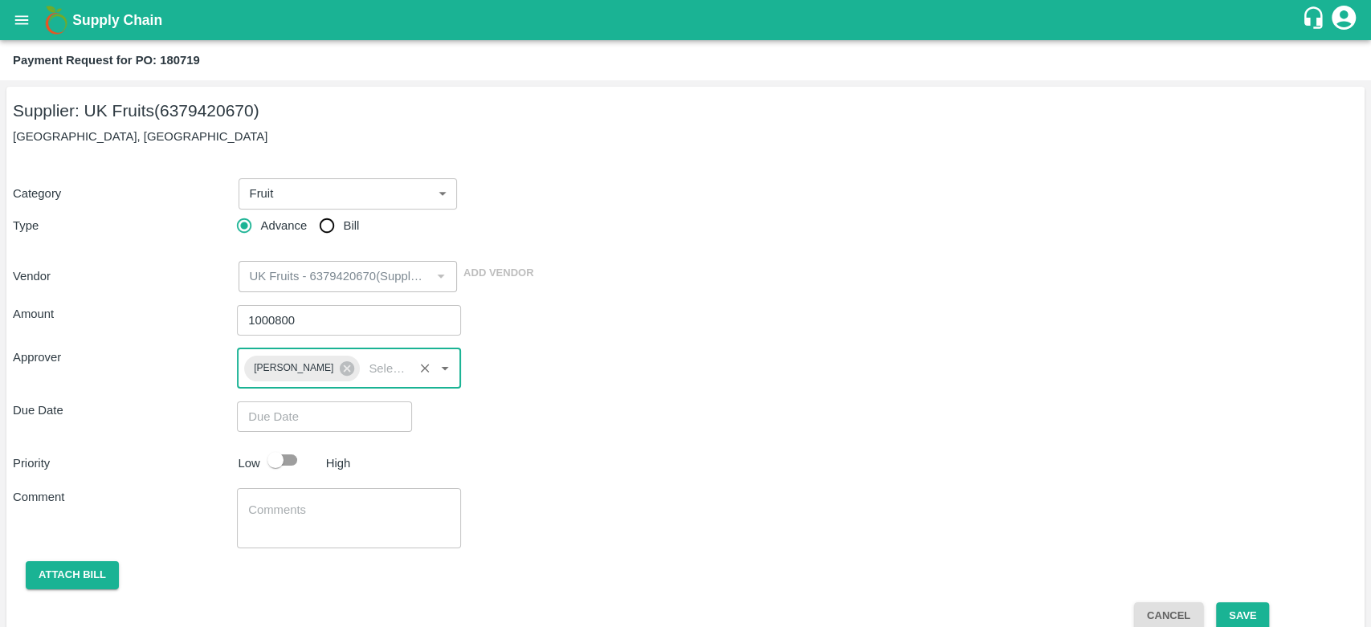
type input "DD/MM/YYYY hh:mm aa"
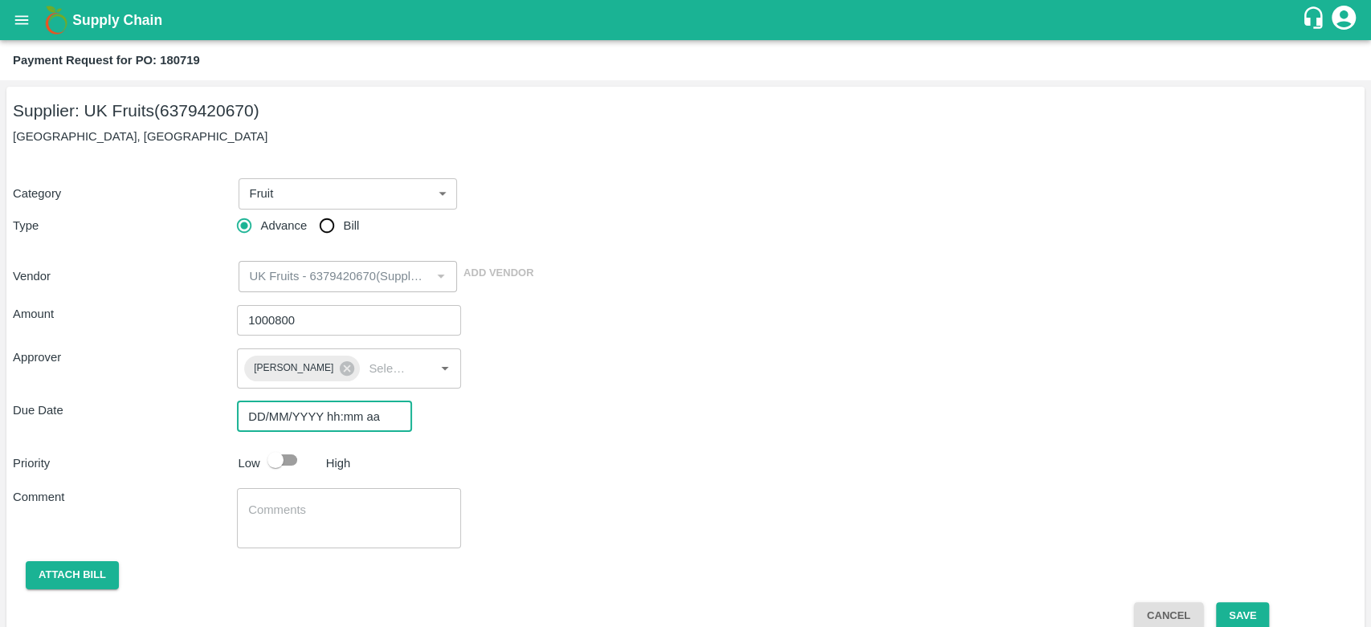
click at [279, 418] on input "DD/MM/YYYY hh:mm aa" at bounding box center [319, 416] width 164 height 31
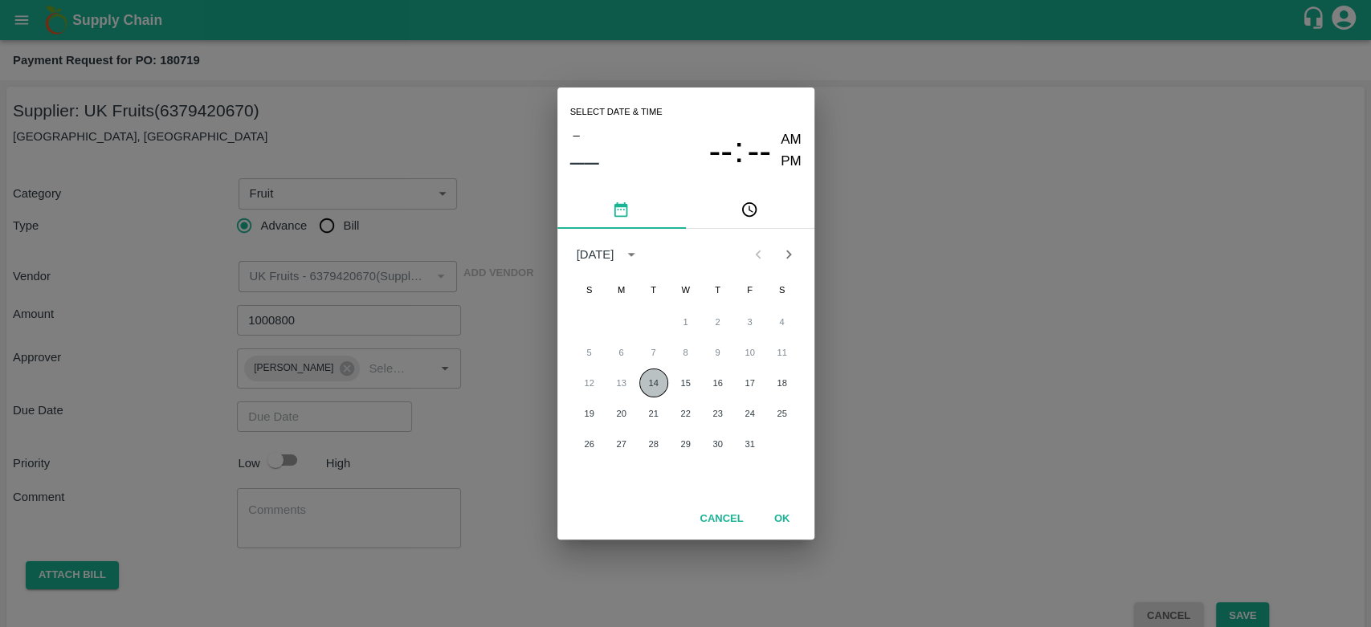
click at [650, 377] on button "14" at bounding box center [653, 383] width 29 height 29
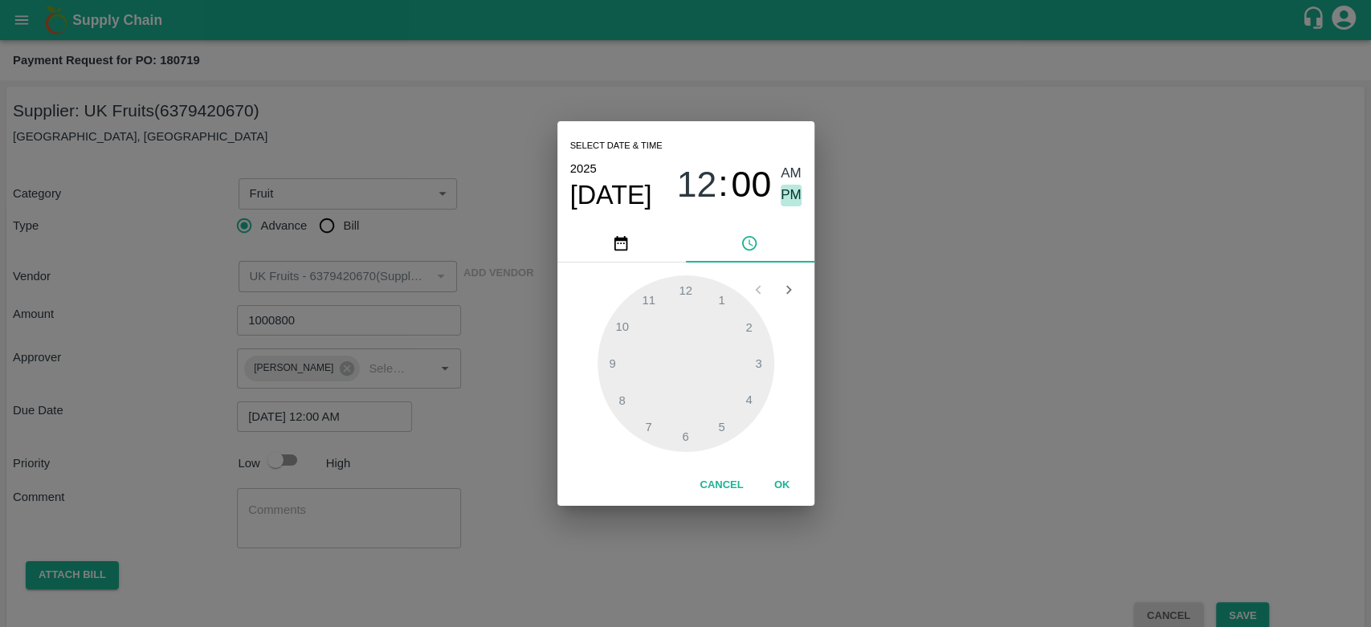
click at [798, 189] on span "PM" at bounding box center [790, 196] width 21 height 22
click at [748, 330] on div at bounding box center [685, 363] width 177 height 177
type input "[DATE] 02:00 PM"
click at [779, 489] on button "OK" at bounding box center [781, 485] width 51 height 28
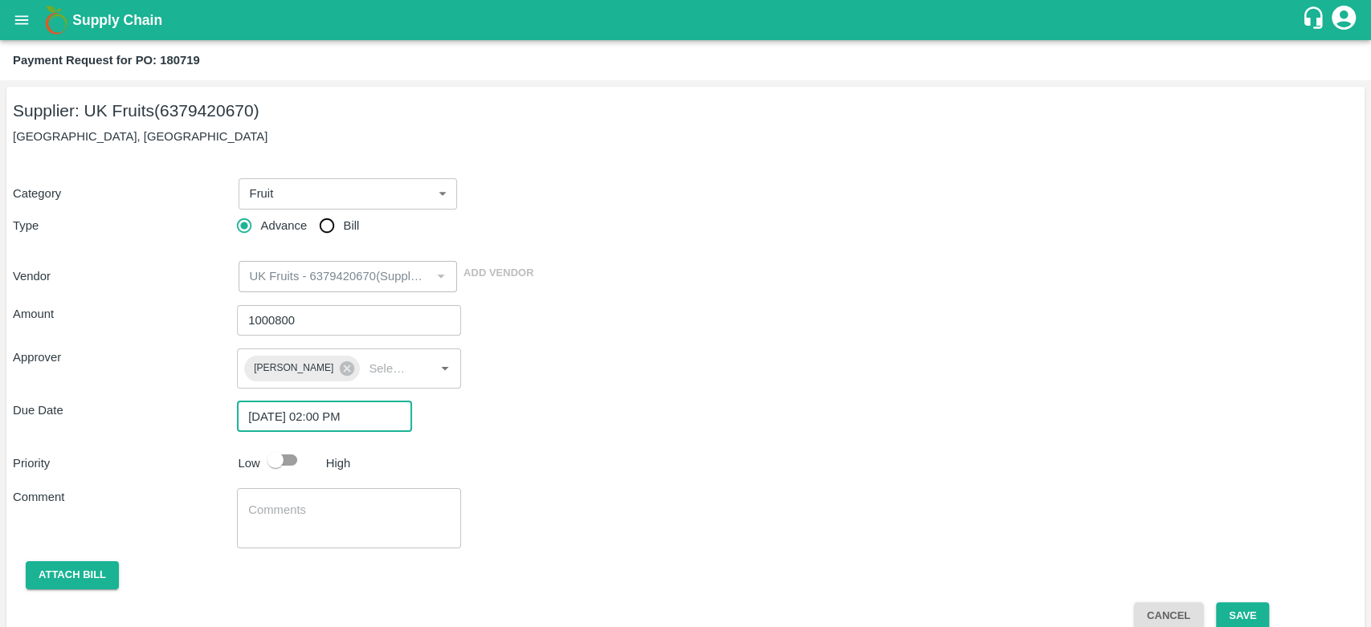
click at [290, 466] on input "checkbox" at bounding box center [276, 460] width 92 height 31
checkbox input "true"
click at [1240, 609] on button "Save" at bounding box center [1242, 616] width 53 height 28
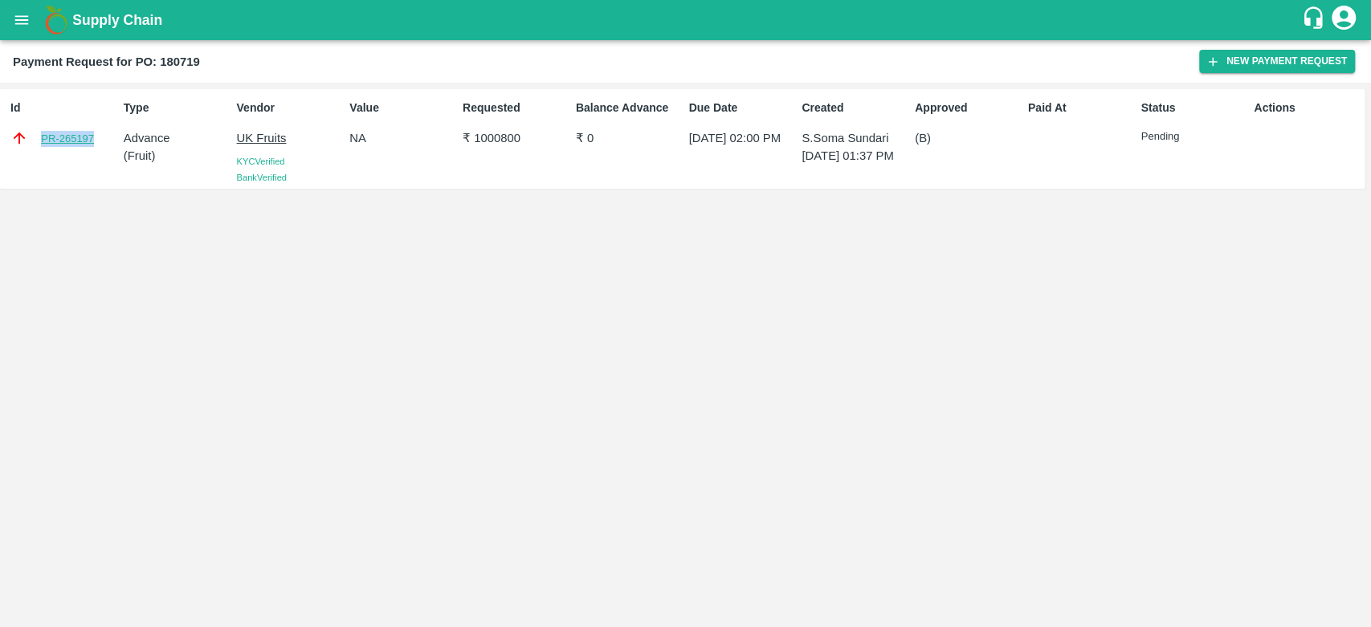
drag, startPoint x: 100, startPoint y: 136, endPoint x: 40, endPoint y: 135, distance: 60.2
click at [40, 135] on div "PR-265197" at bounding box center [63, 138] width 107 height 18
copy link "PR-265197"
